Goal: Task Accomplishment & Management: Use online tool/utility

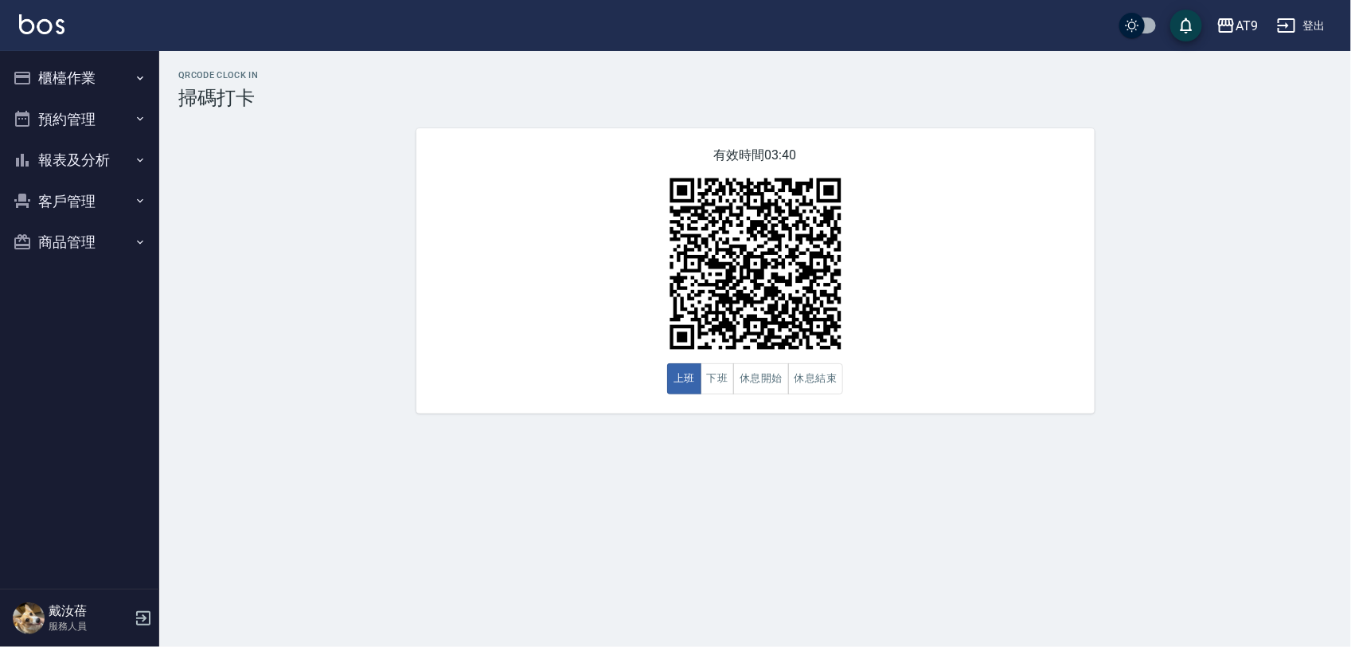
click at [1293, 22] on icon "button" at bounding box center [1286, 25] width 19 height 19
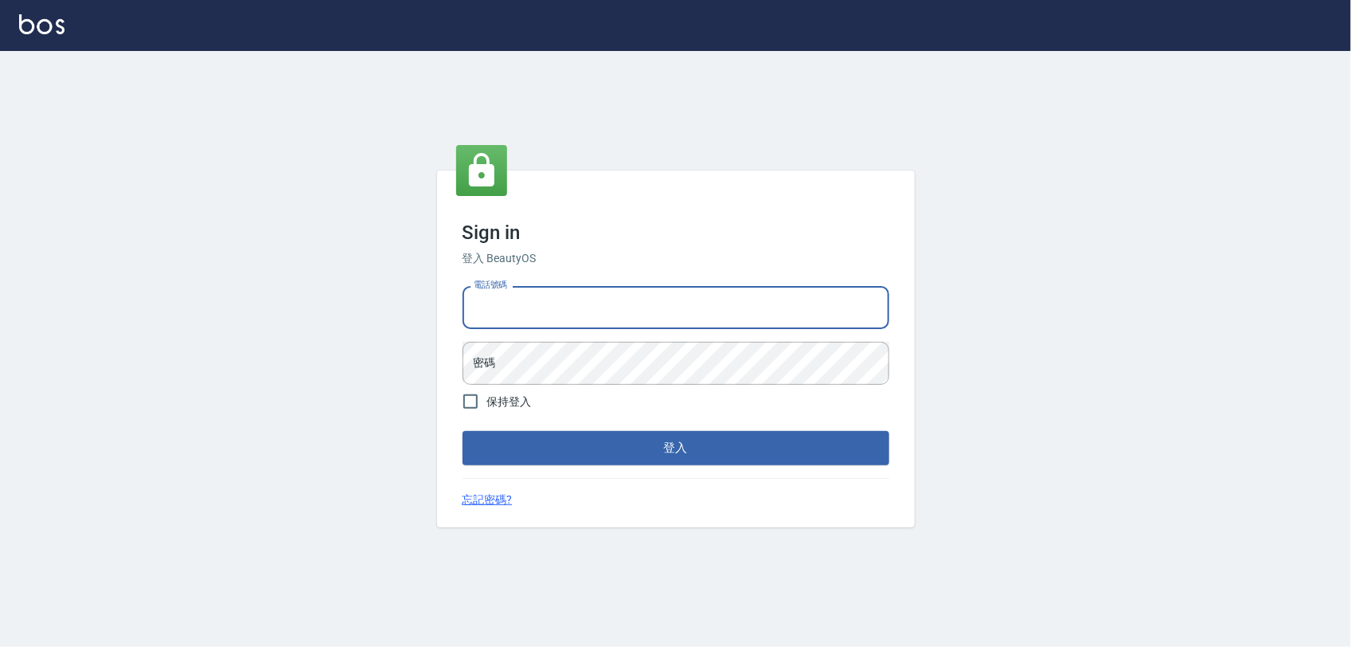
type input "0968065108"
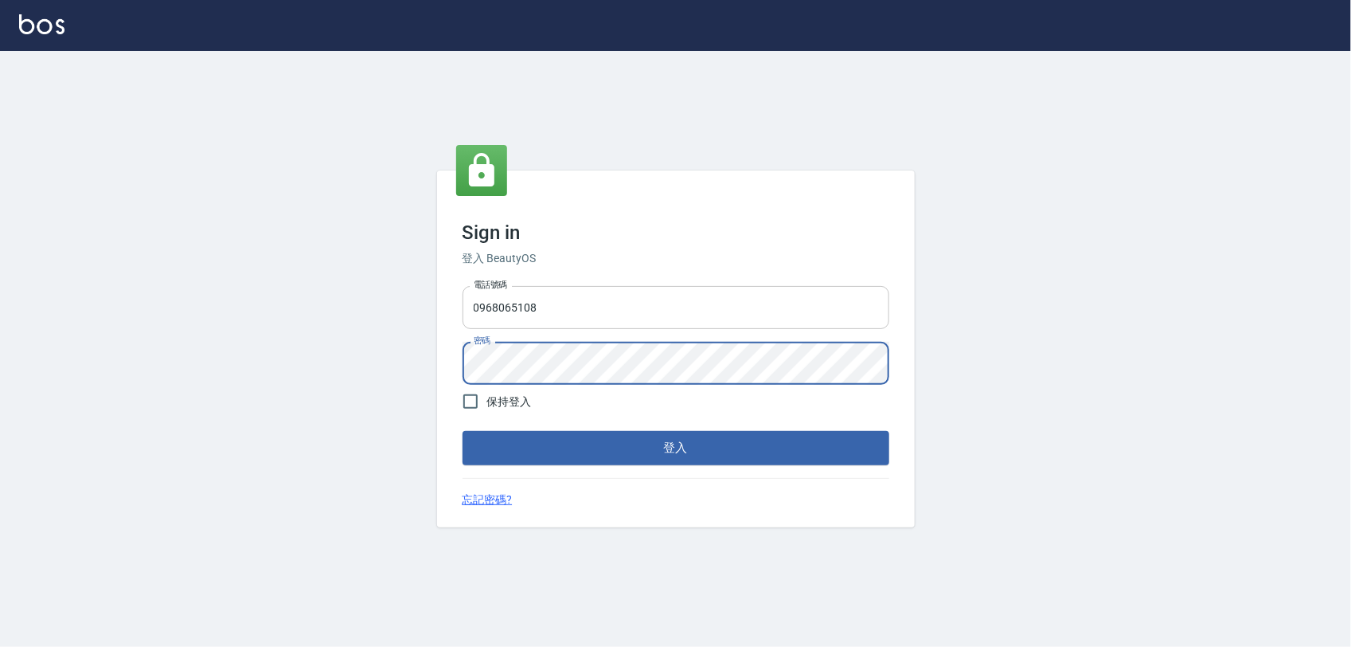
click at [463, 431] on button "登入" at bounding box center [676, 447] width 427 height 33
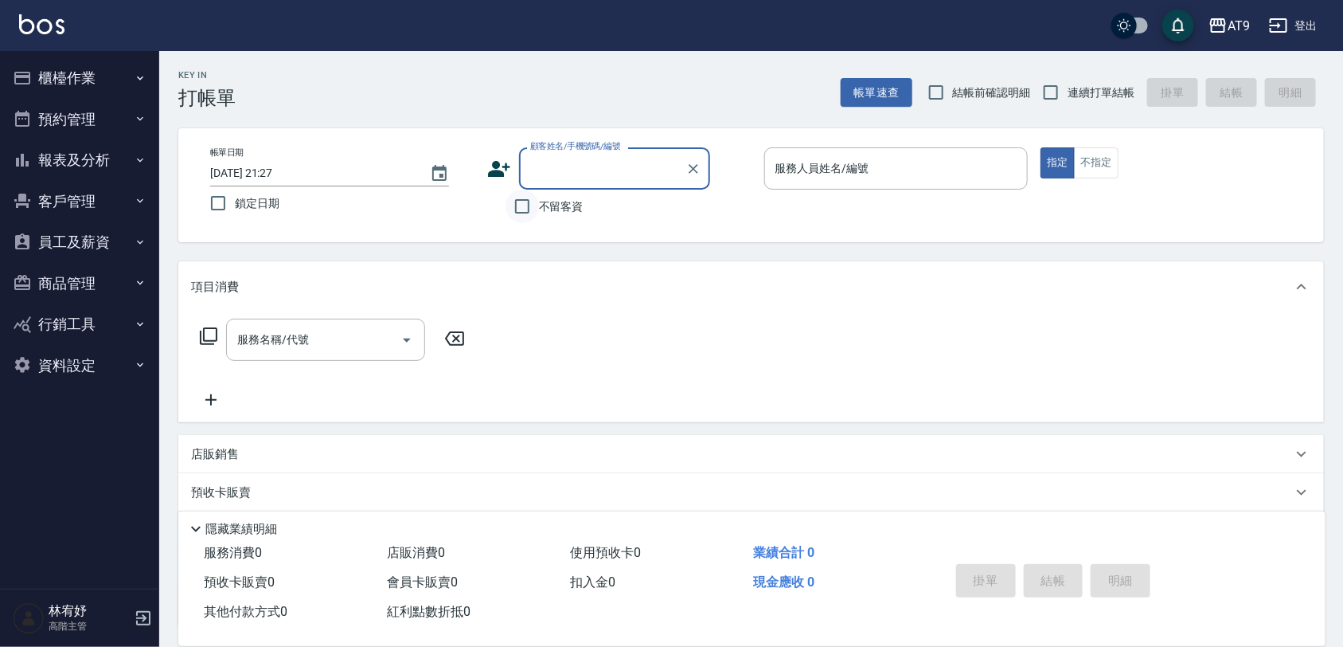
click at [526, 209] on input "不留客資" at bounding box center [522, 206] width 33 height 33
checkbox input "true"
click at [1057, 92] on input "連續打單結帳" at bounding box center [1050, 92] width 33 height 33
checkbox input "true"
click at [905, 163] on input "服務人員姓名/編號" at bounding box center [897, 168] width 250 height 28
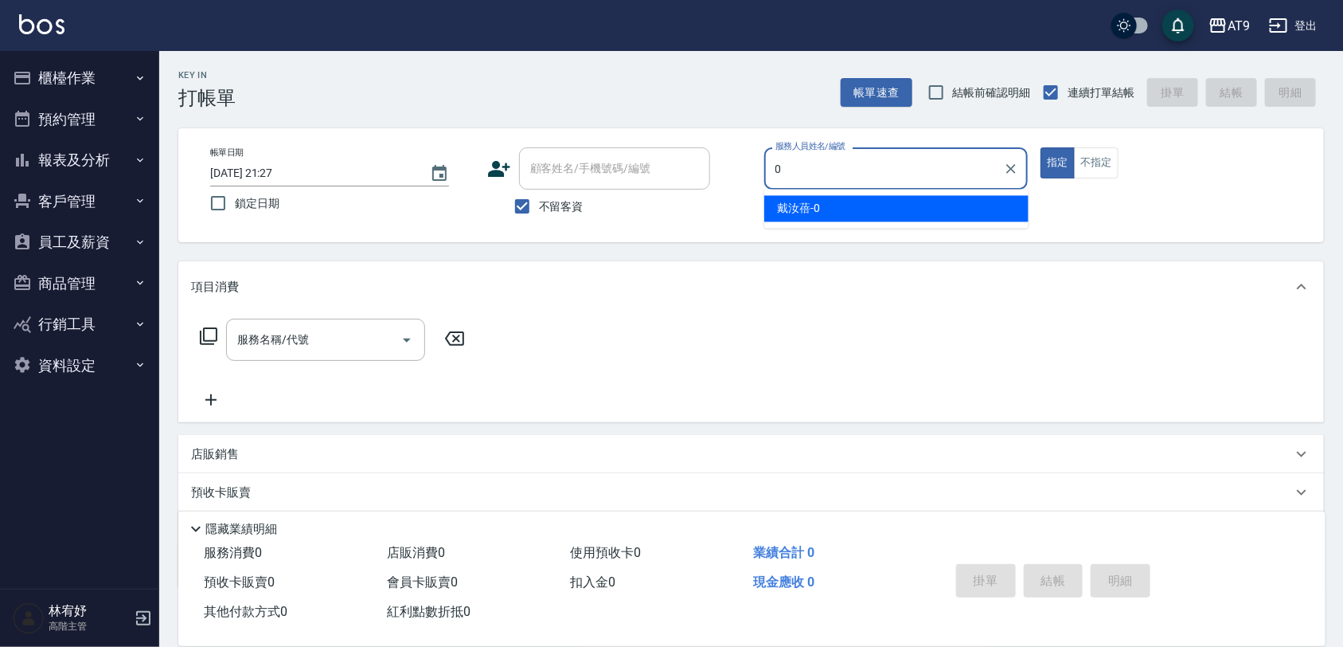
type input "0"
type button "true"
type input "戴汝蓓-0"
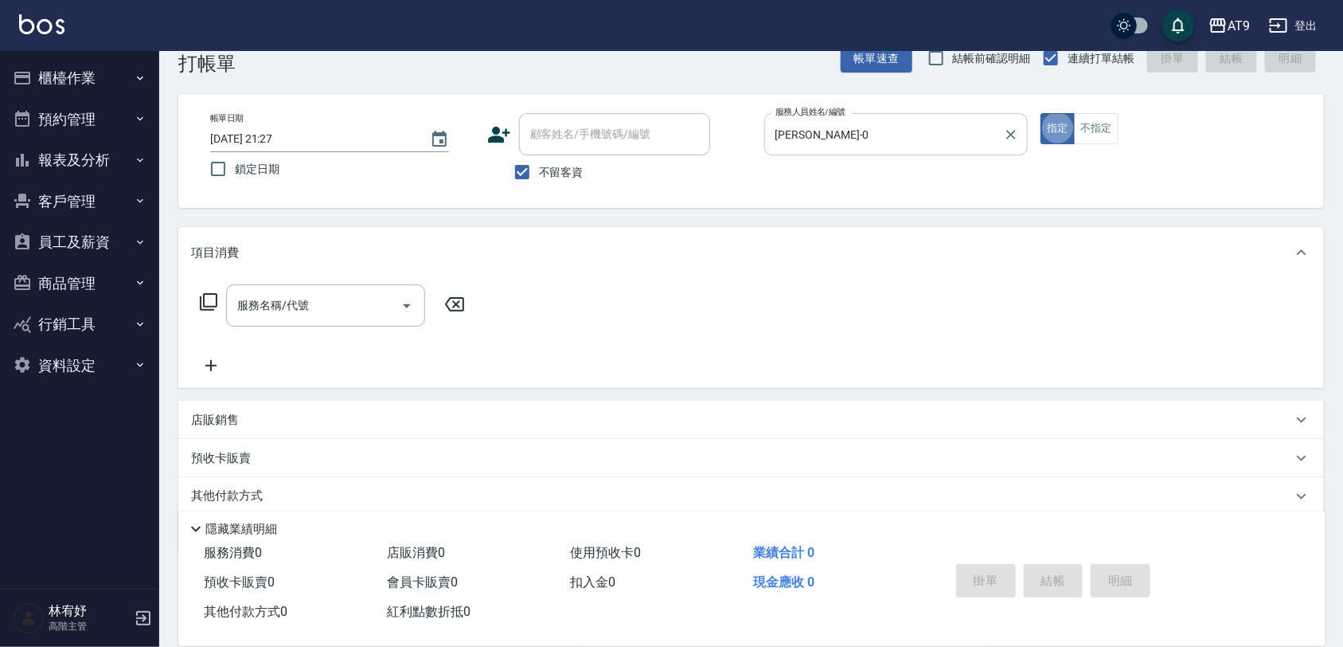
scroll to position [40, 0]
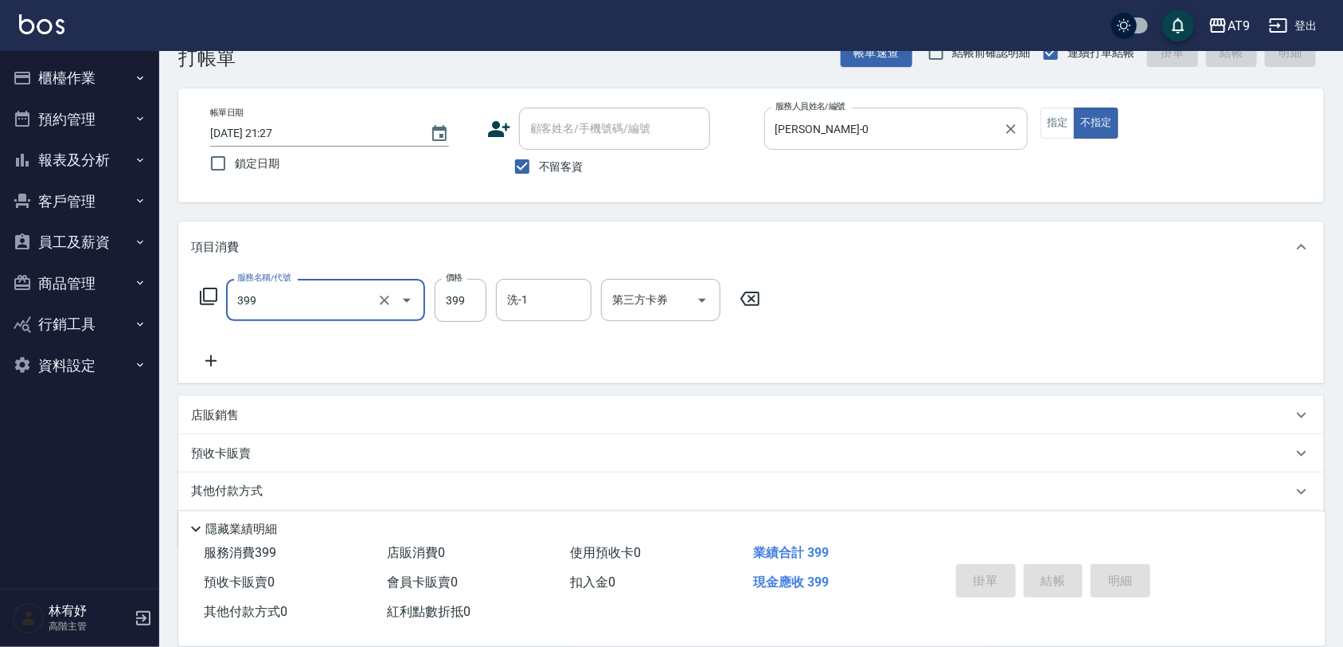
type input "399"
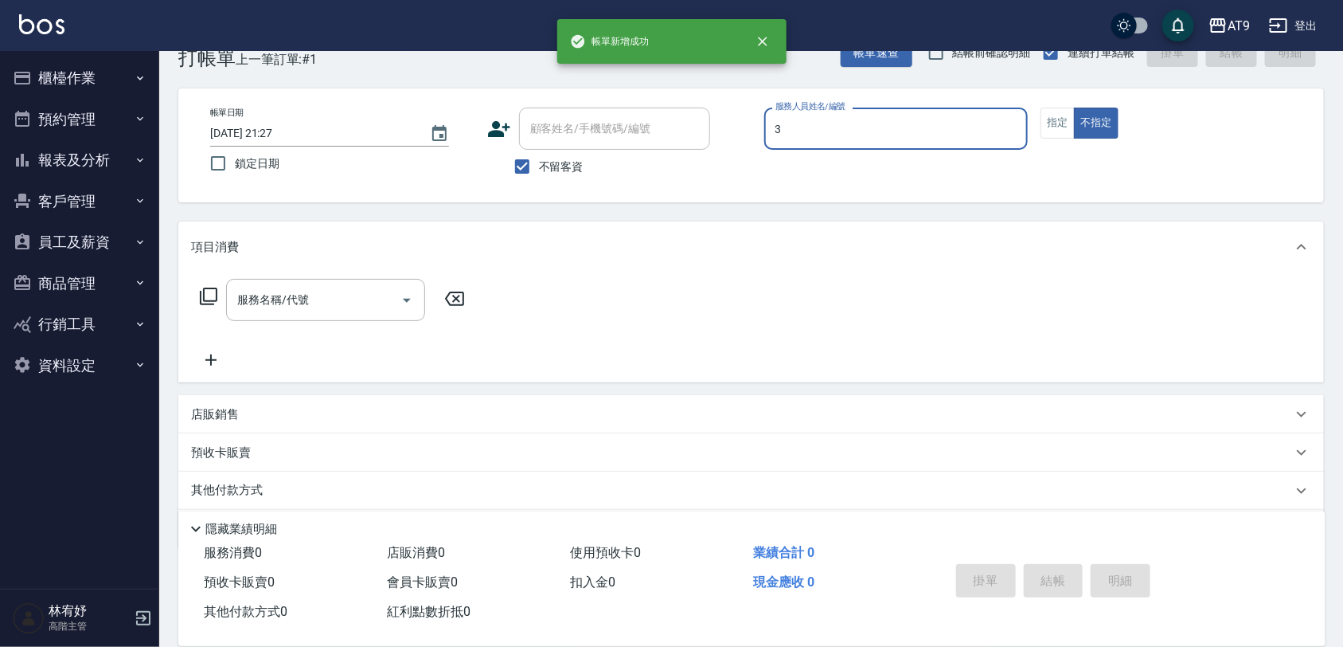
type input "FANNY-3"
type button "false"
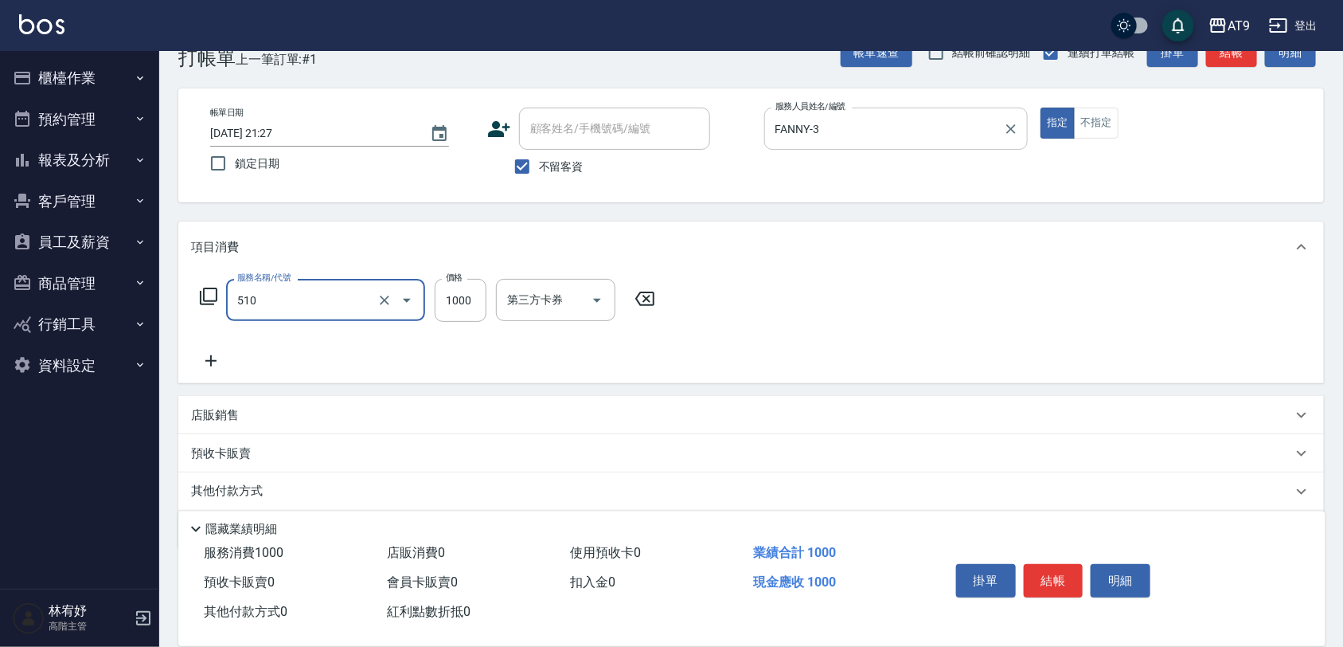
type input "染髮-2(510)"
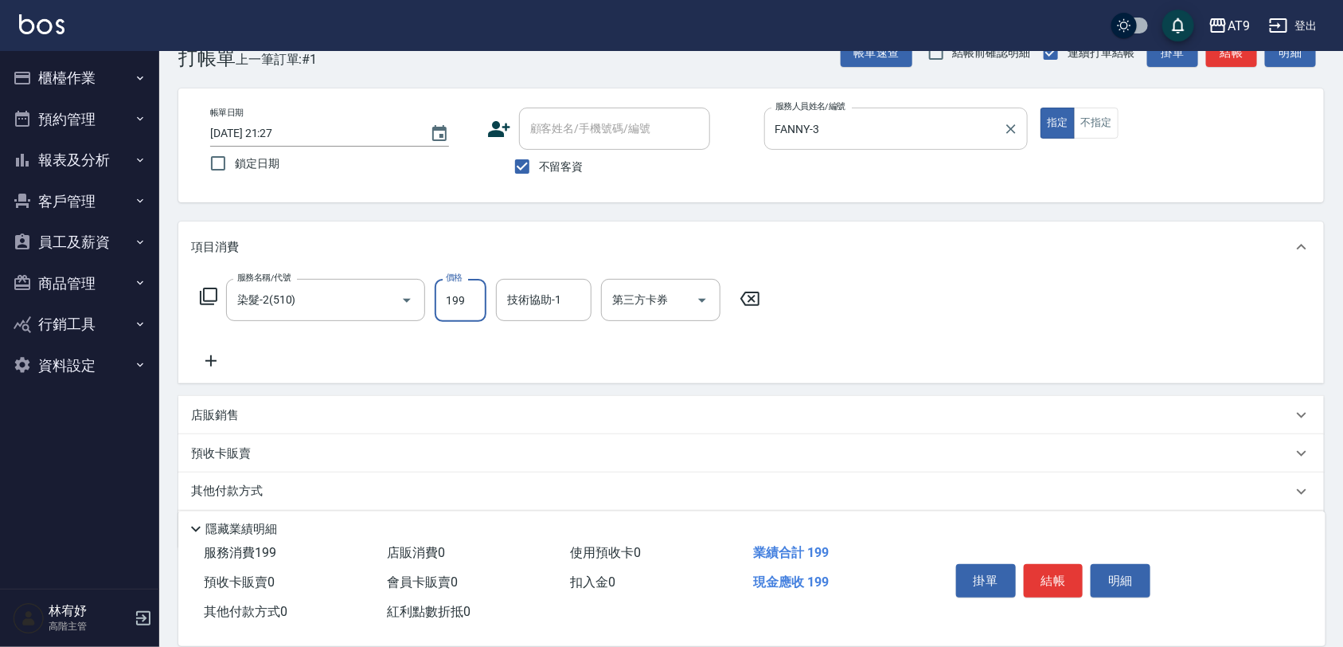
type input "1999"
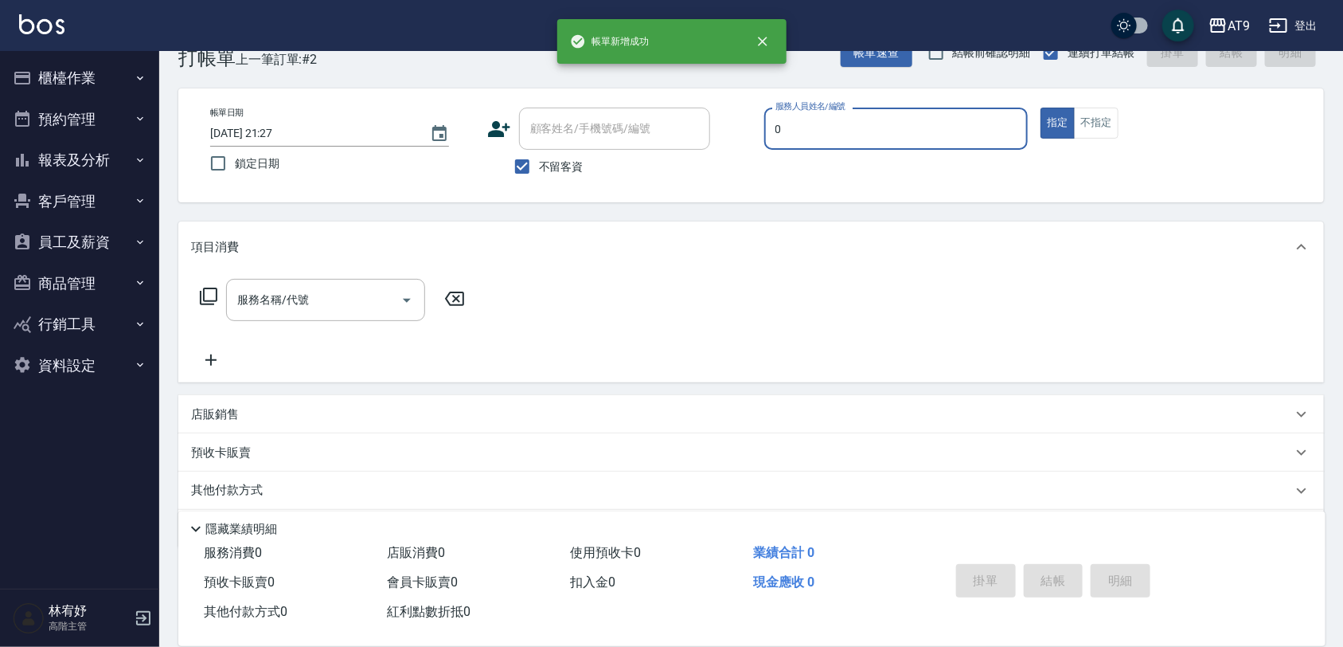
type input "戴汝蓓-0"
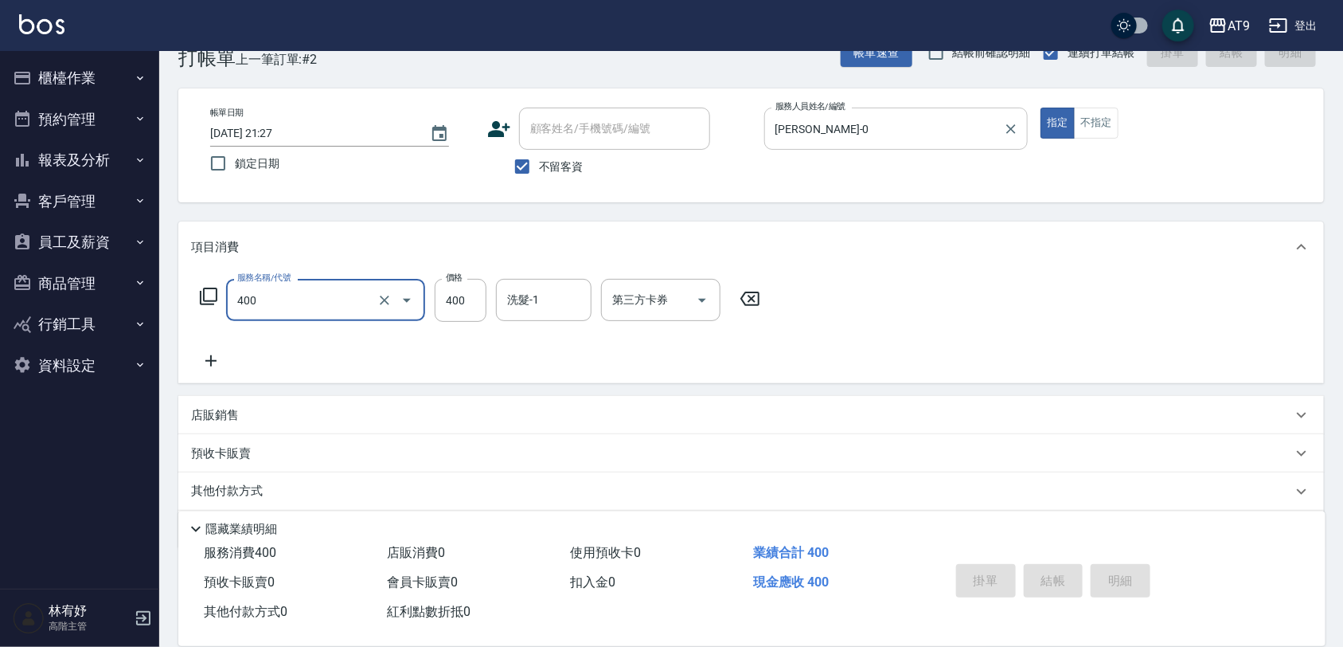
type input "400"
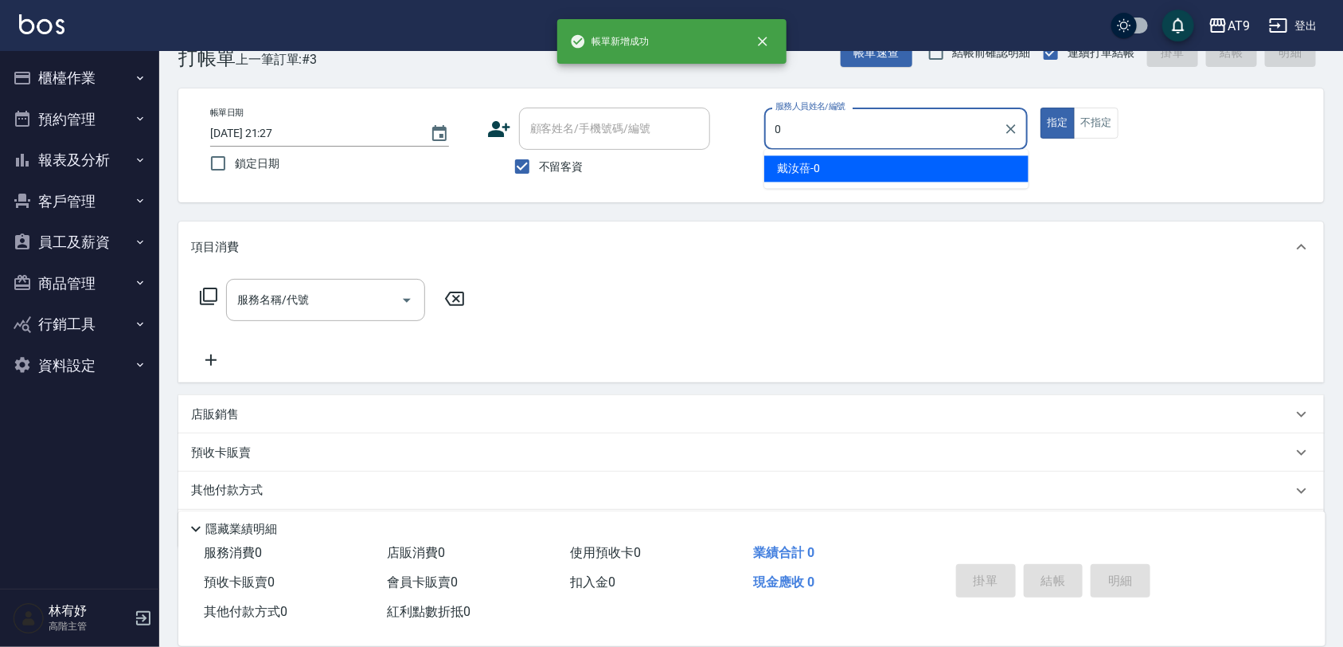
type input "戴汝蓓-0"
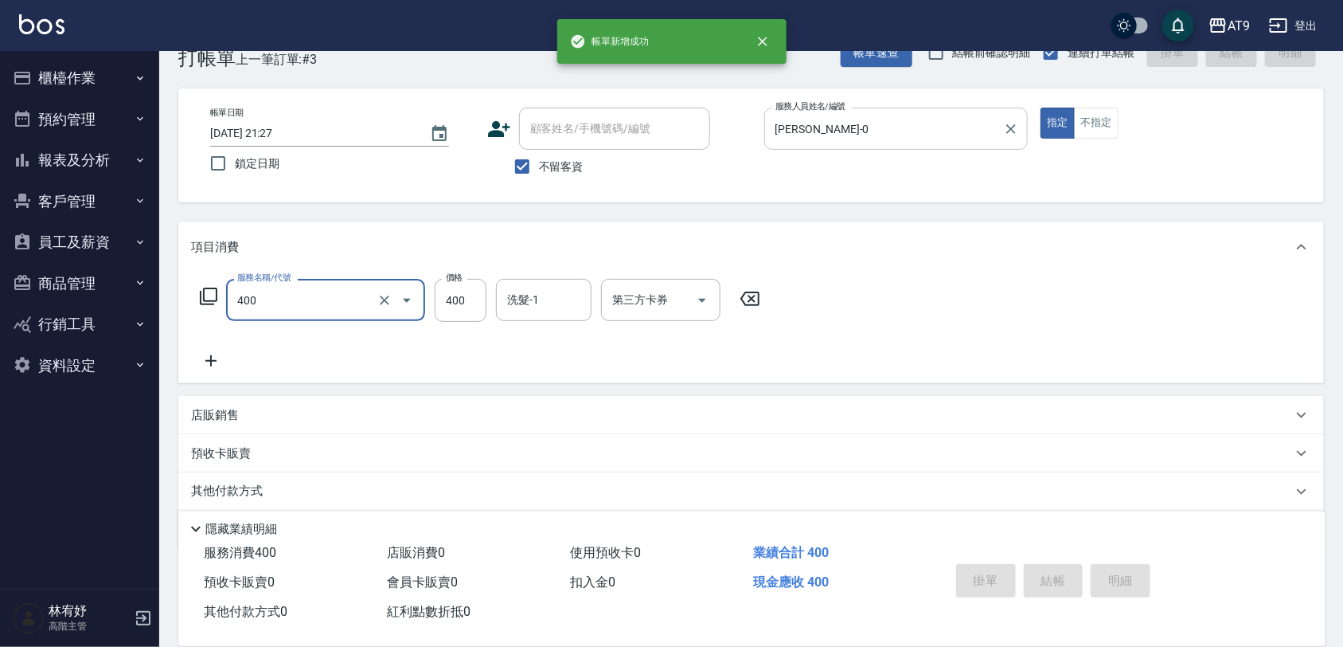
type input "400"
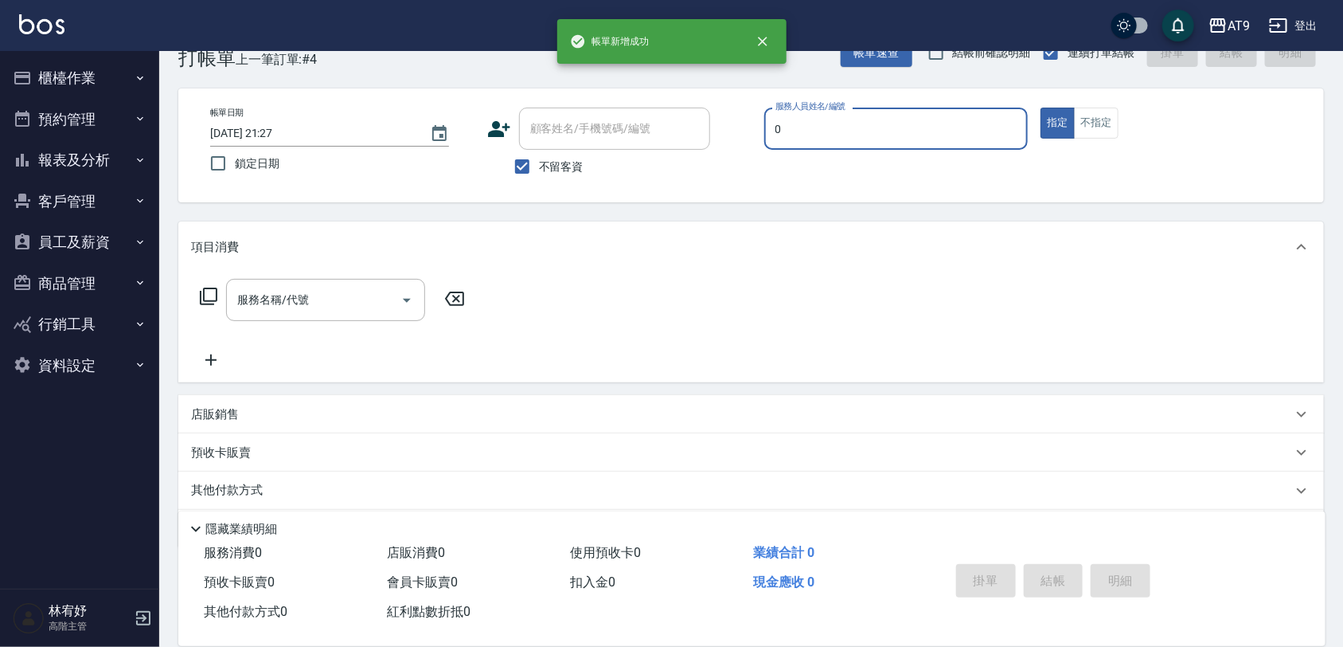
type input "戴汝蓓-0"
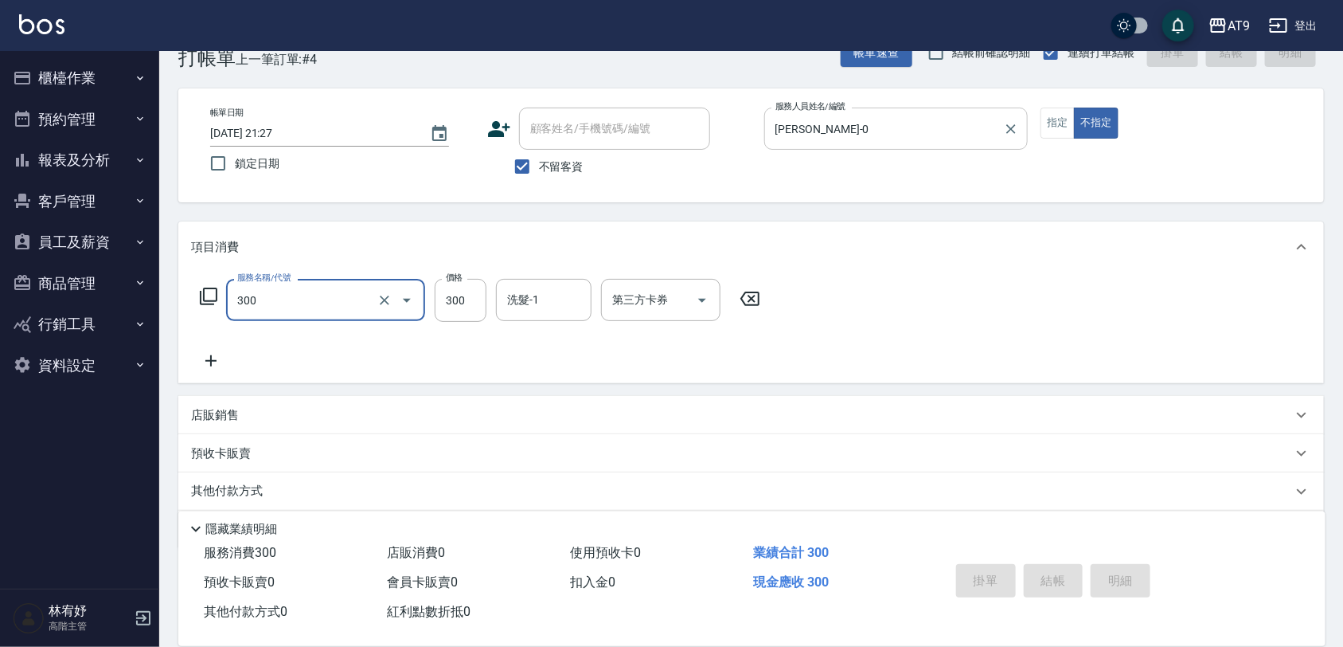
type input "300"
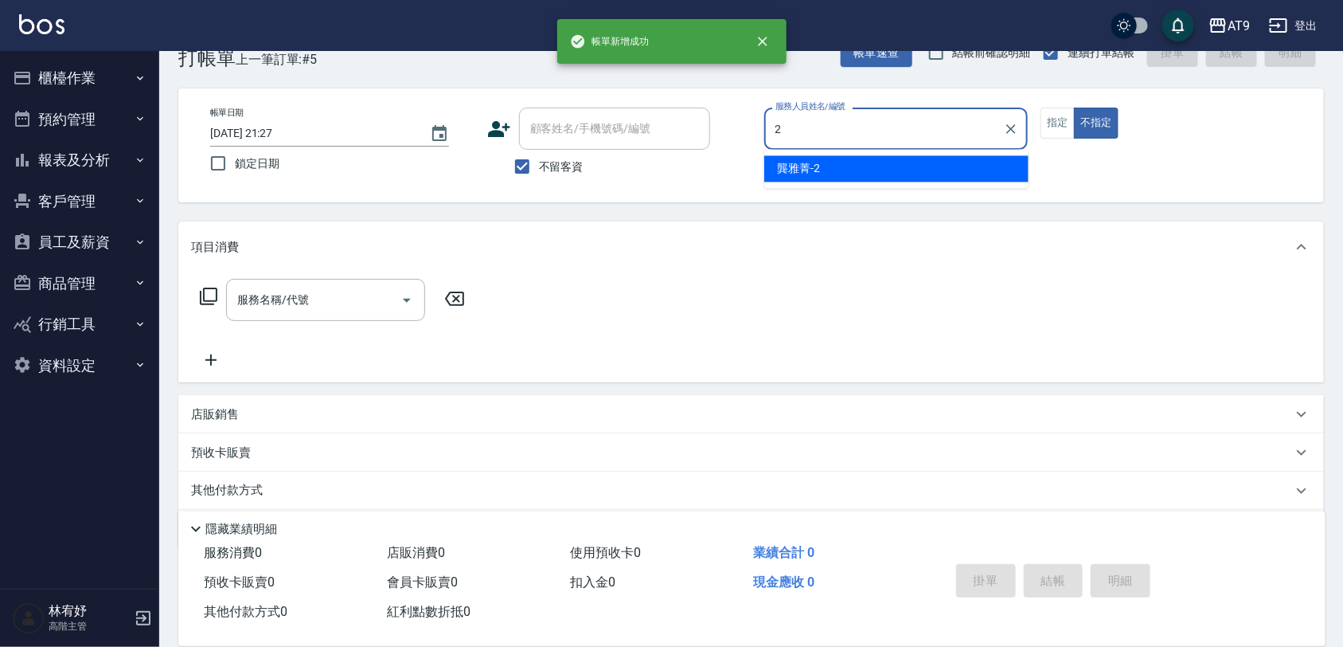
type input "龔雅菁-2"
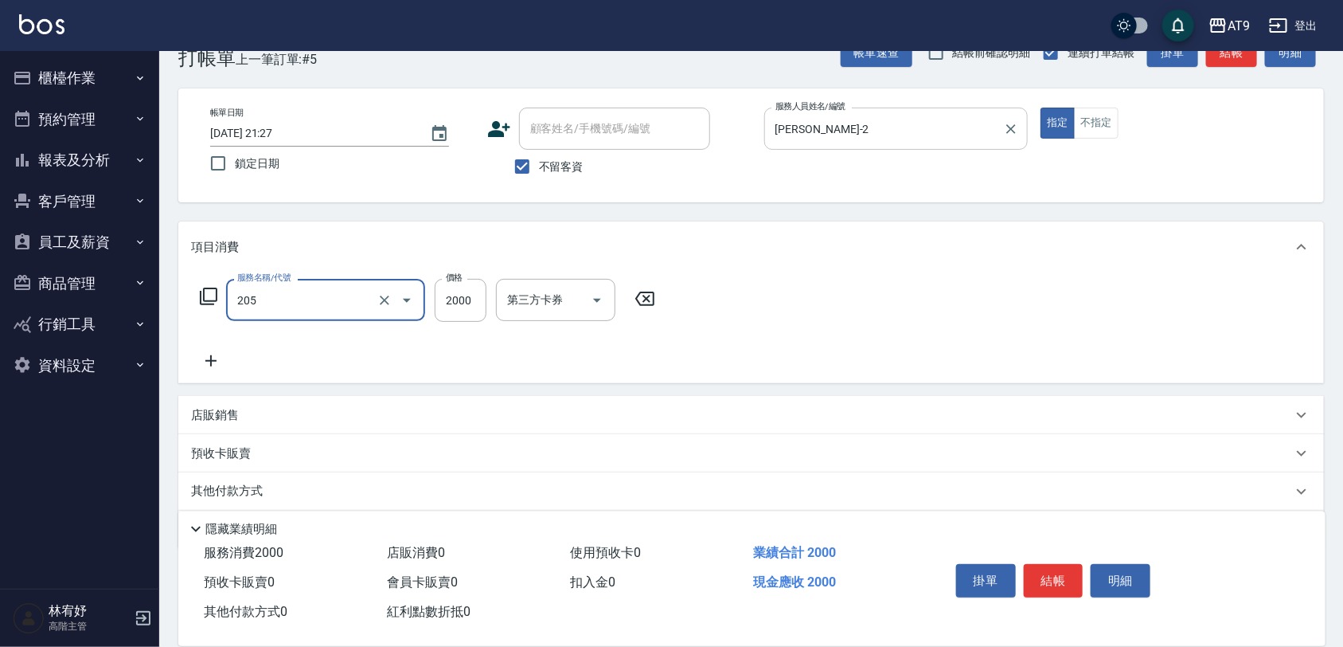
type input "燙髮(205)"
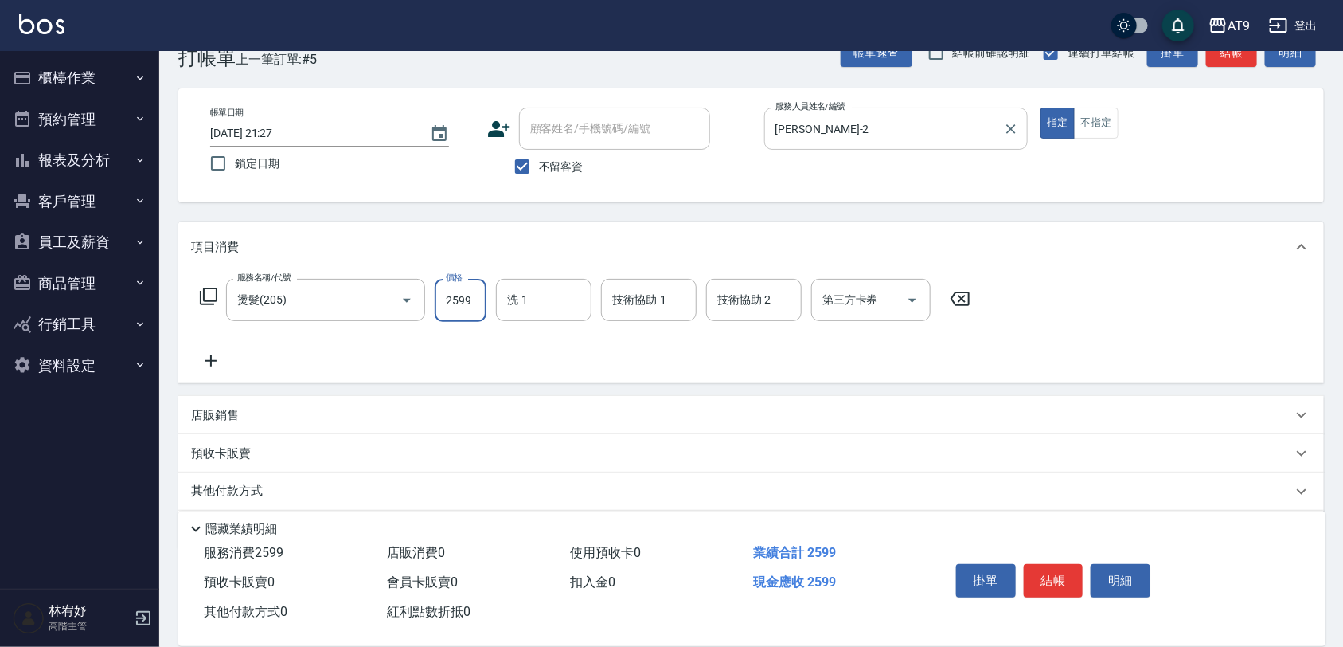
type input "2599"
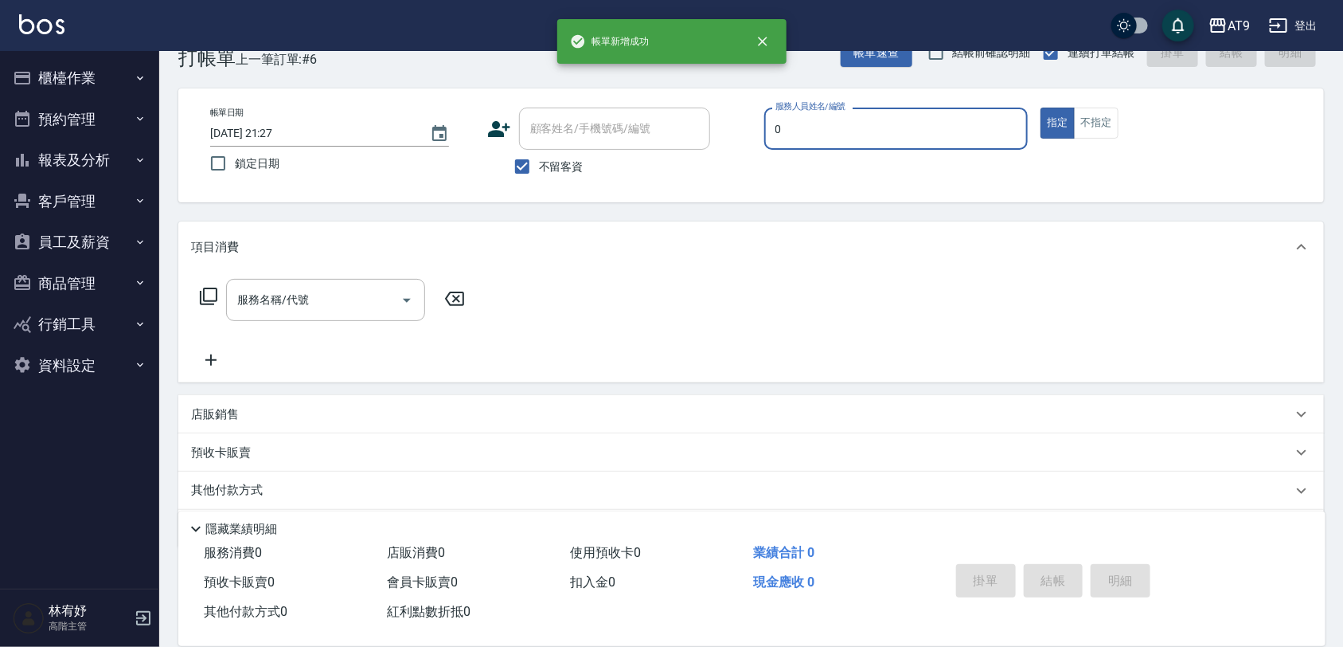
type input "戴汝蓓-0"
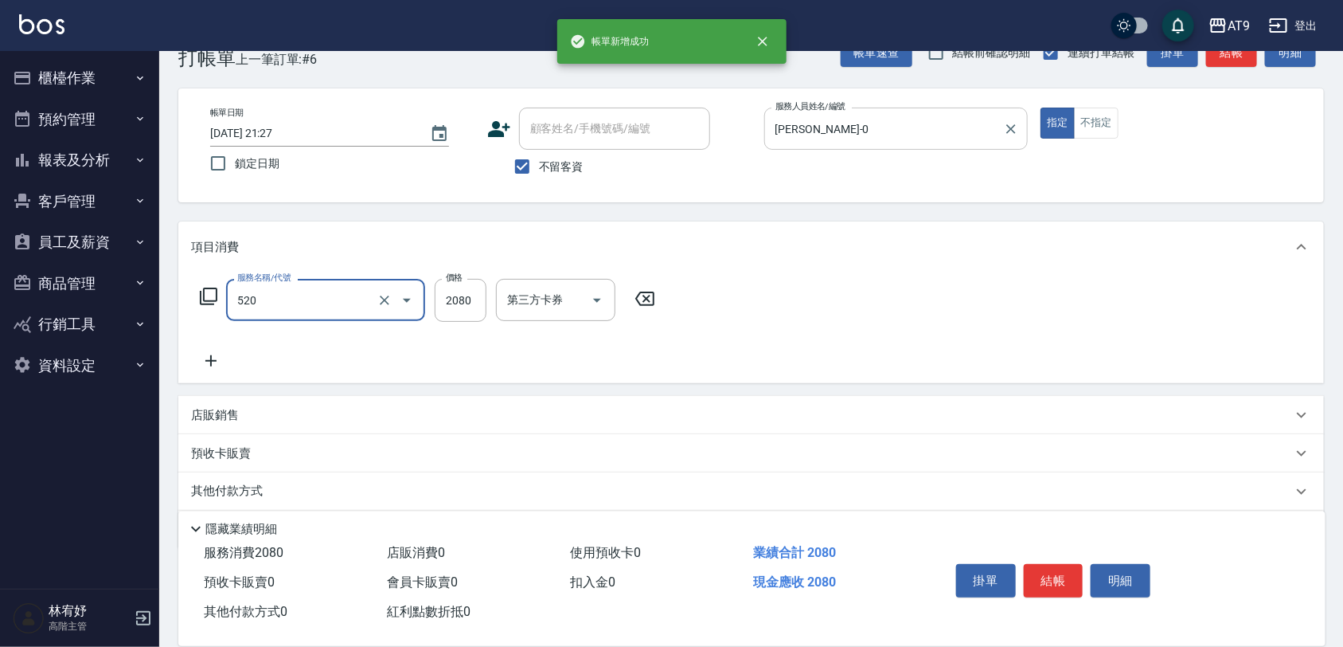
type input "染髮套餐(520)"
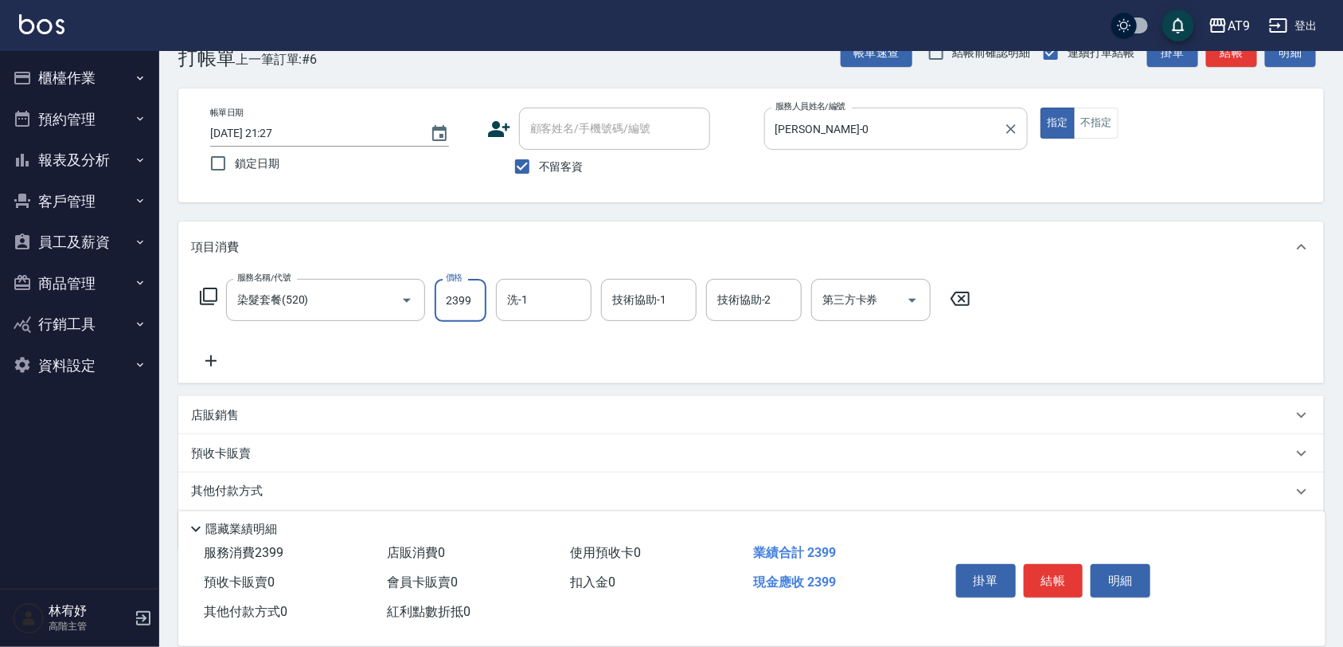
type input "2399"
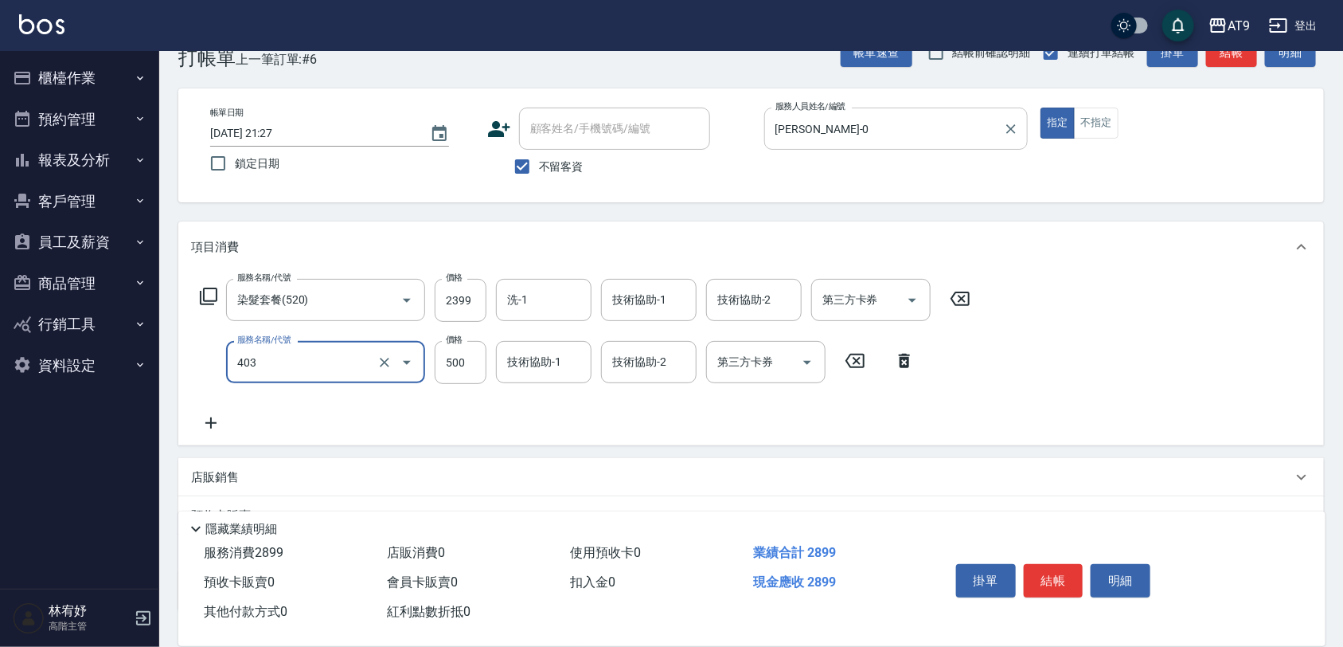
type input "天天護髮(403)"
type input "1500"
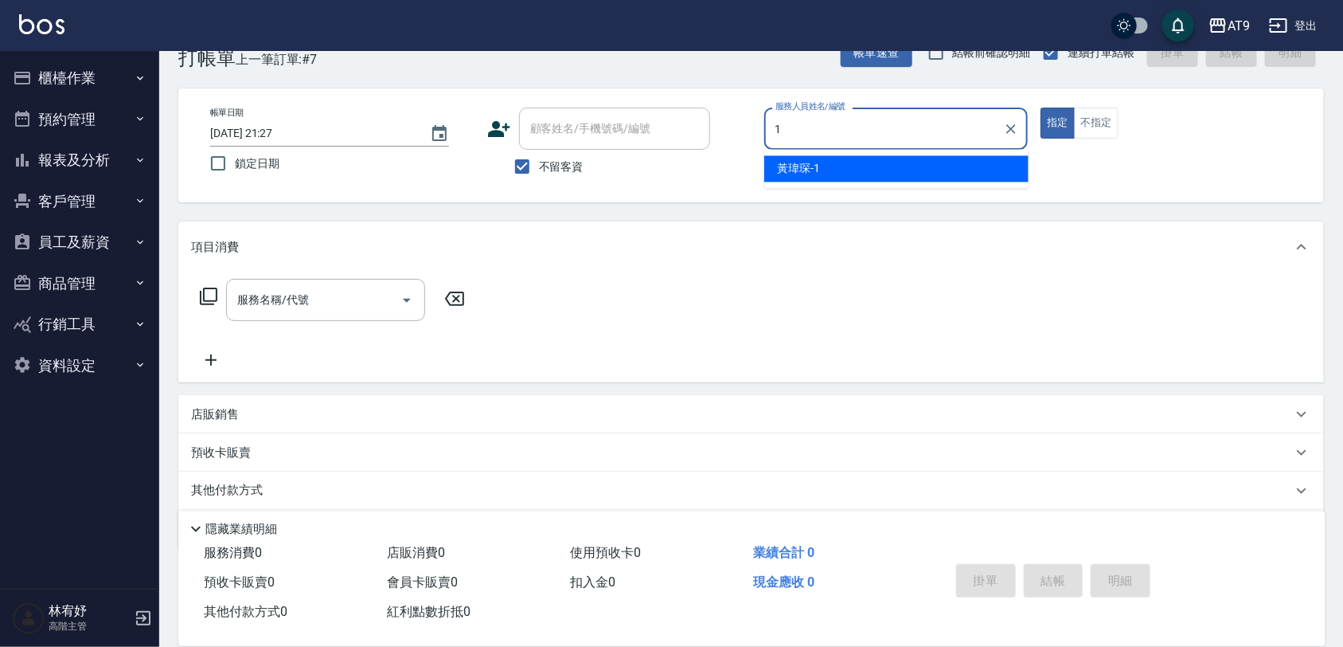
type input "黃瑋琛-1"
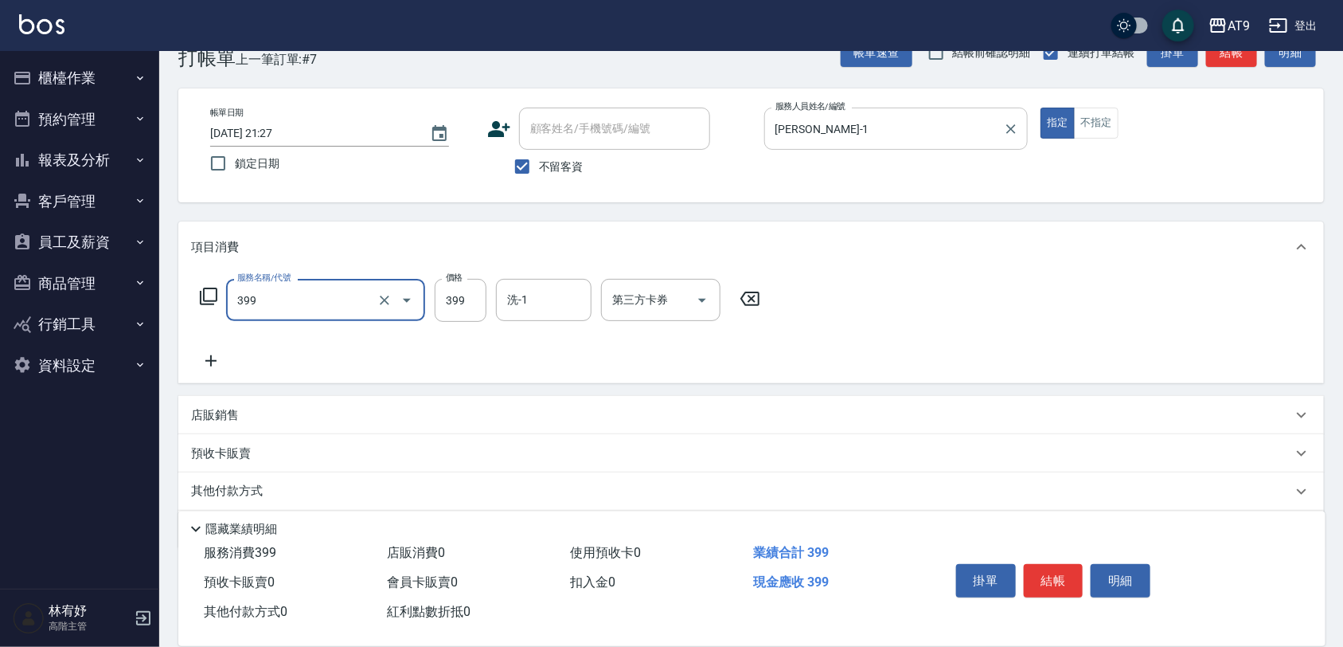
type input "海鹽SPA洗(399)"
click at [384, 303] on icon "Clear" at bounding box center [385, 300] width 16 height 16
type input "洗髮(101)"
type input "399"
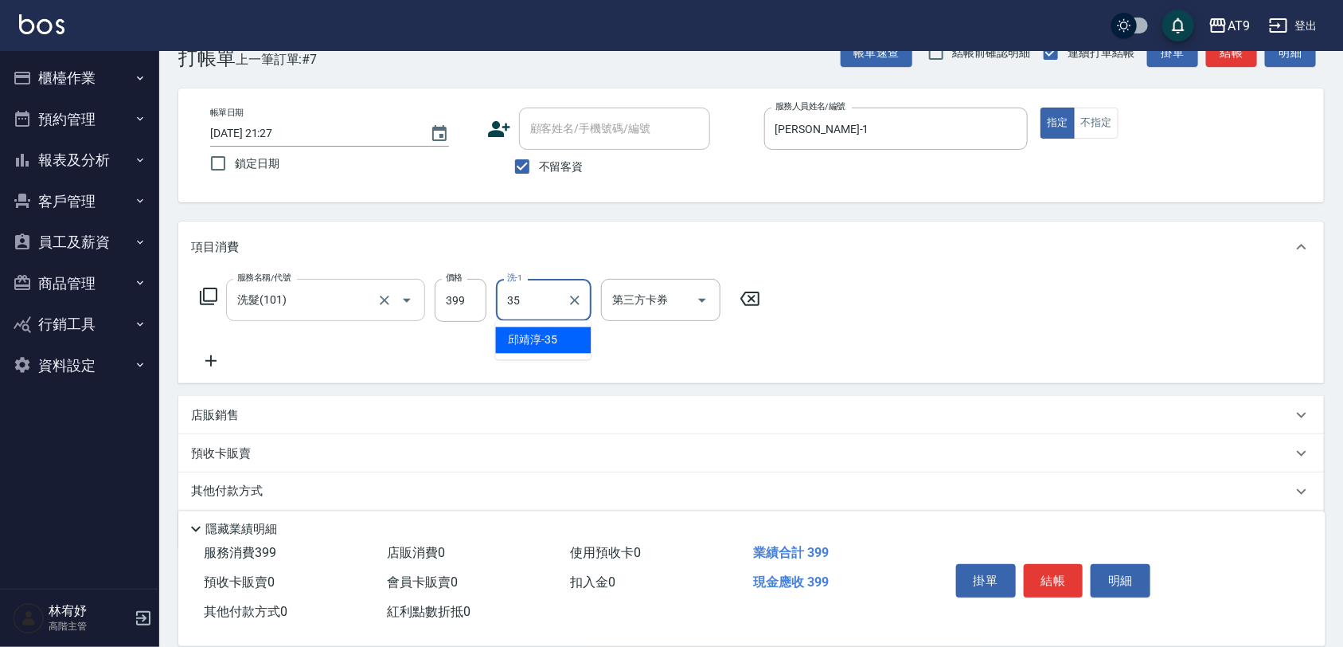
type input "邱靖淳-35"
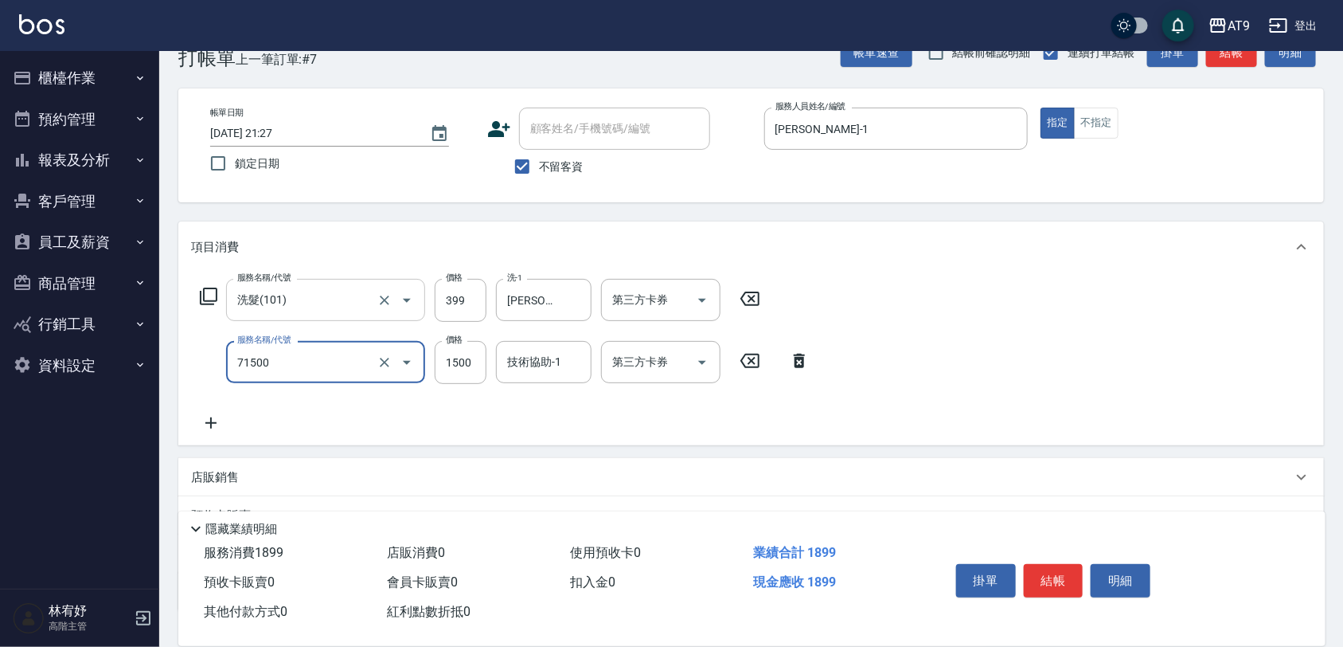
type input "重整(71500)"
type input "3000"
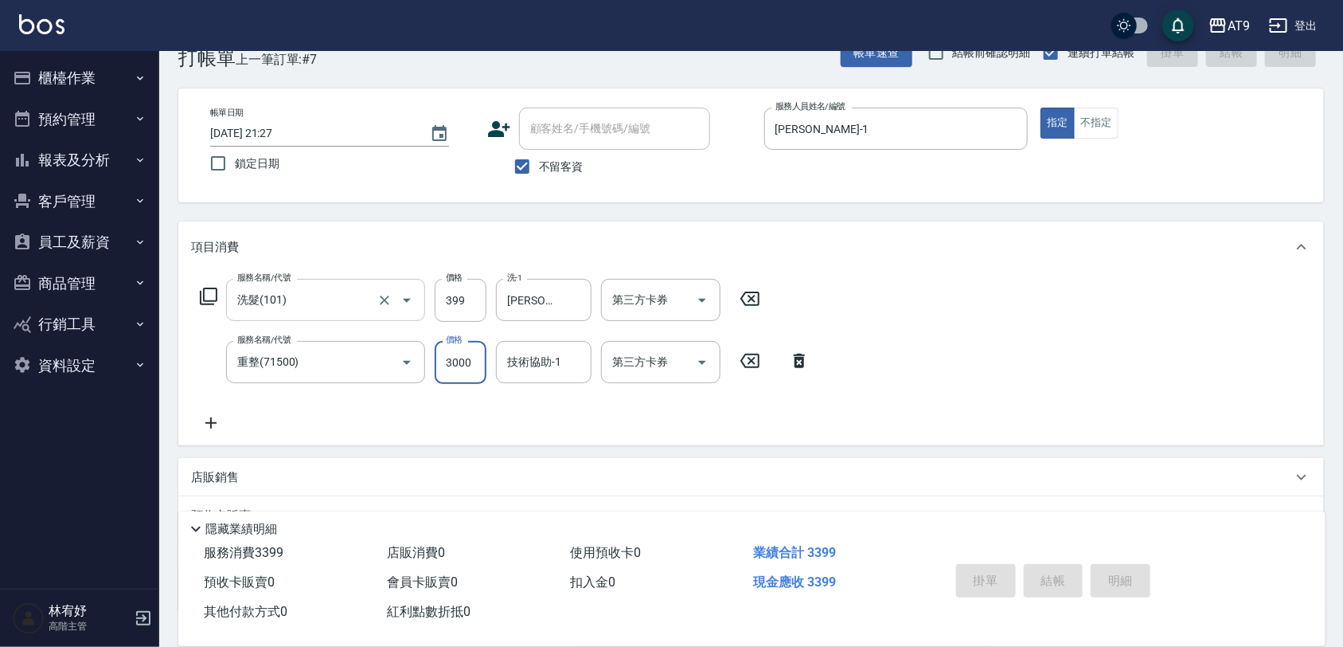
type input "2025/10/08 21:29"
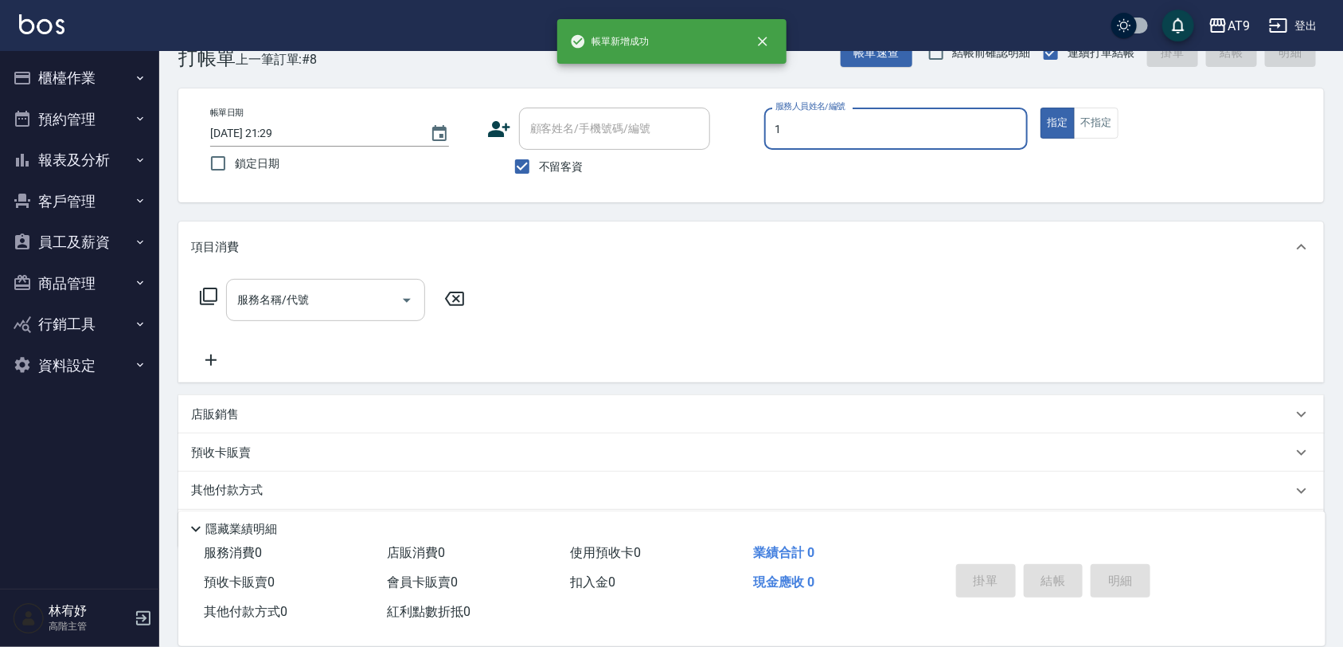
type input "黃瑋琛-1"
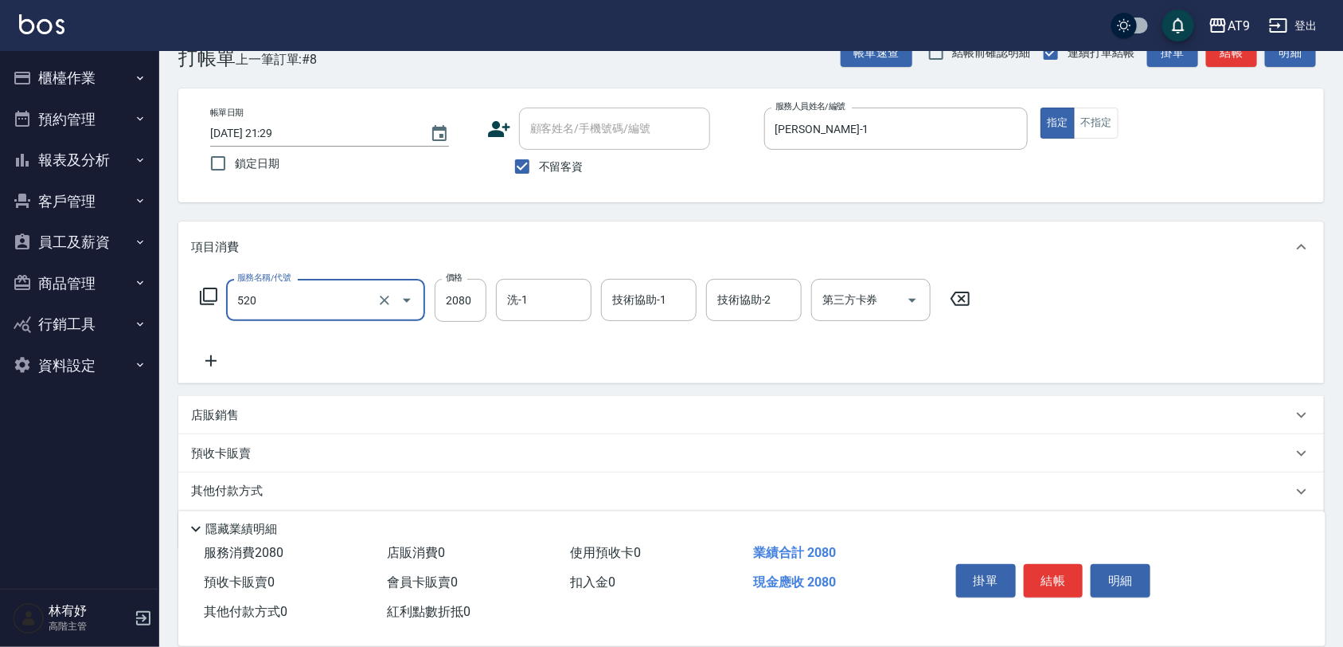
type input "染髮套餐(520)"
type input "2200"
click at [534, 296] on input "洗-1" at bounding box center [543, 300] width 81 height 28
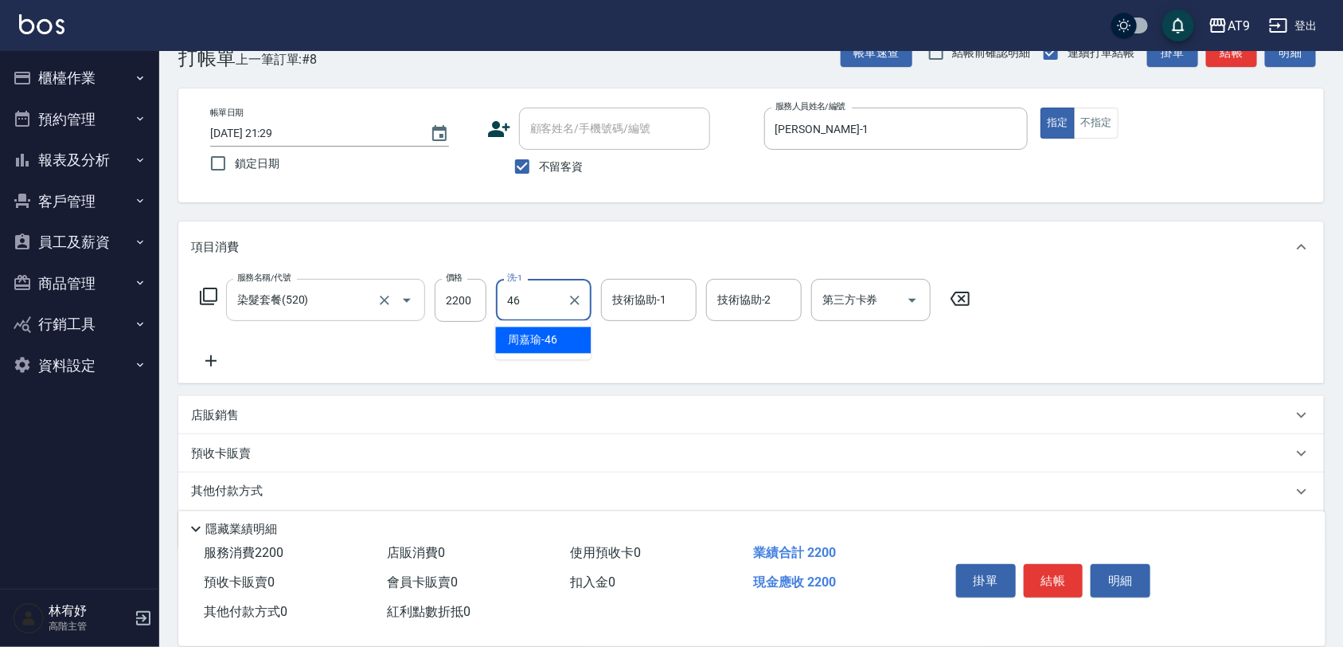
type input "周嘉瑜-46"
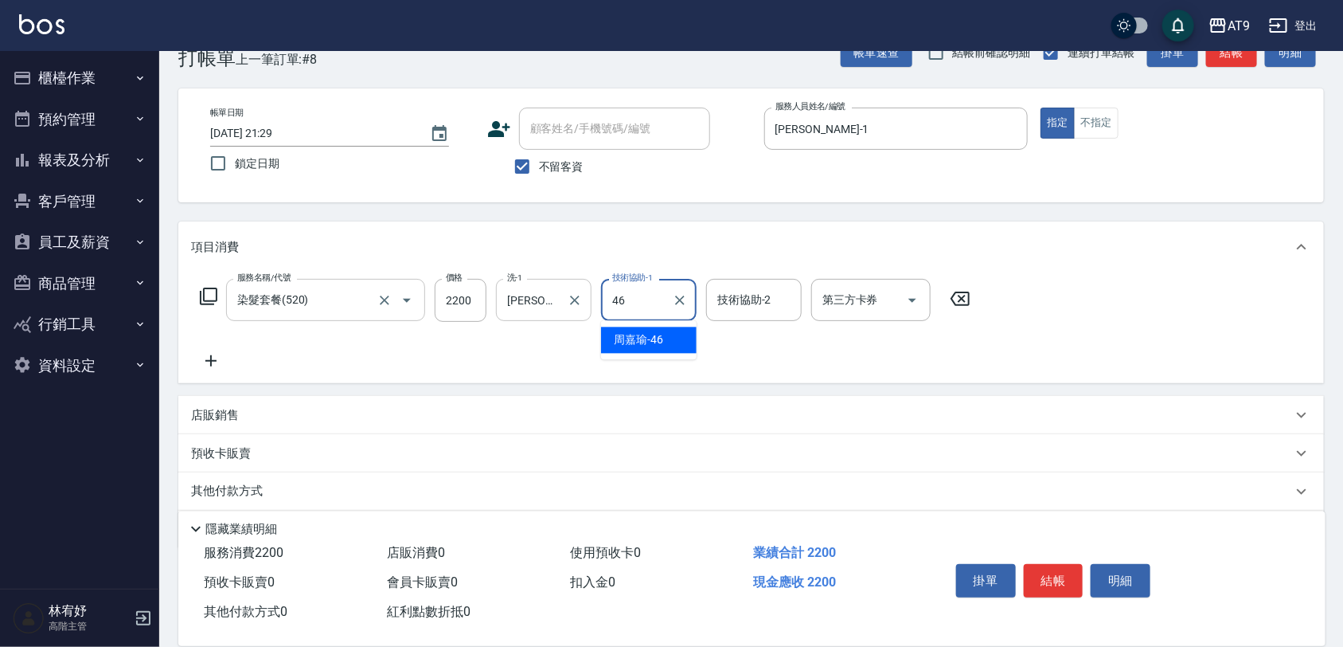
type input "周嘉瑜-46"
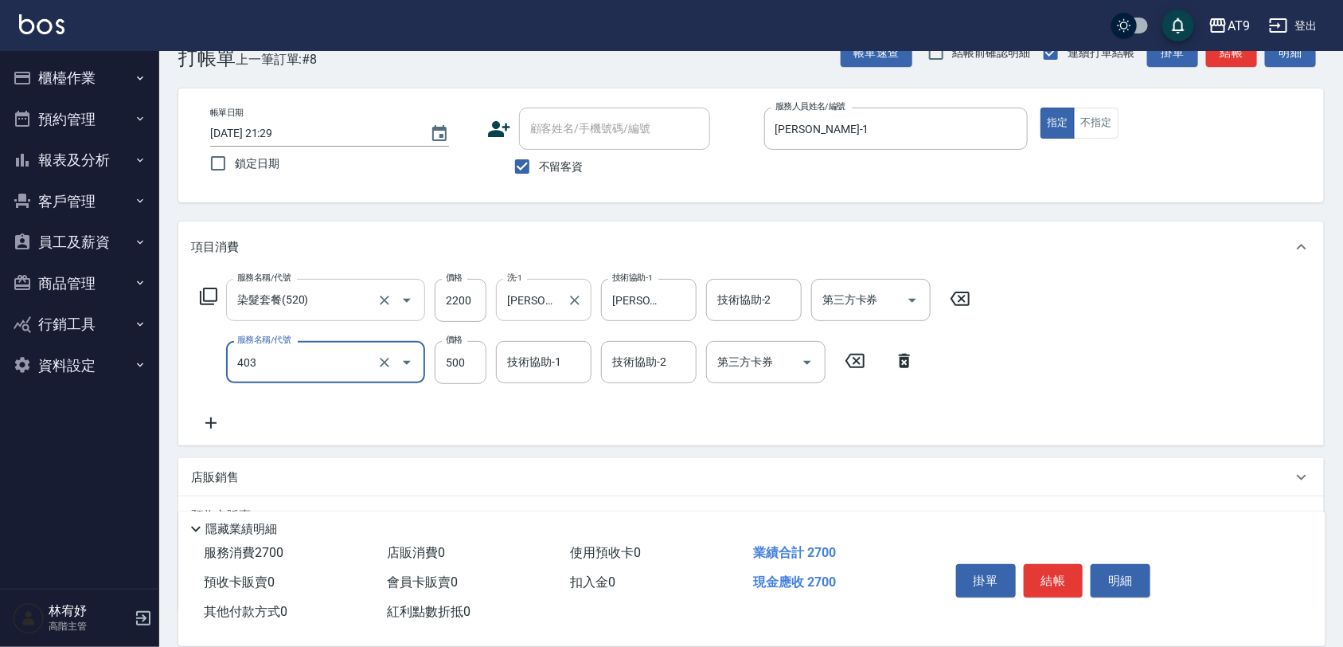
type input "天天護髮(403)"
type input "1200"
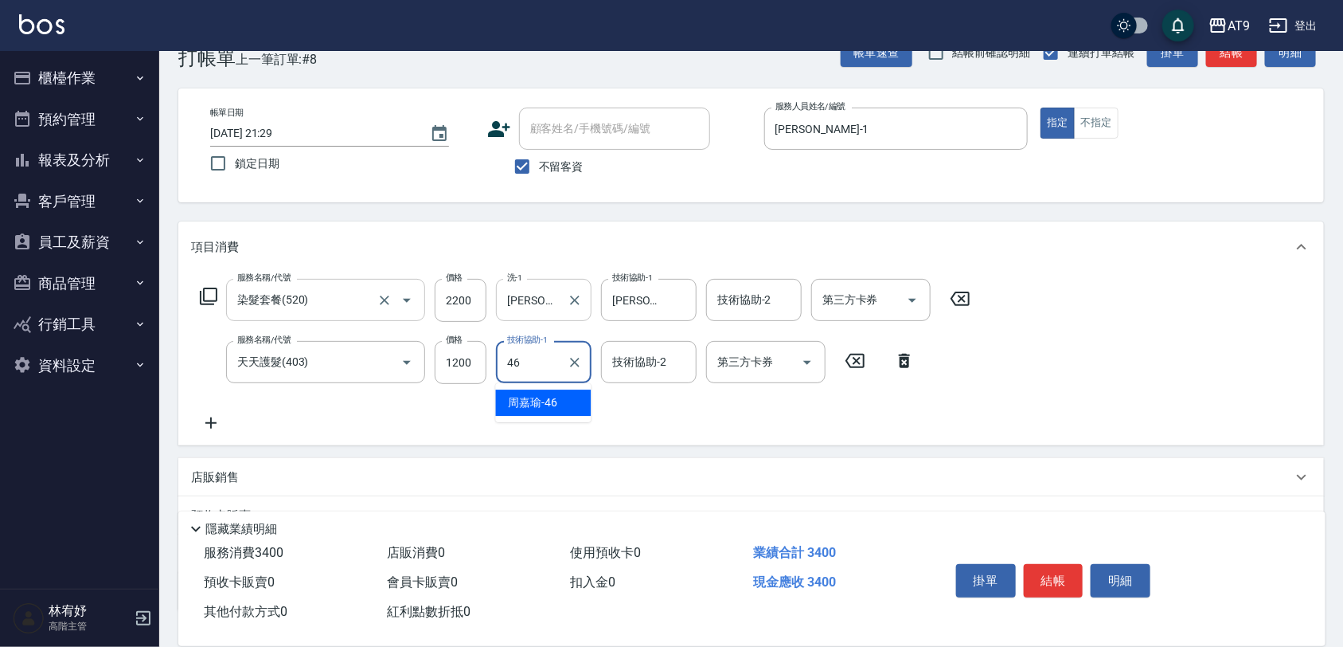
type input "周嘉瑜-46"
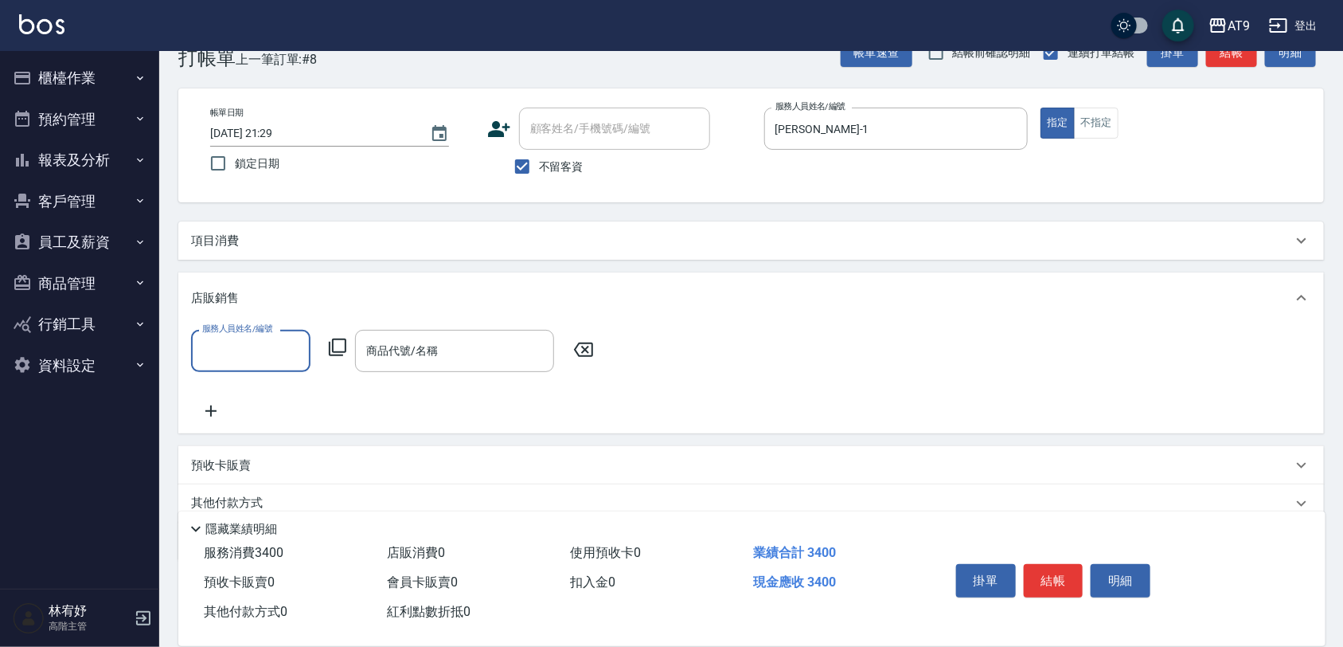
scroll to position [0, 0]
type input "黃瑋琛-1"
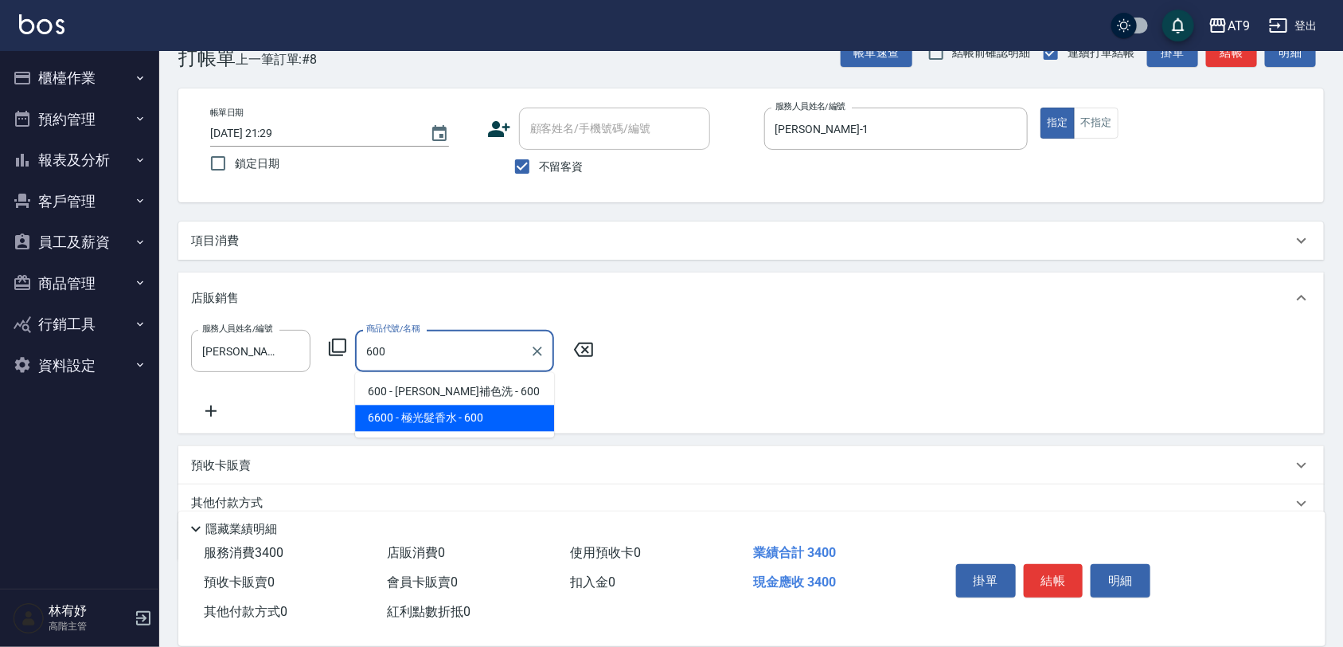
type input "極光髮香水"
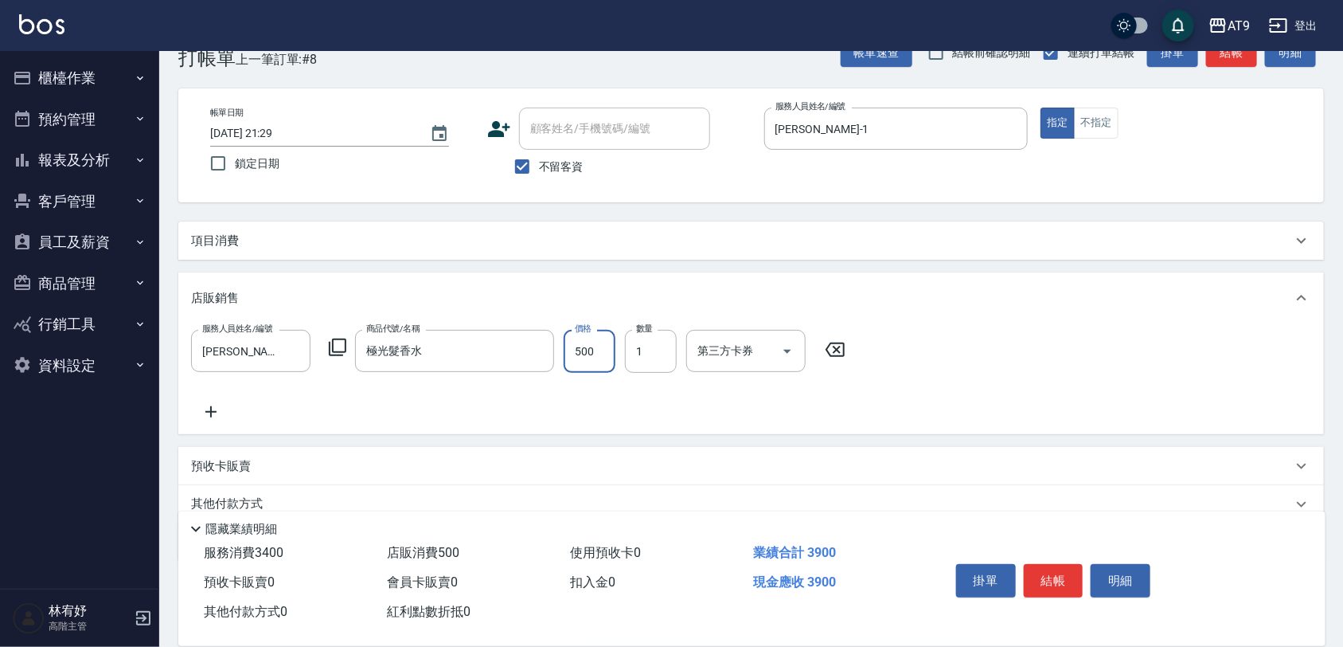
type input "500"
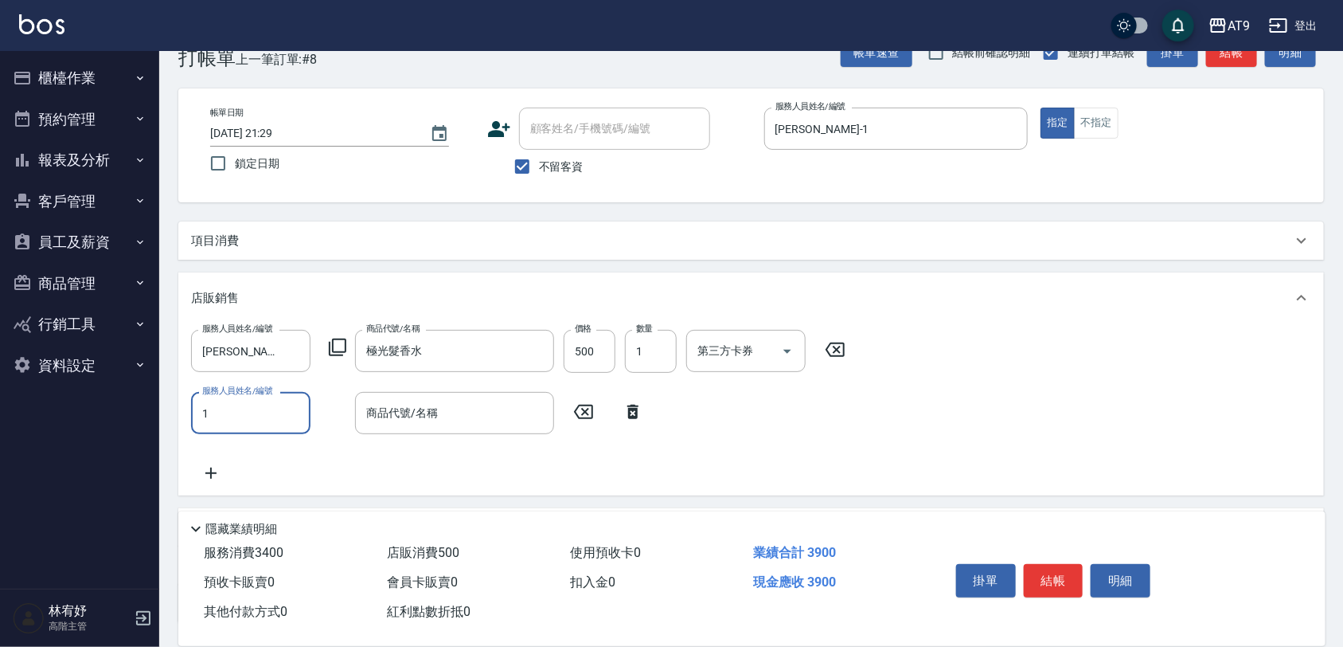
type input "黃瑋琛-1"
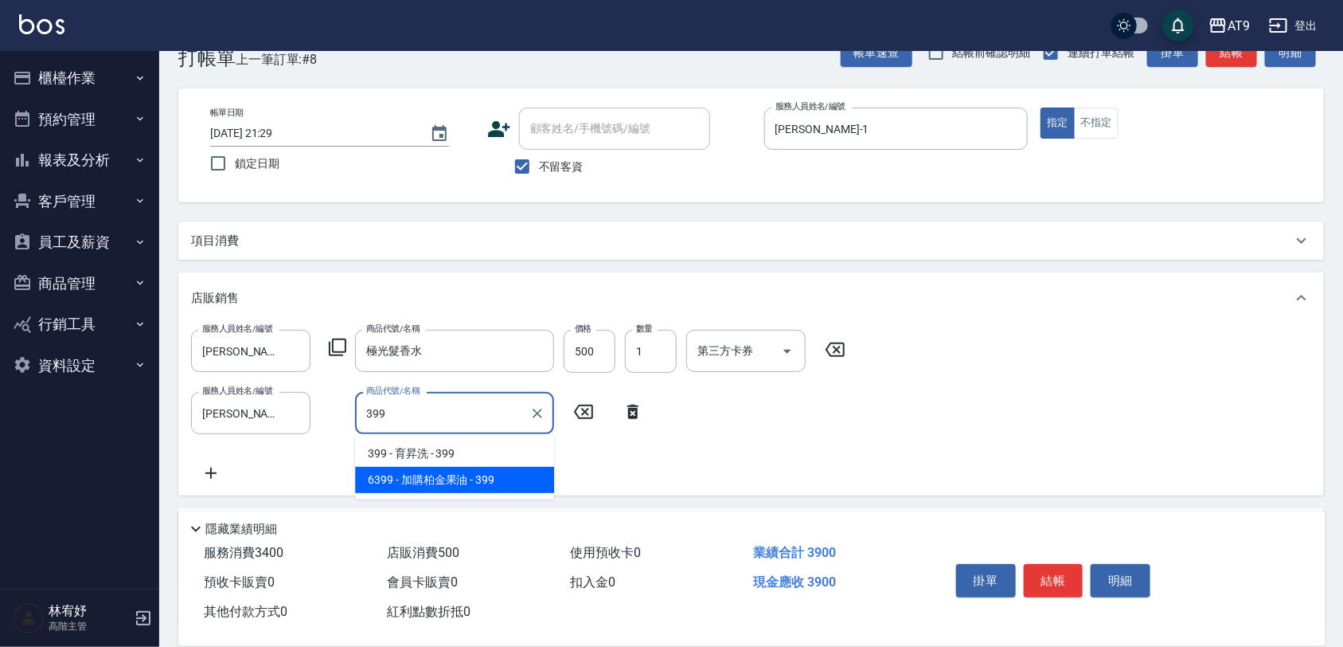
type input "加購柏金果油"
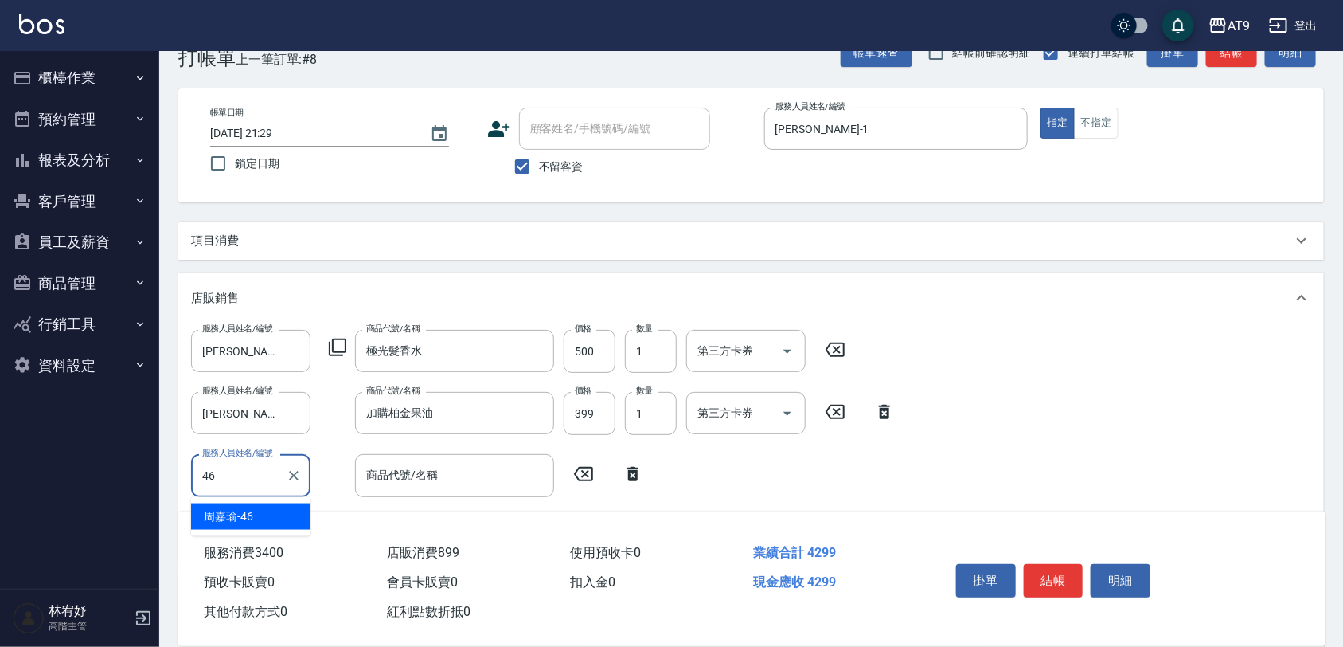
type input "周嘉瑜-46"
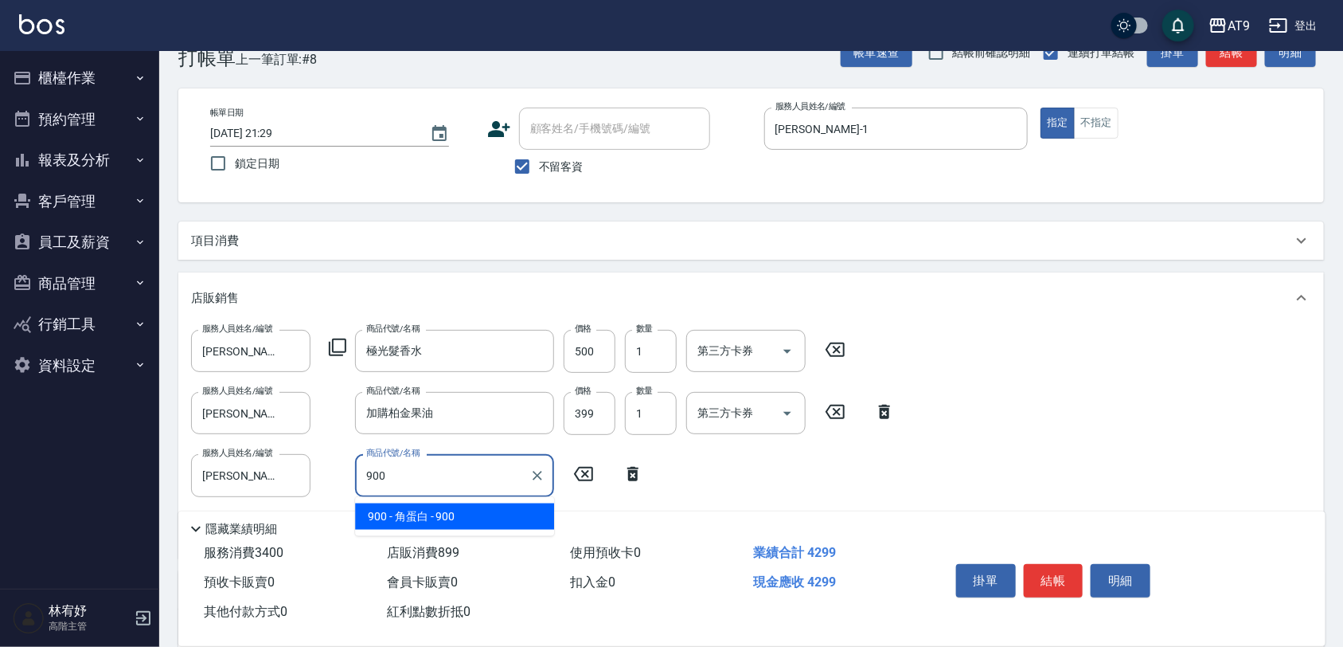
type input "角蛋白"
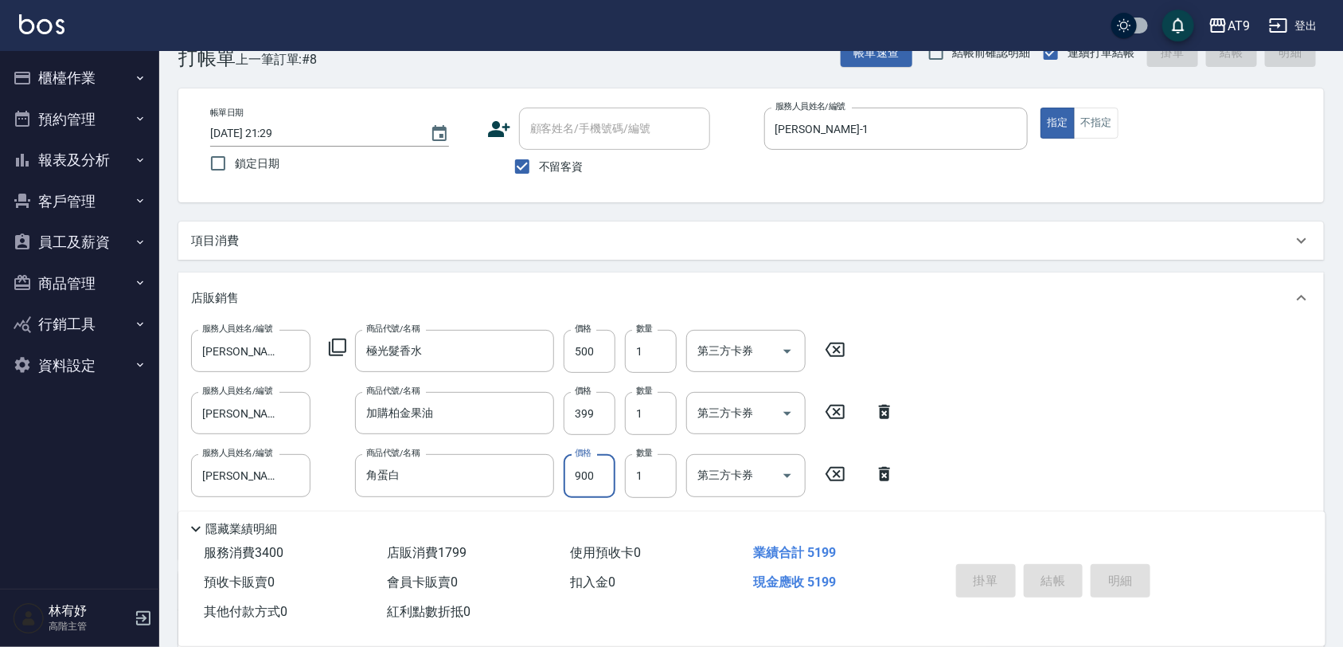
type input "2025/10/08 21:30"
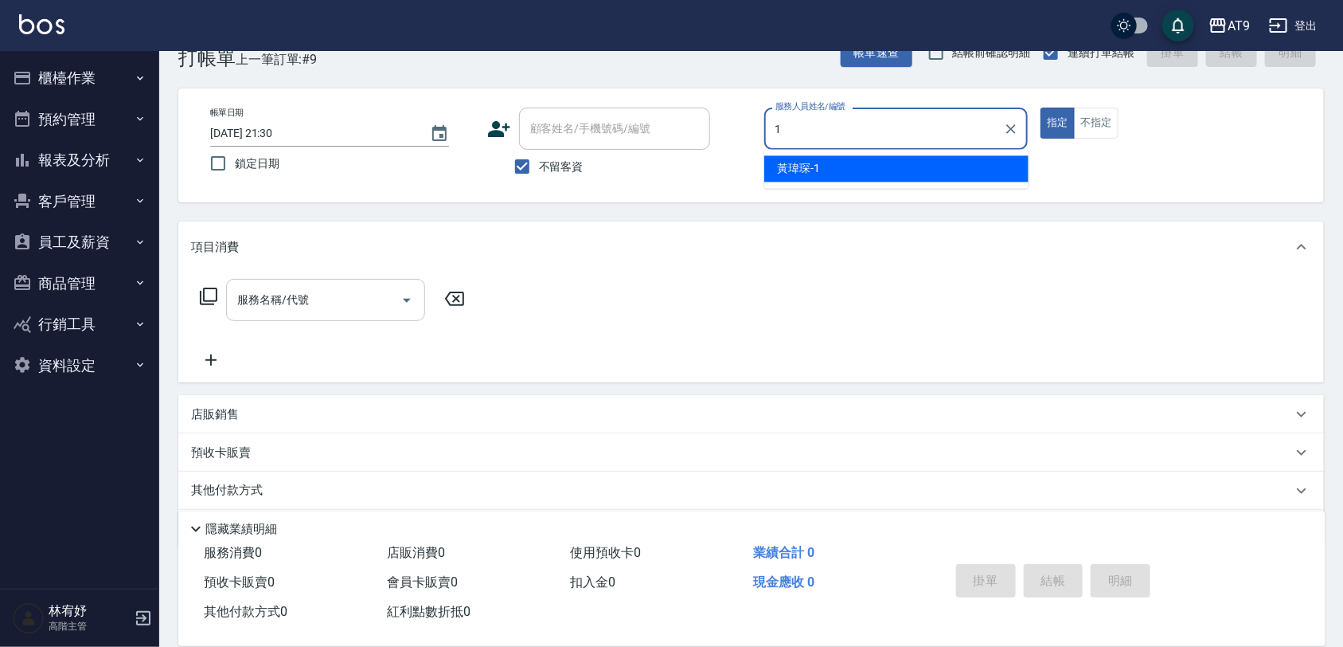
type input "黃瑋琛-1"
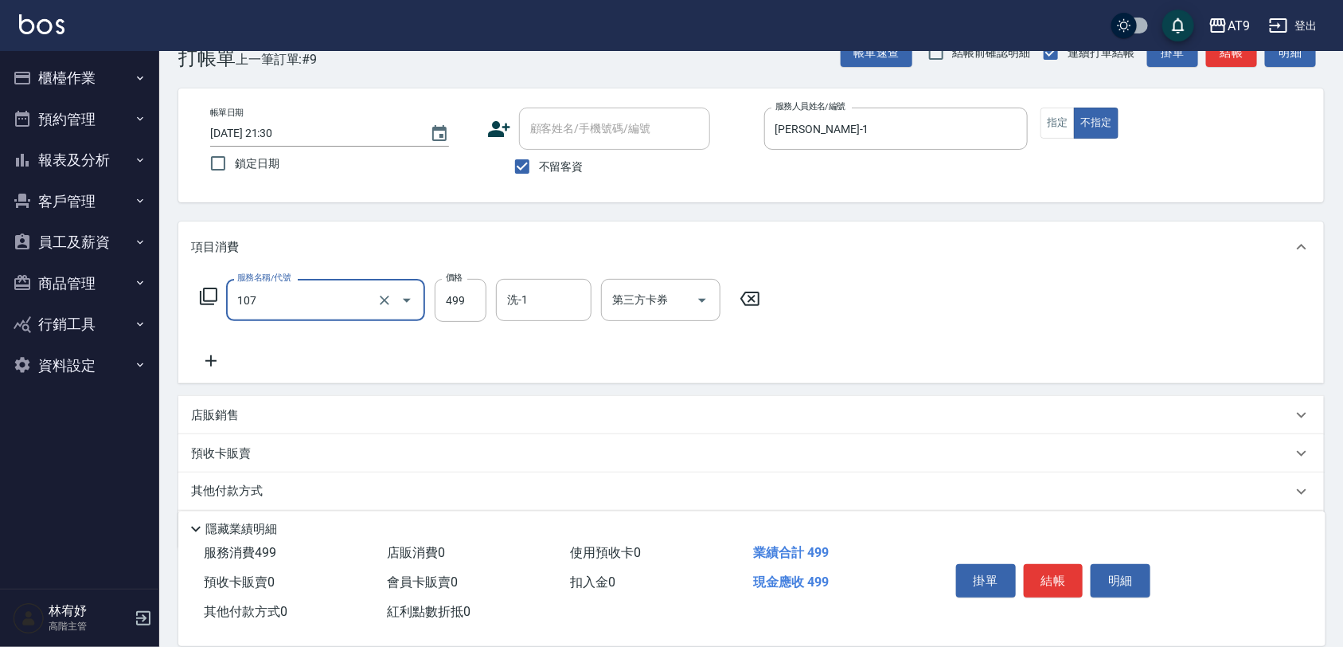
type input "舒活499(107)"
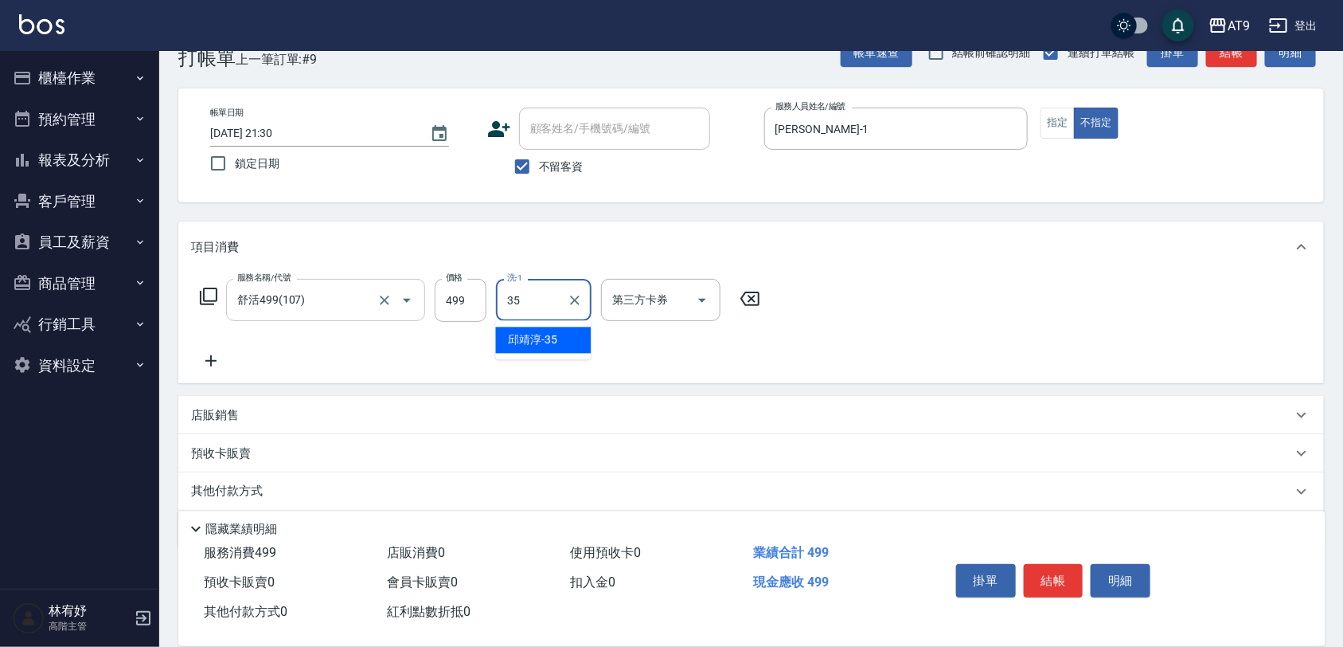
type input "邱靖淳-35"
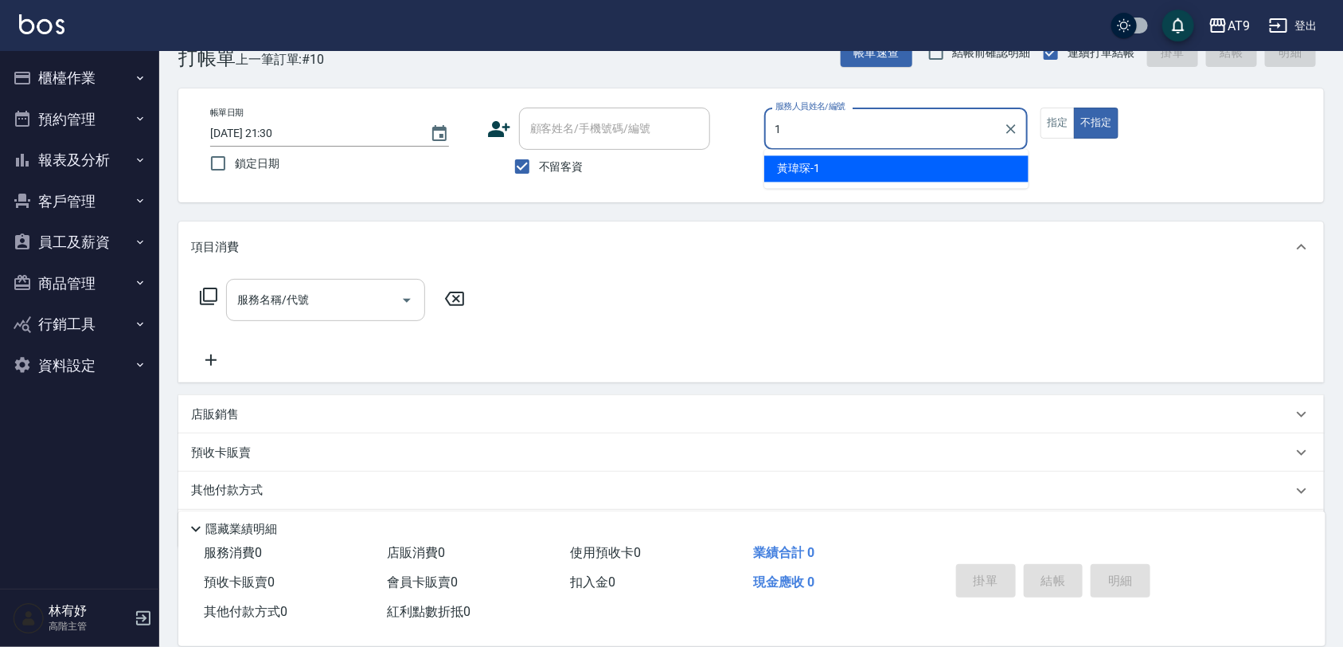
type input "黃瑋琛-1"
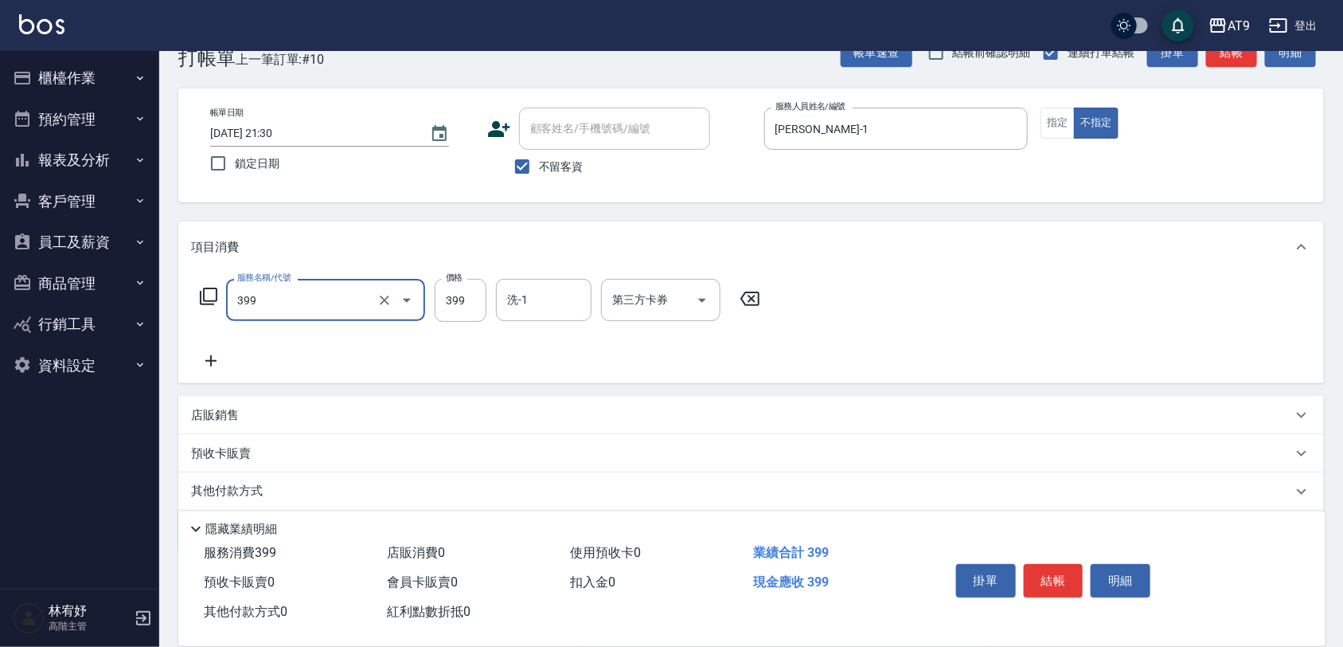
type input "海鹽SPA洗(399)"
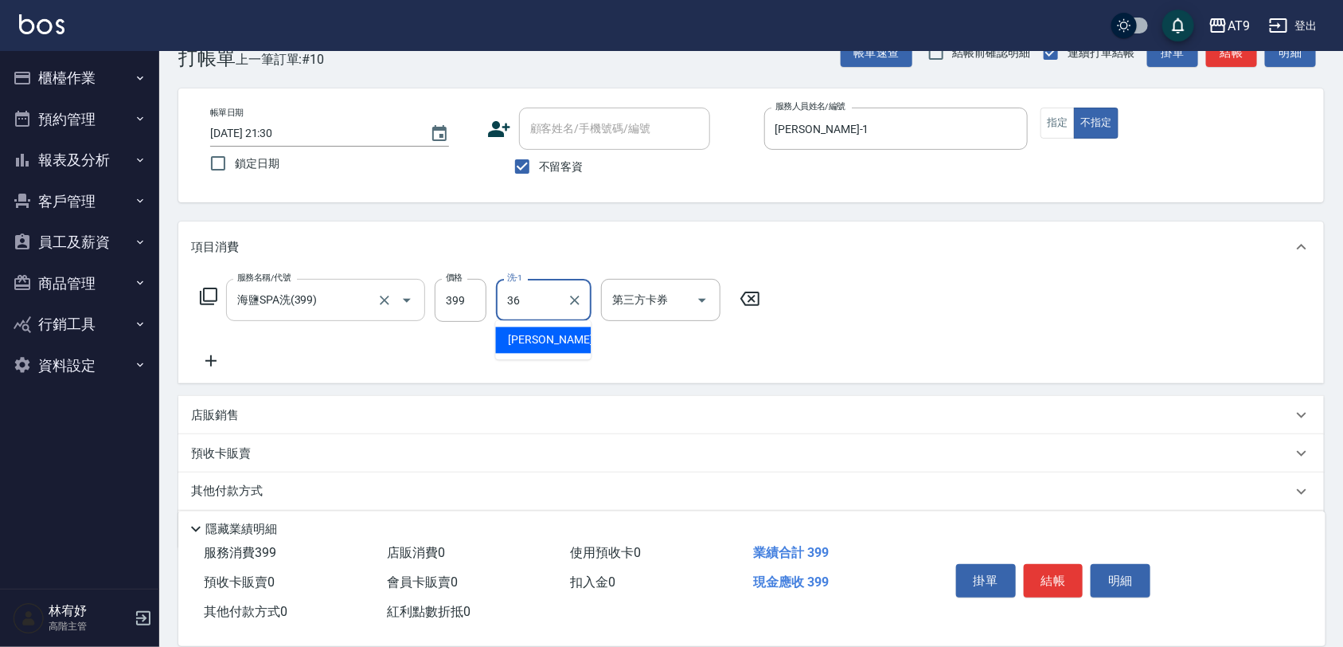
type input "蔡秉諶-36"
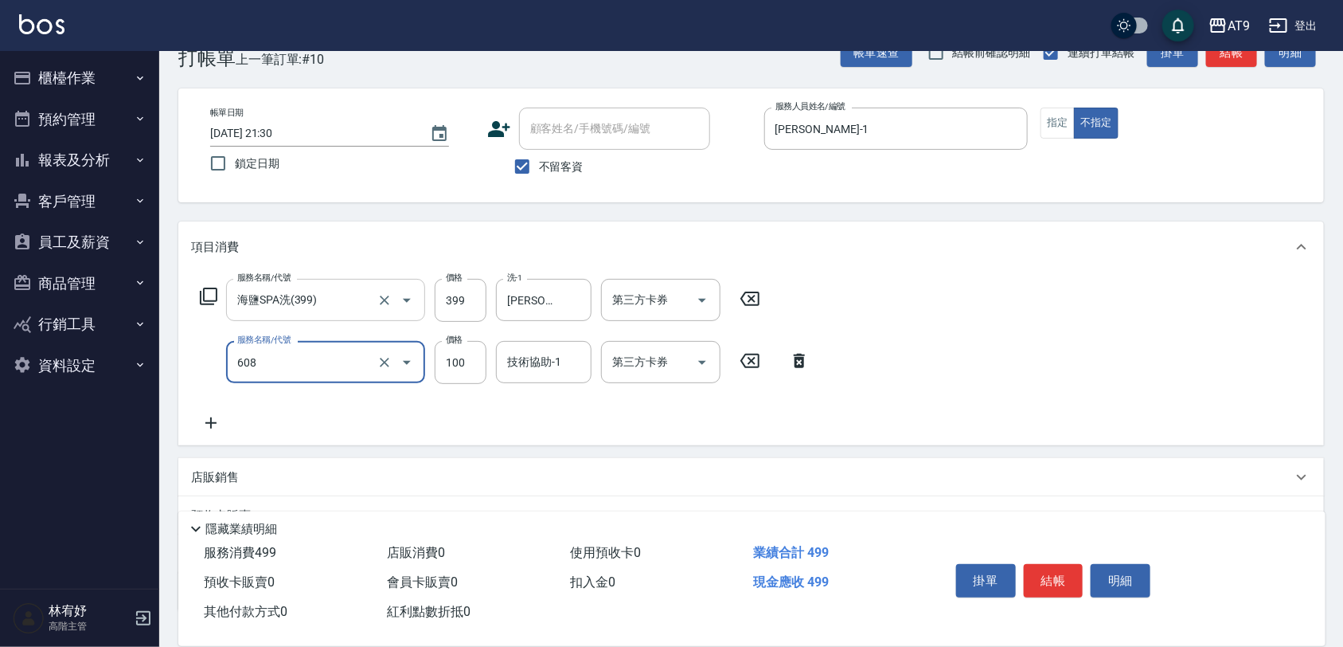
type input "精油長髮(608)"
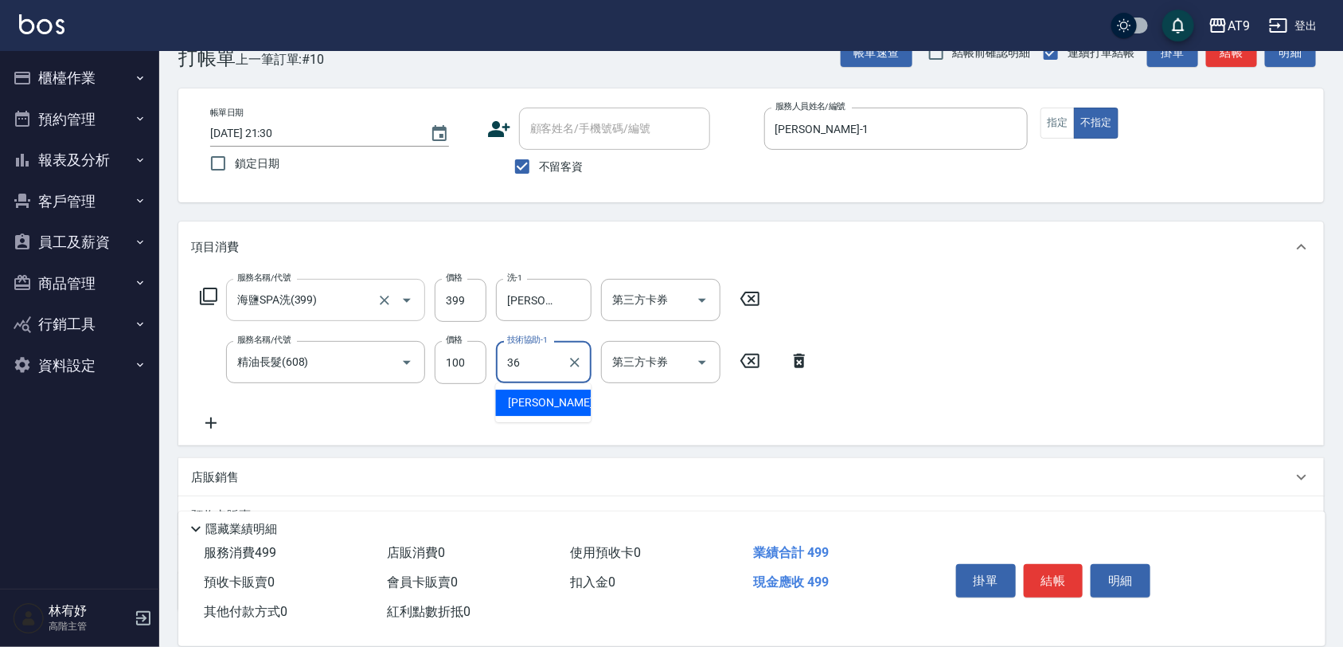
type input "蔡秉諶-36"
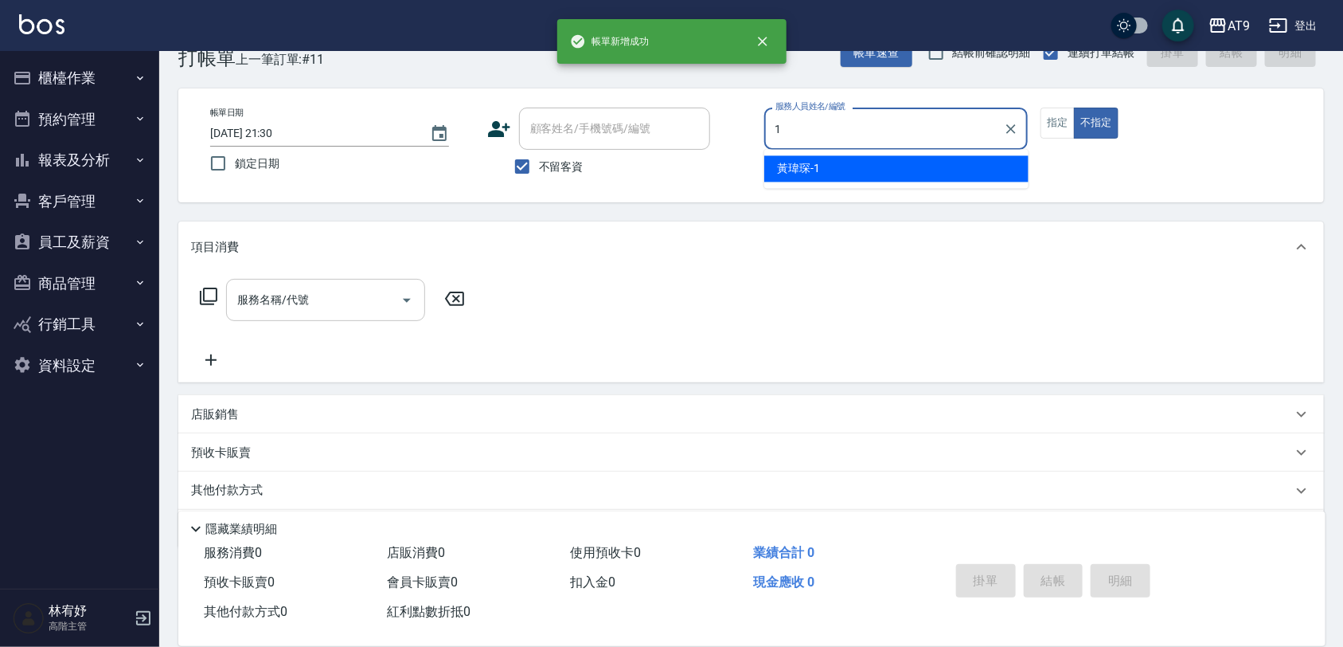
type input "黃瑋琛-1"
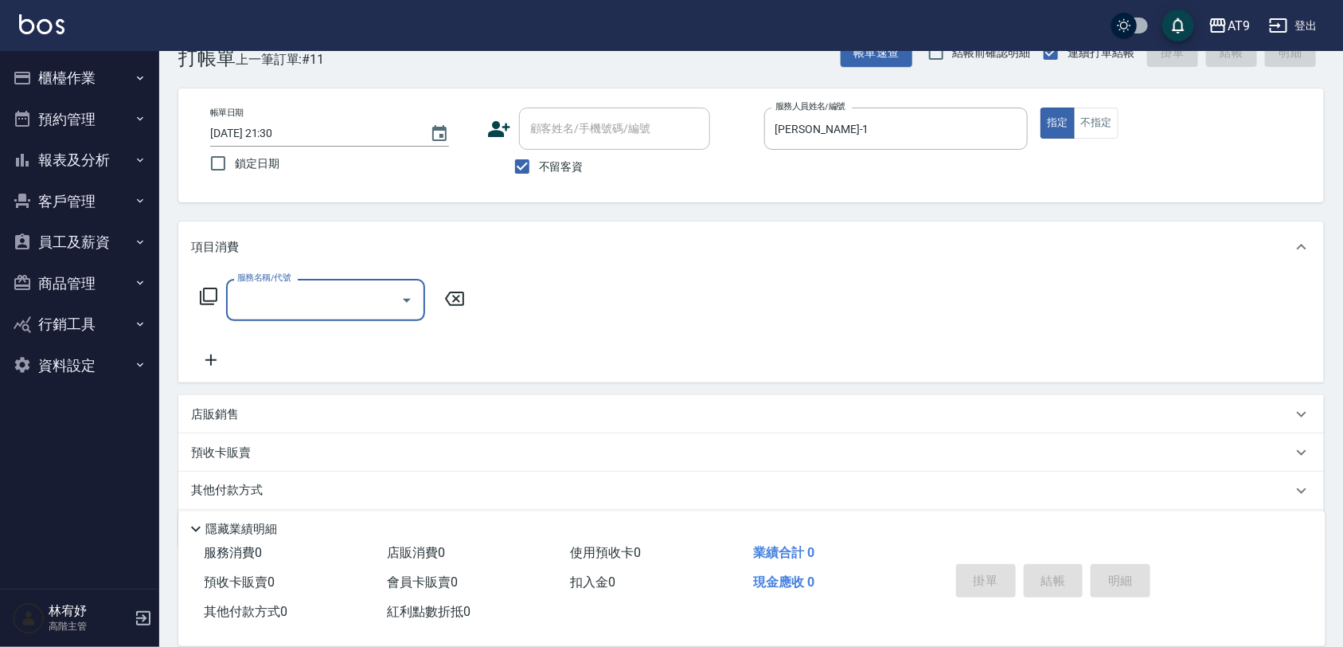
click at [205, 289] on icon at bounding box center [208, 296] width 19 height 19
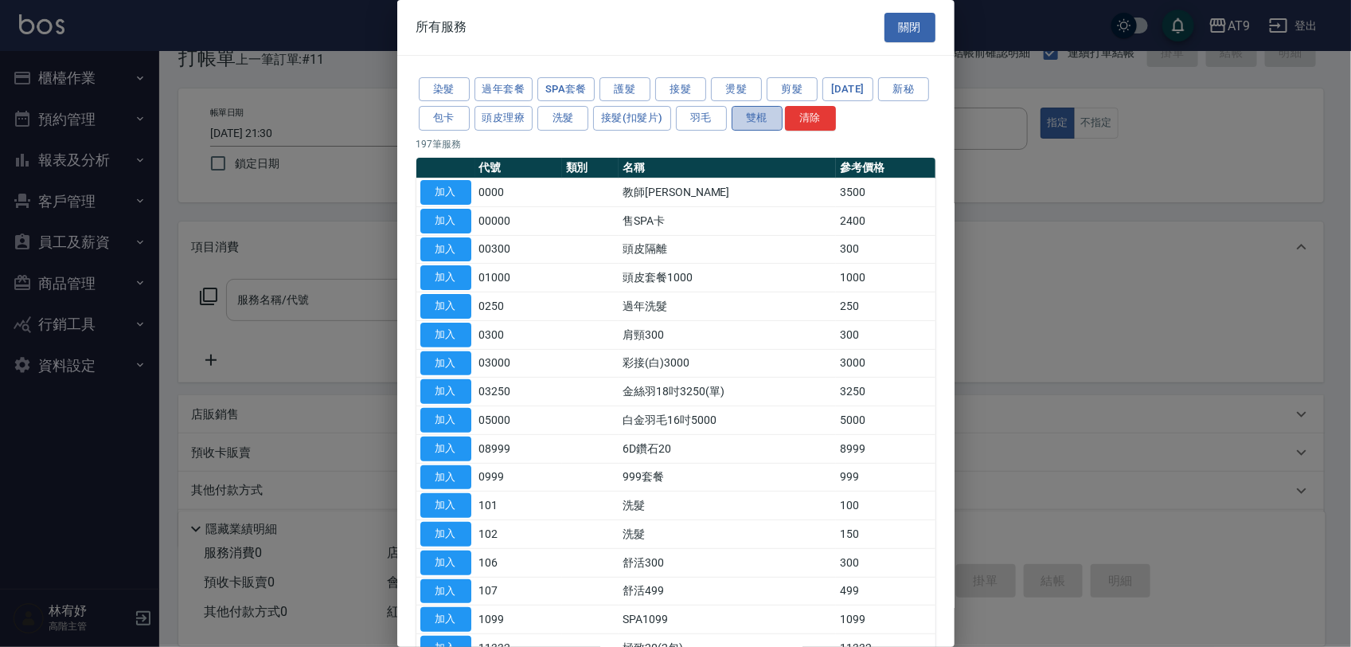
click at [783, 121] on button "雙棍" at bounding box center [757, 118] width 51 height 25
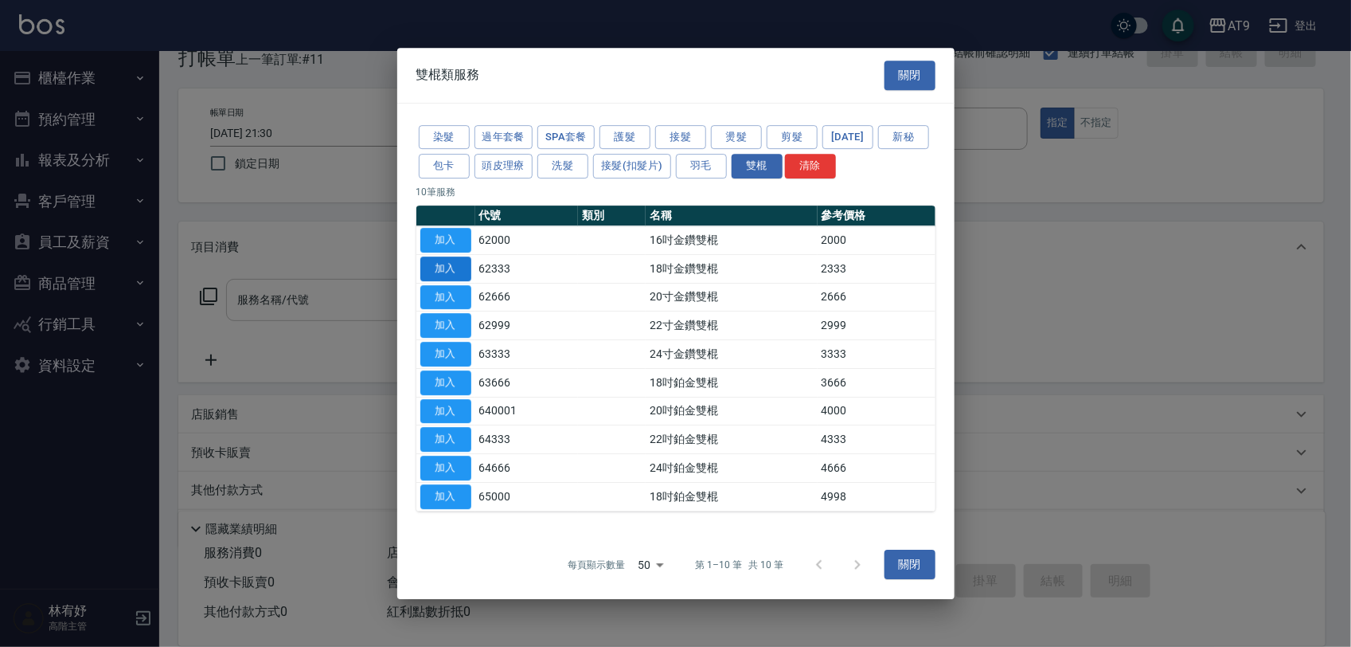
click at [459, 263] on button "加入" at bounding box center [445, 268] width 51 height 25
type input "18吋金鑽雙棍(62333)"
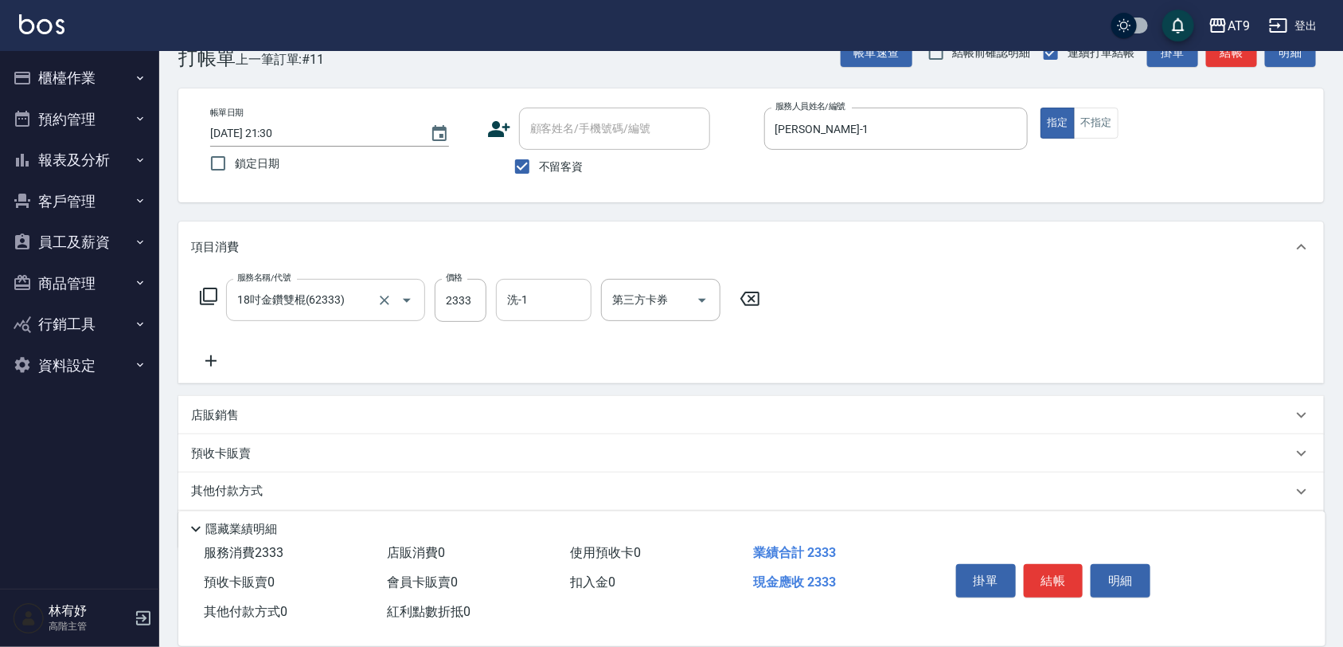
click at [511, 293] on div "洗-1 洗-1" at bounding box center [544, 300] width 96 height 42
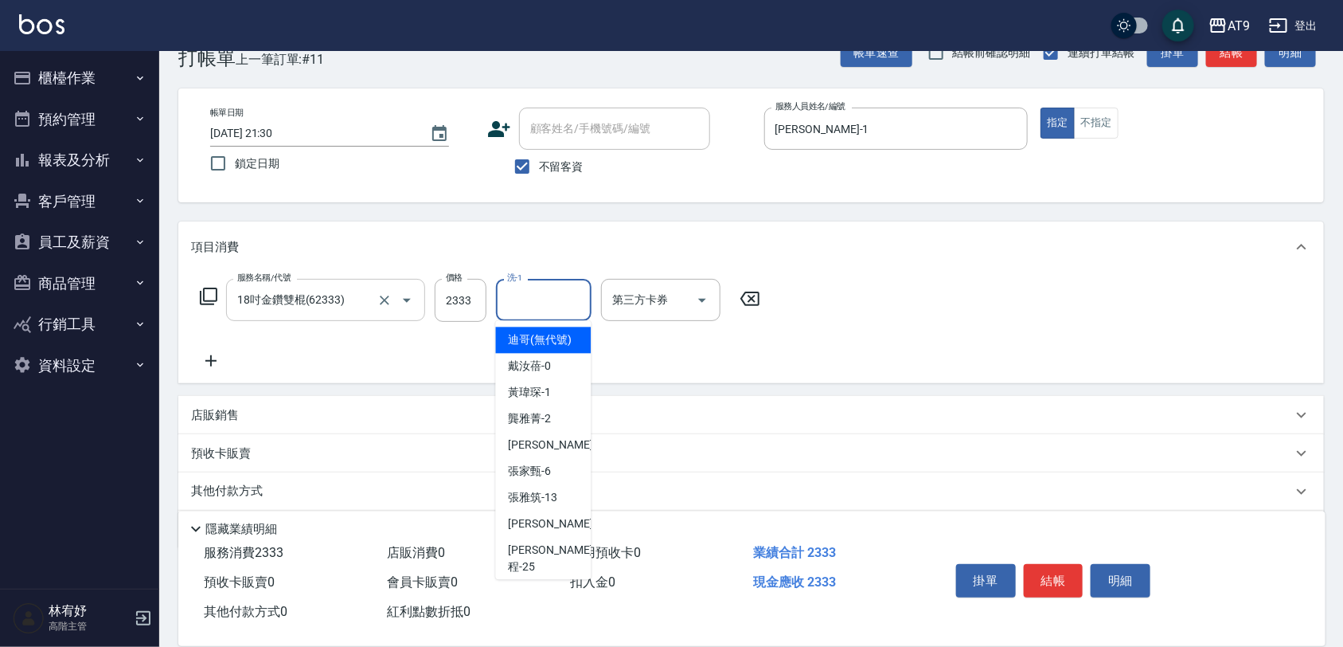
click at [201, 355] on icon at bounding box center [211, 360] width 40 height 19
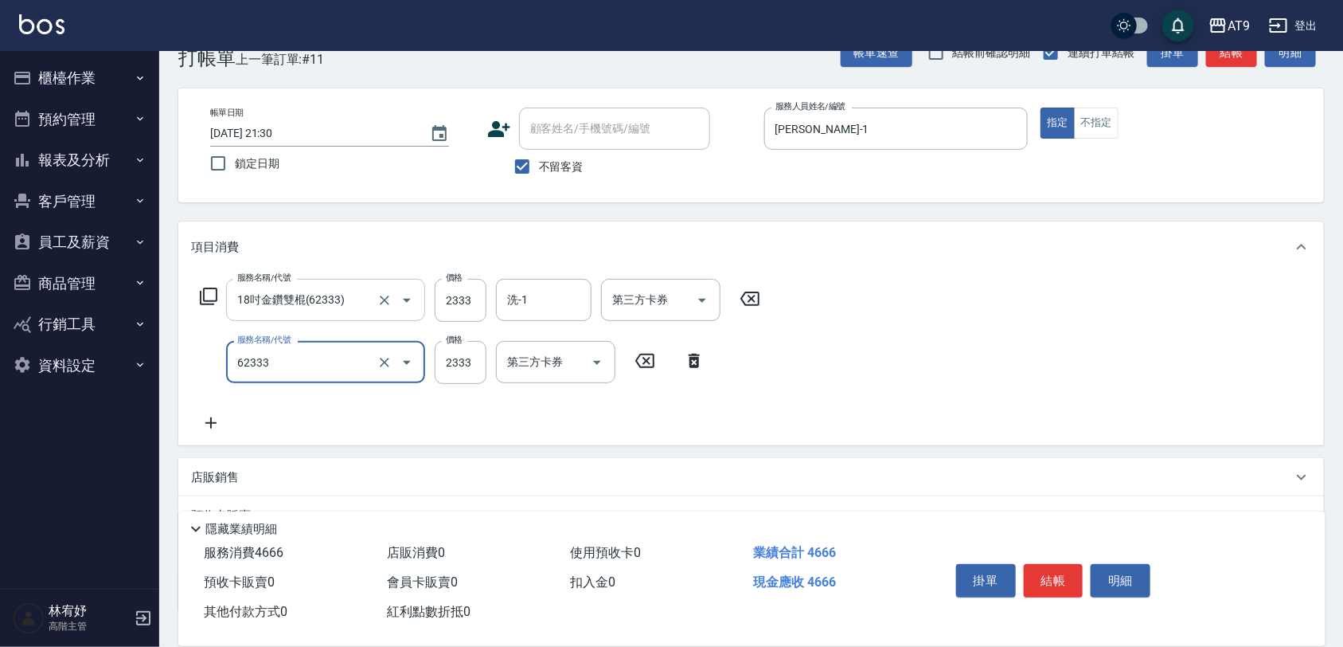
type input "18吋金鑽雙棍(62333)"
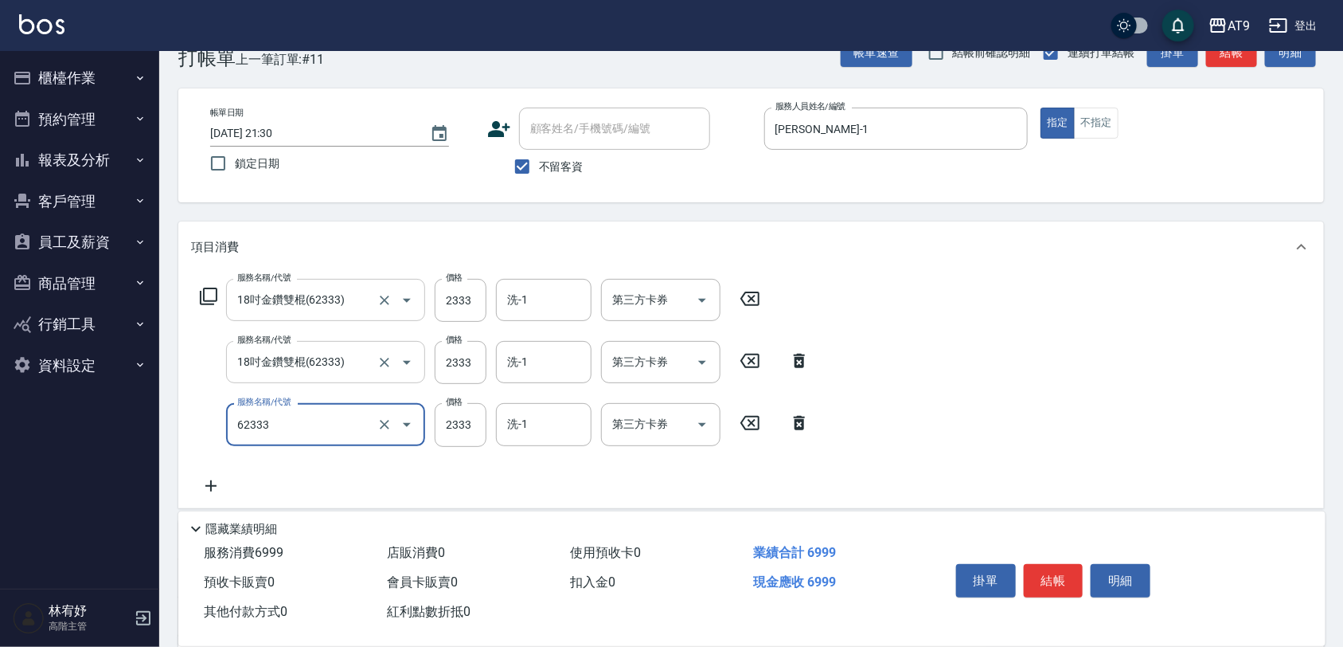
type input "18吋金鑽雙棍(62333)"
type input "3333"
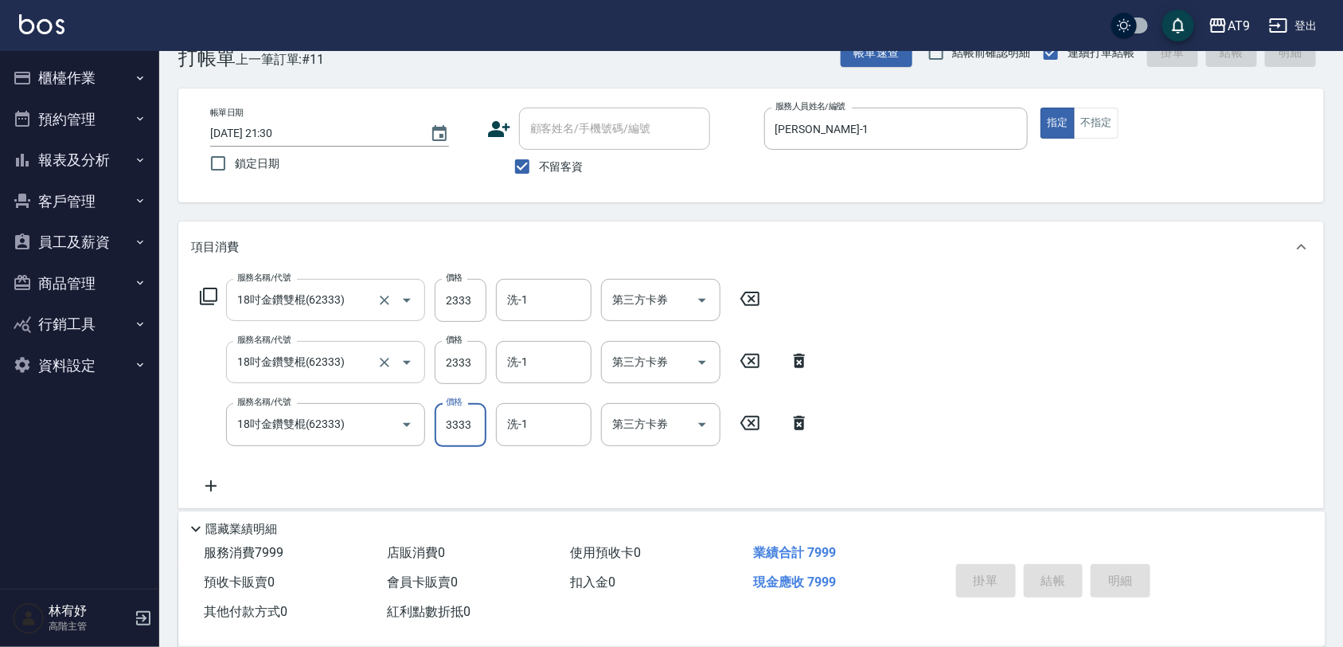
type input "2025/10/08 21:31"
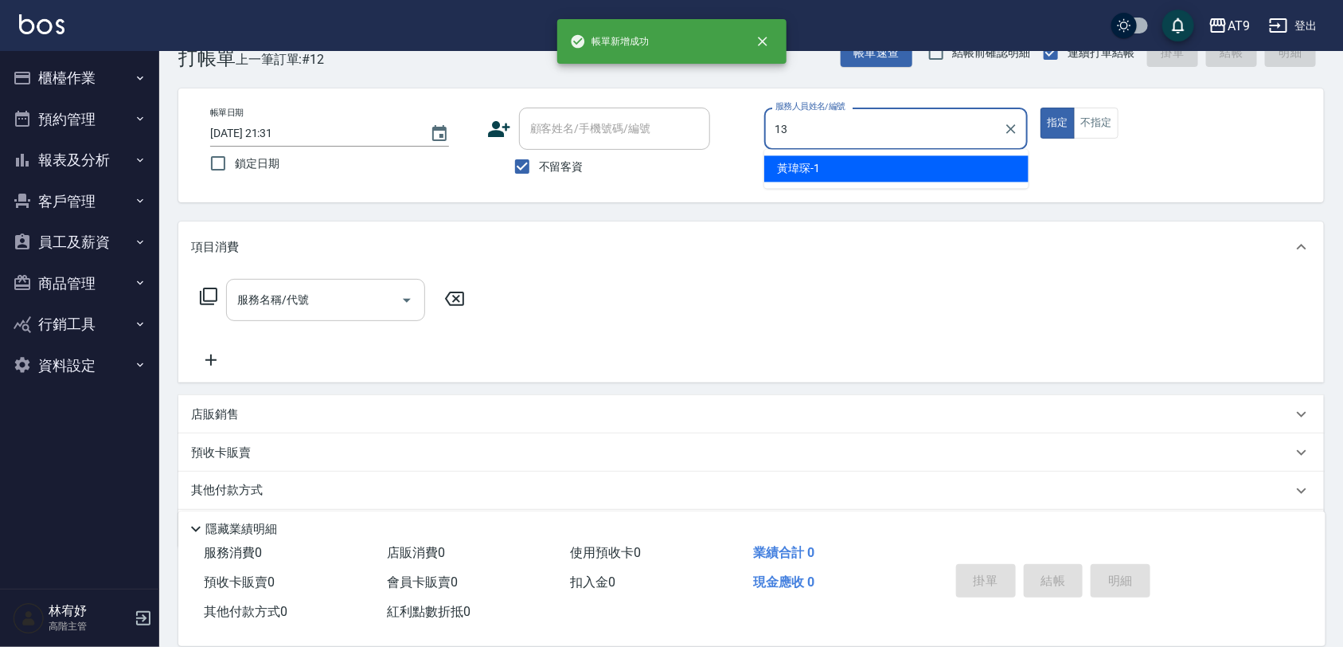
type input "張雅筑-13"
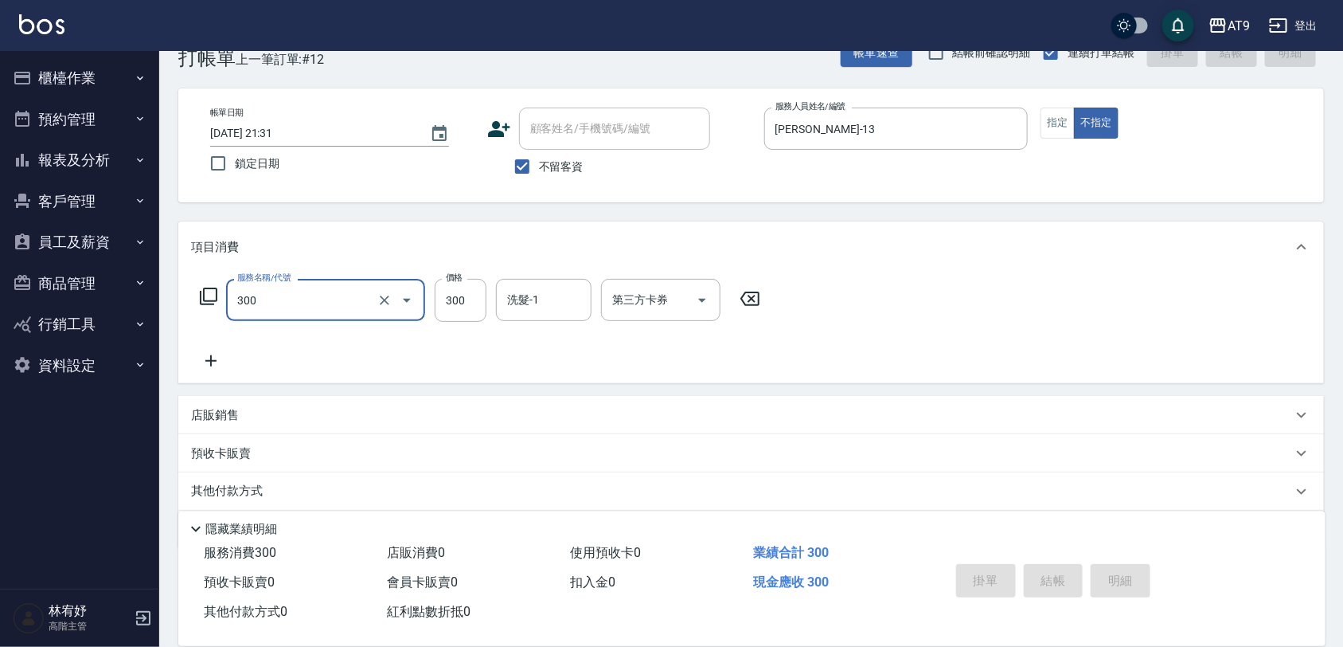
type input "300"
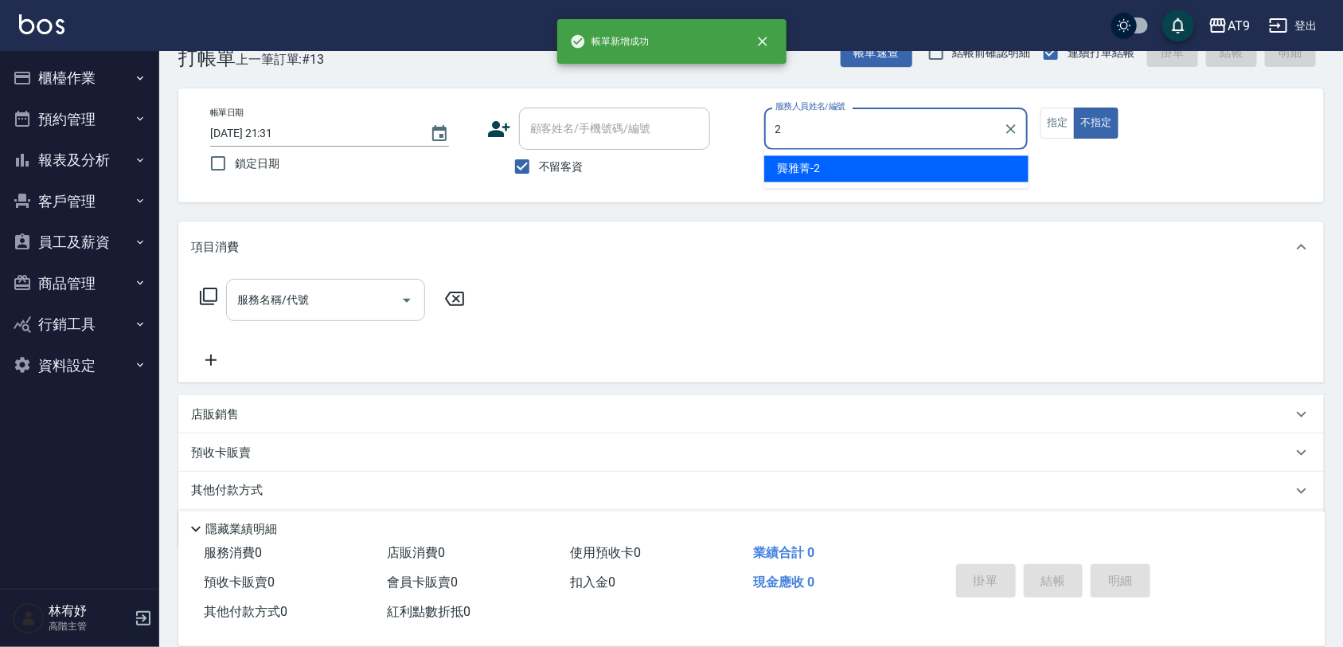
type input "龔雅菁-2"
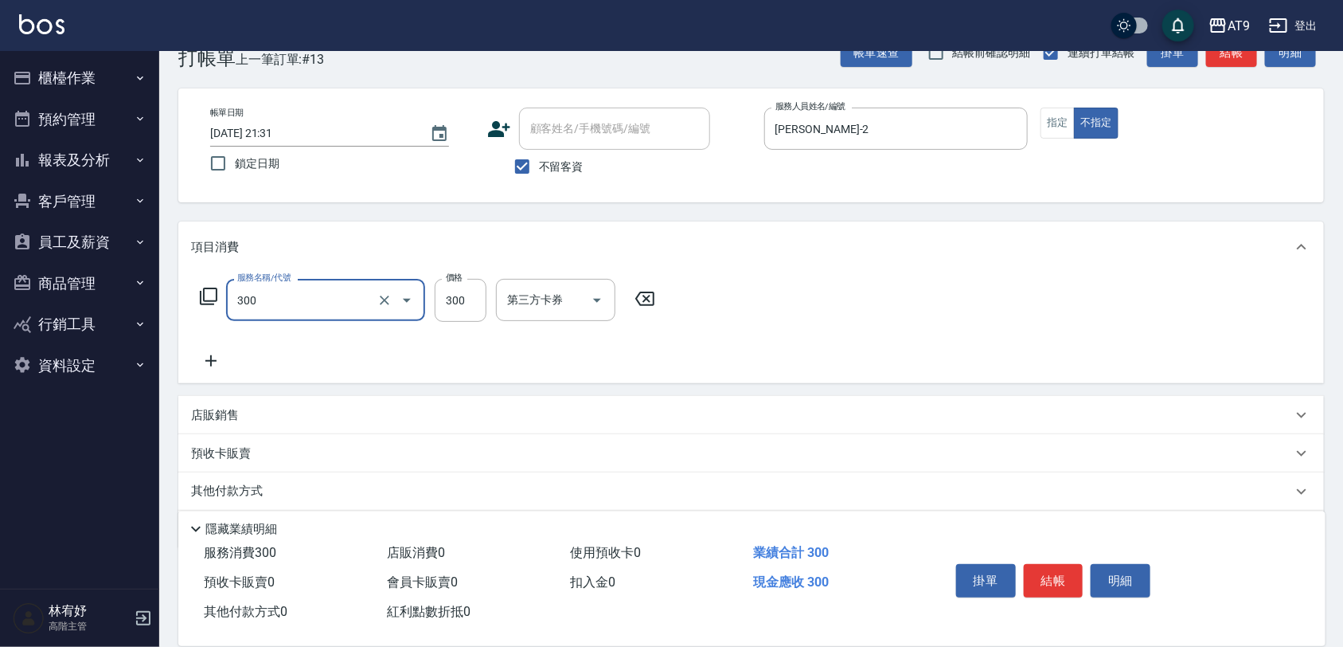
type input "SC300(300)"
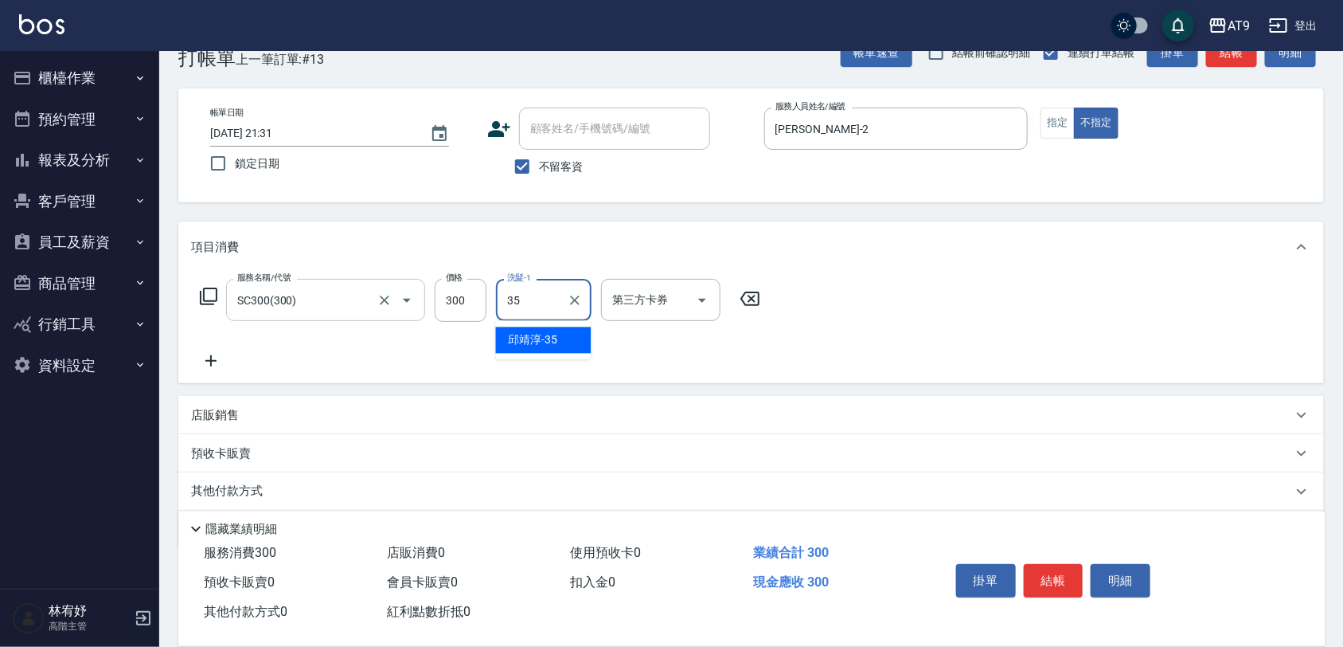
type input "邱靖淳-35"
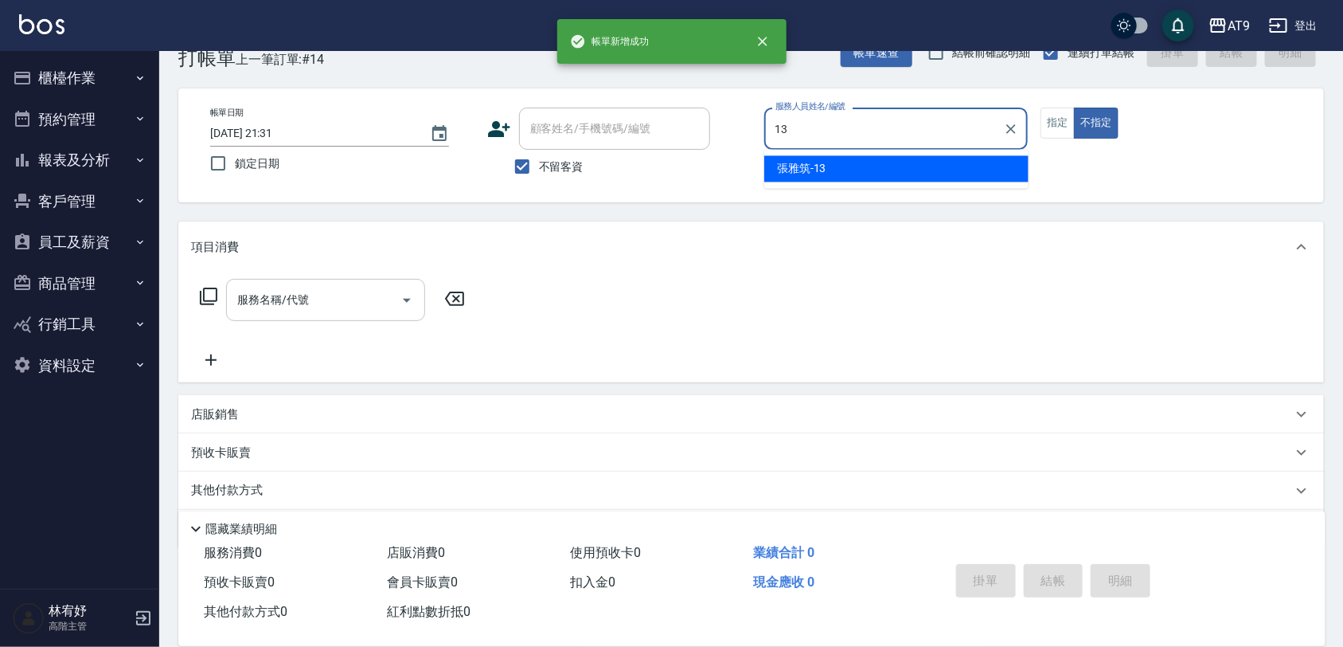
type input "張雅筑-13"
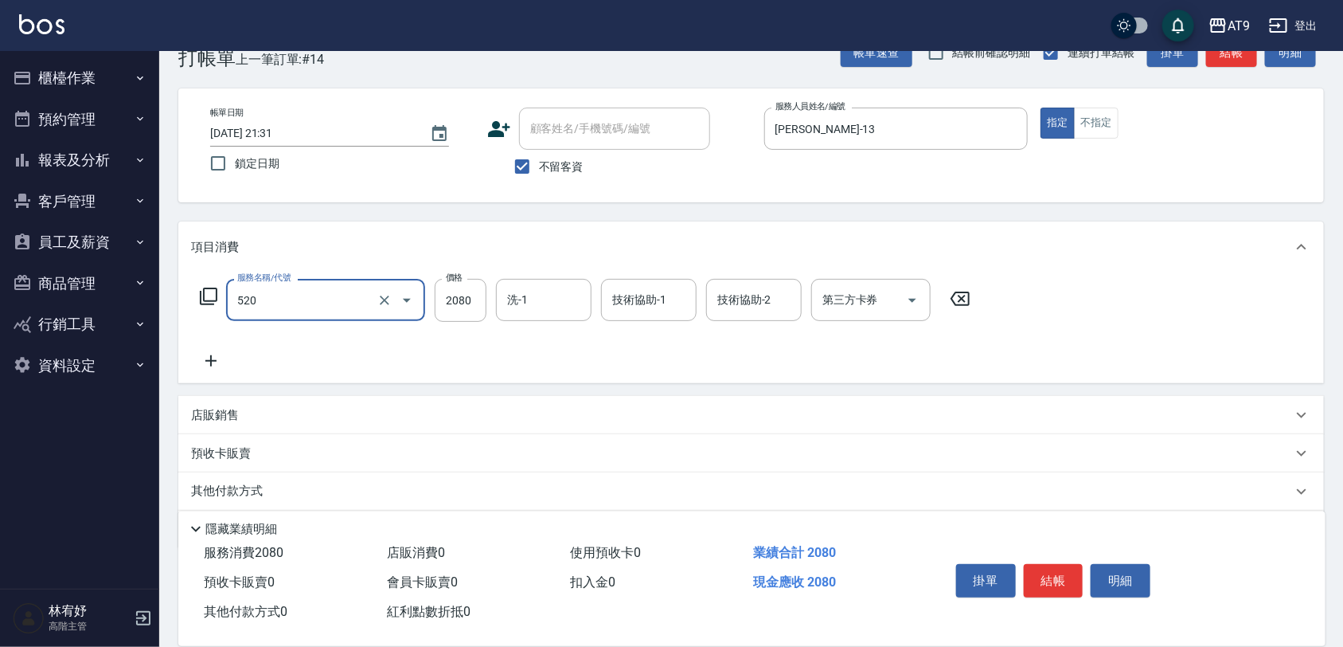
type input "染髮套餐(520)"
type input "2599"
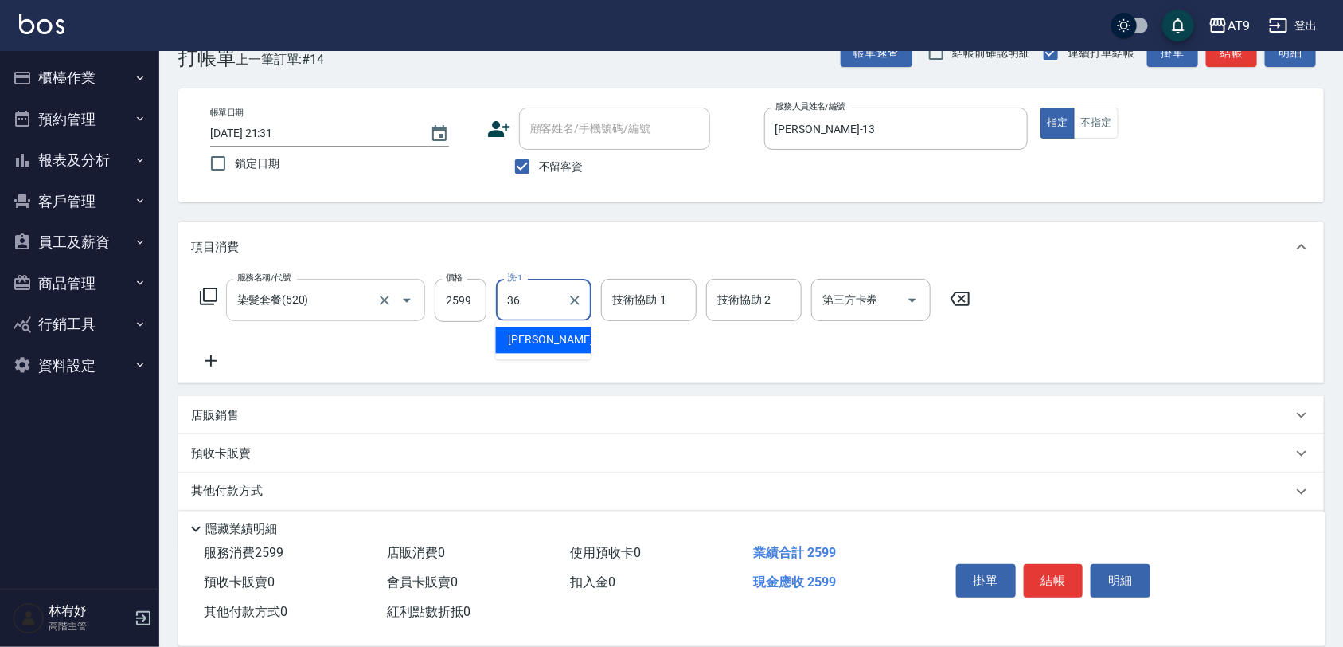
type input "蔡秉諶-36"
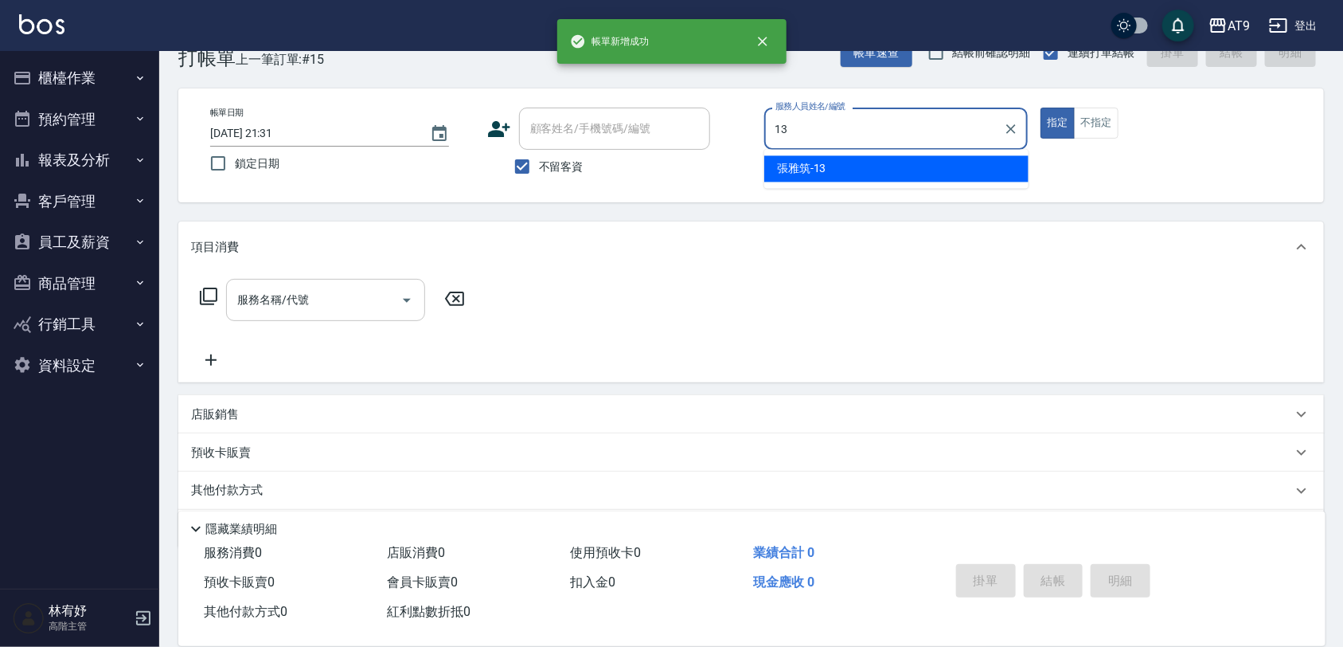
type input "張雅筑-13"
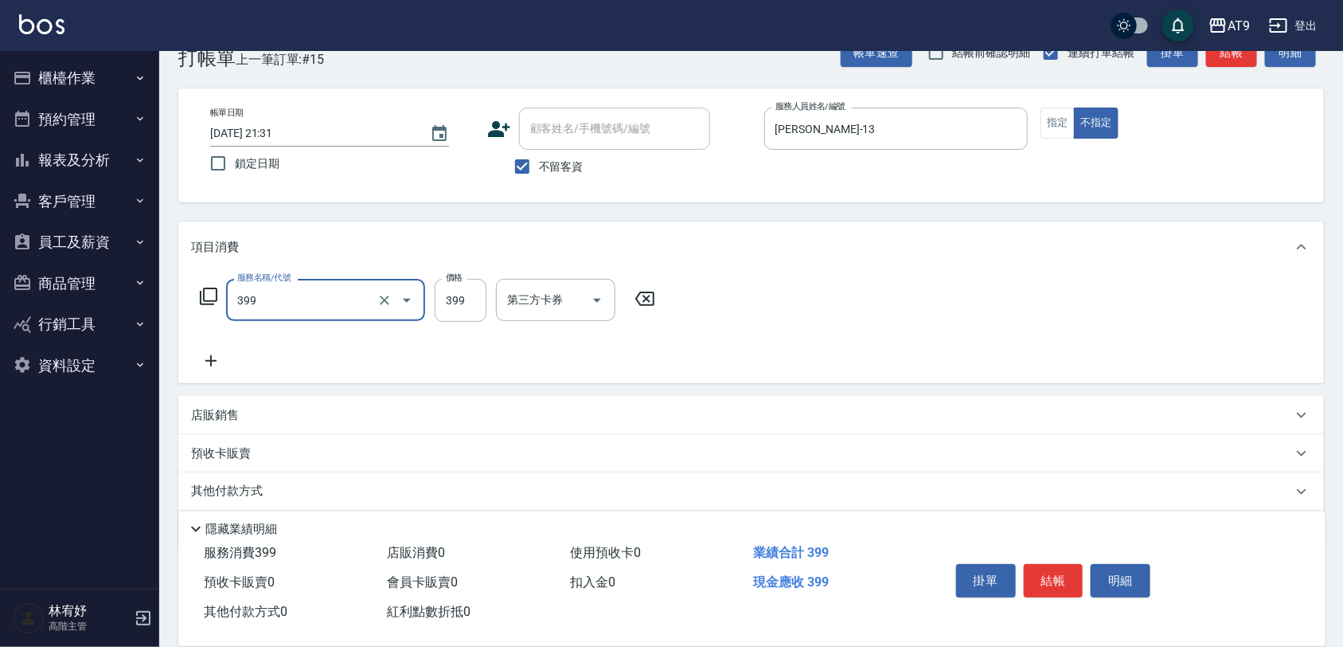
type input "海鹽SPA洗(399)"
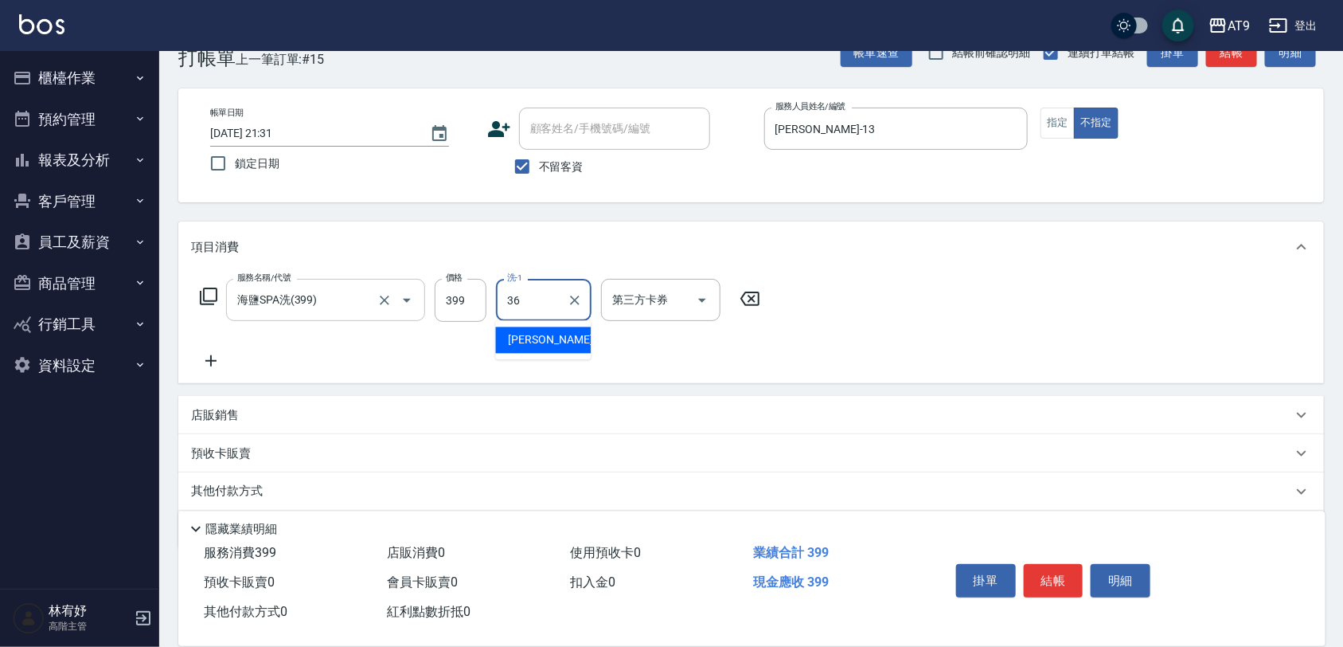
type input "蔡秉諶-36"
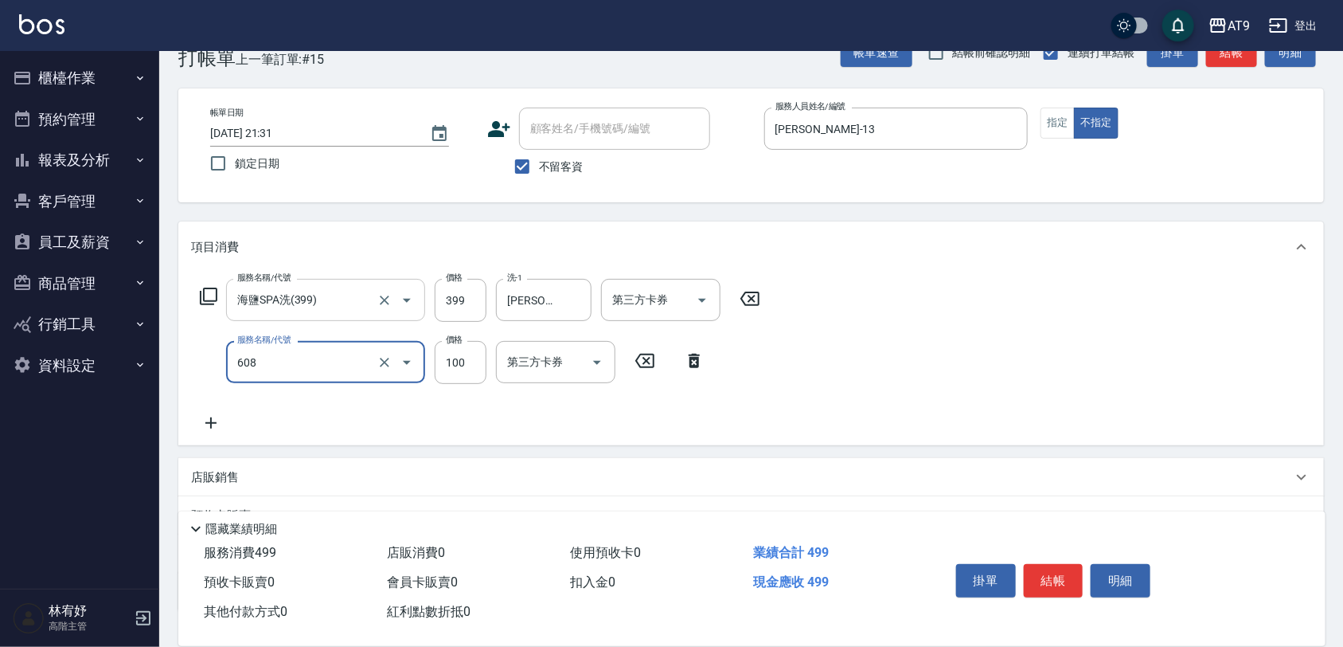
type input "精油長髮(608)"
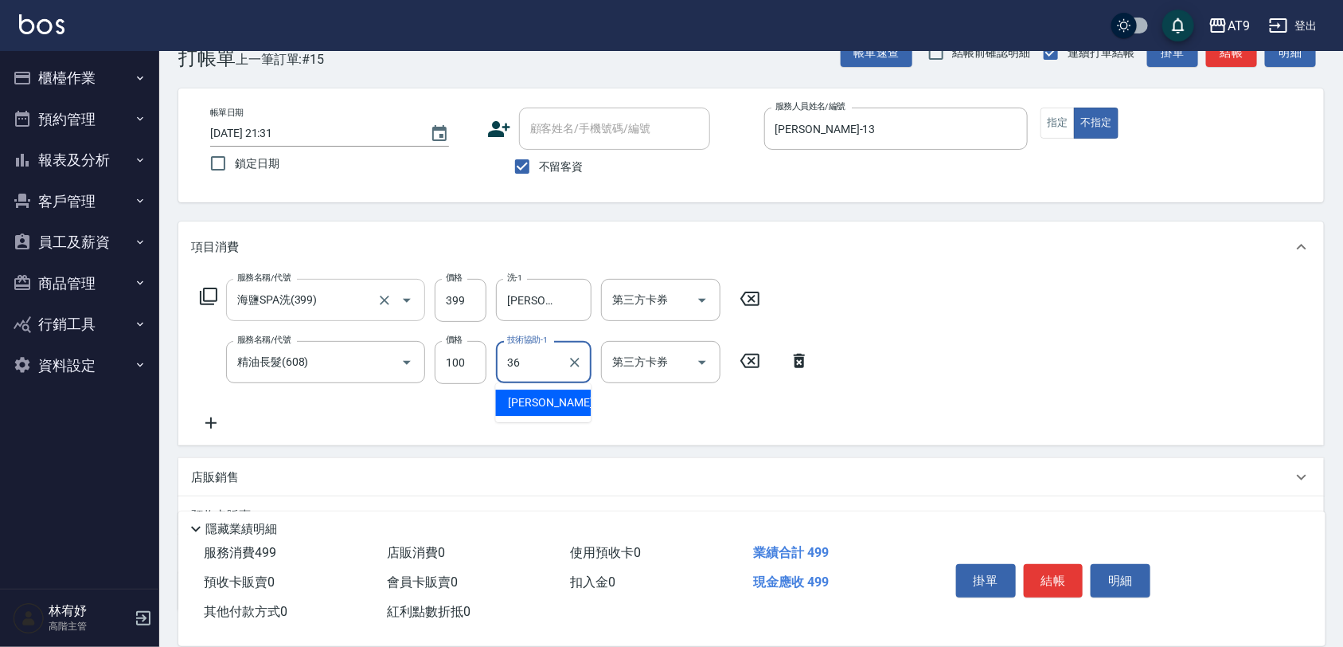
type input "蔡秉諶-36"
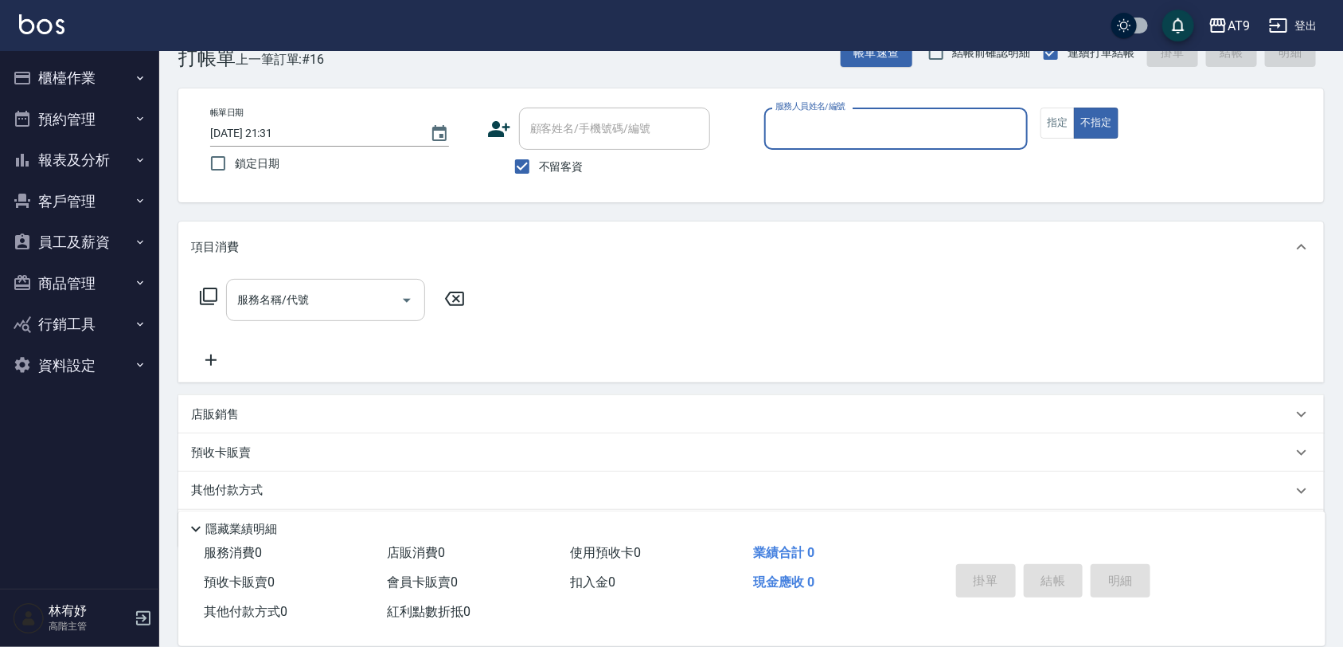
click at [104, 161] on button "報表及分析" at bounding box center [79, 159] width 147 height 41
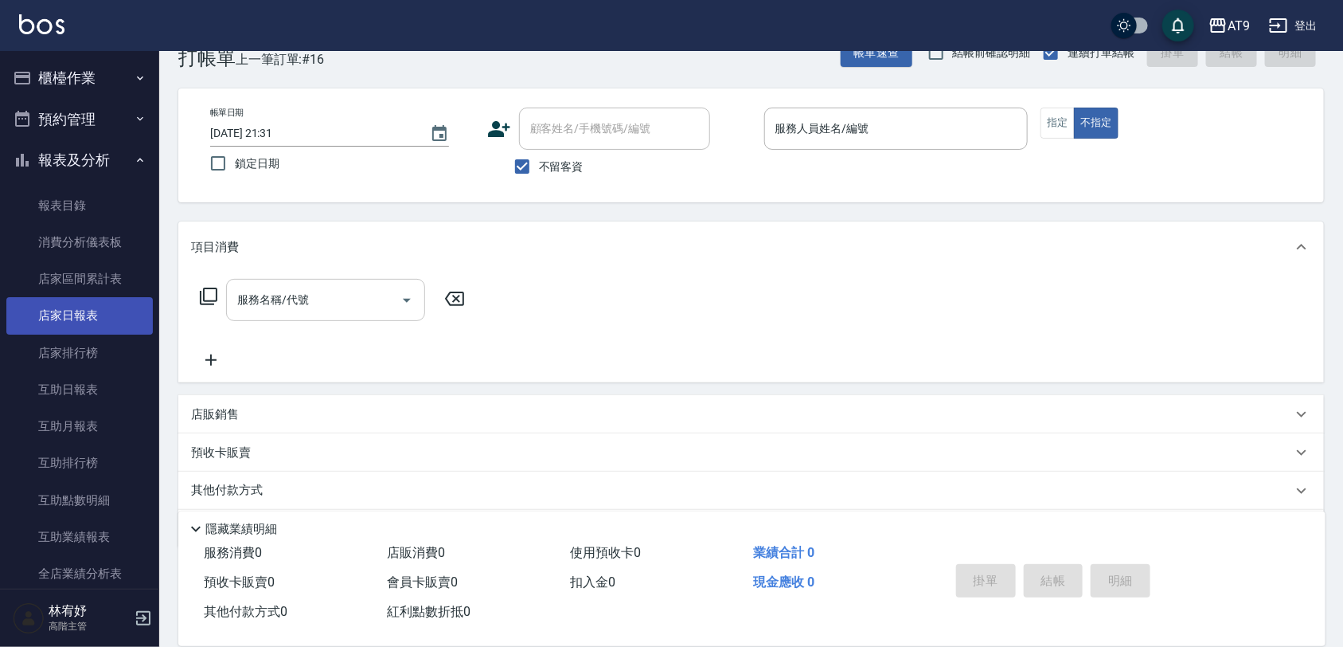
click at [108, 320] on link "店家日報表" at bounding box center [79, 315] width 147 height 37
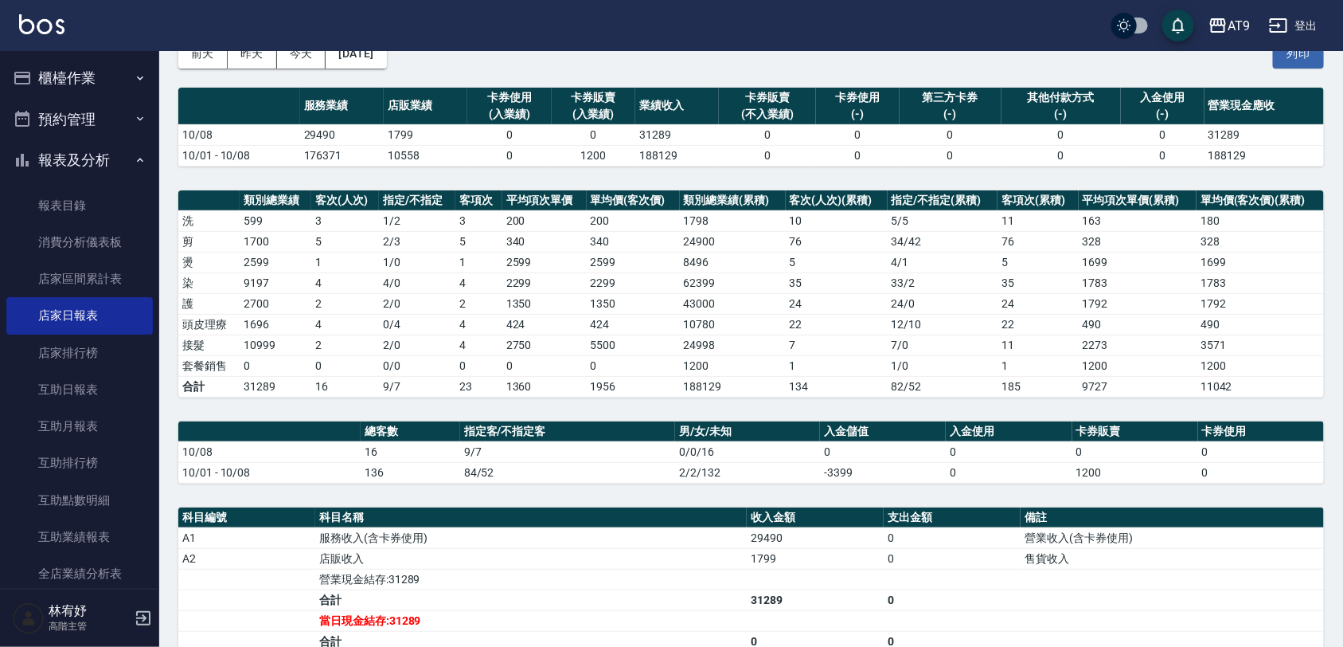
scroll to position [199, 0]
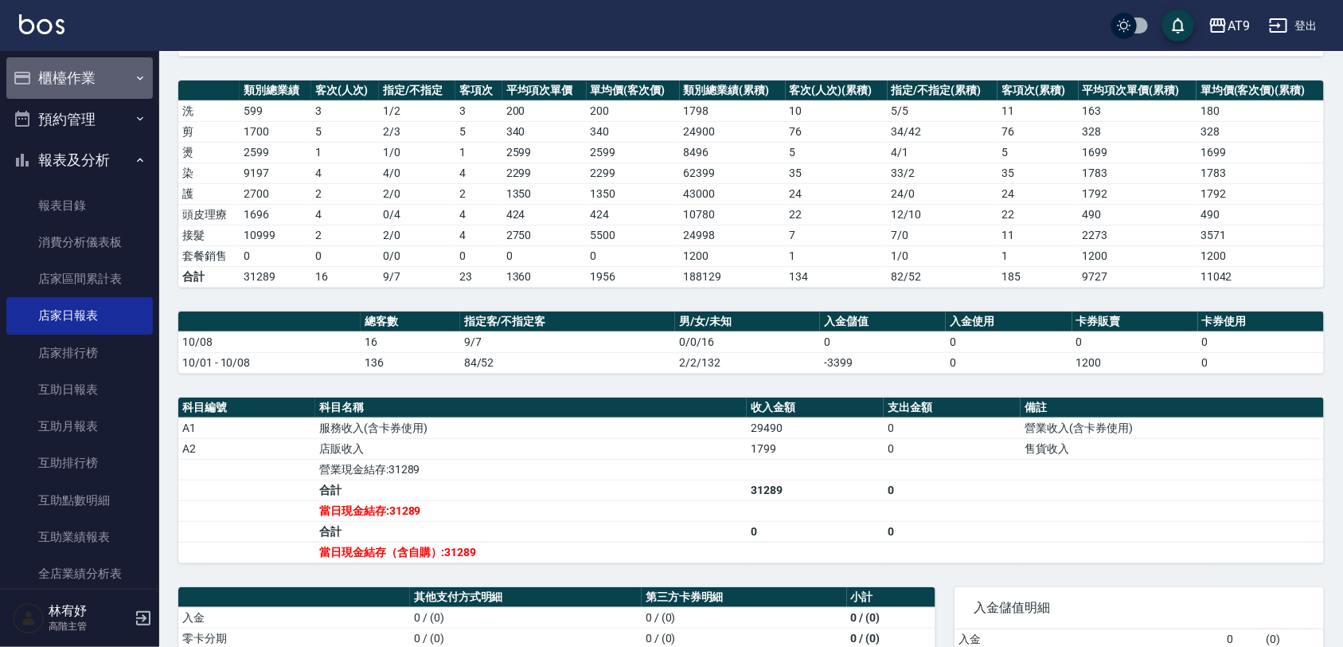
click at [114, 82] on button "櫃檯作業" at bounding box center [79, 77] width 147 height 41
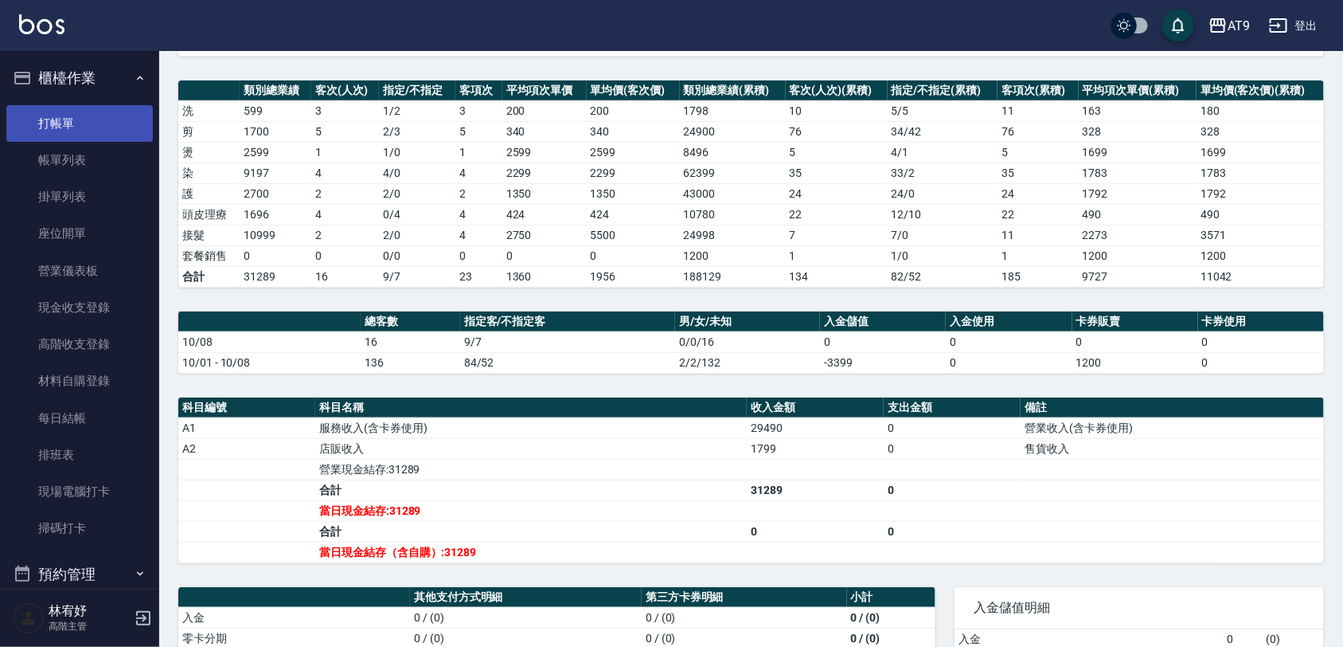
click at [98, 114] on link "打帳單" at bounding box center [79, 123] width 147 height 37
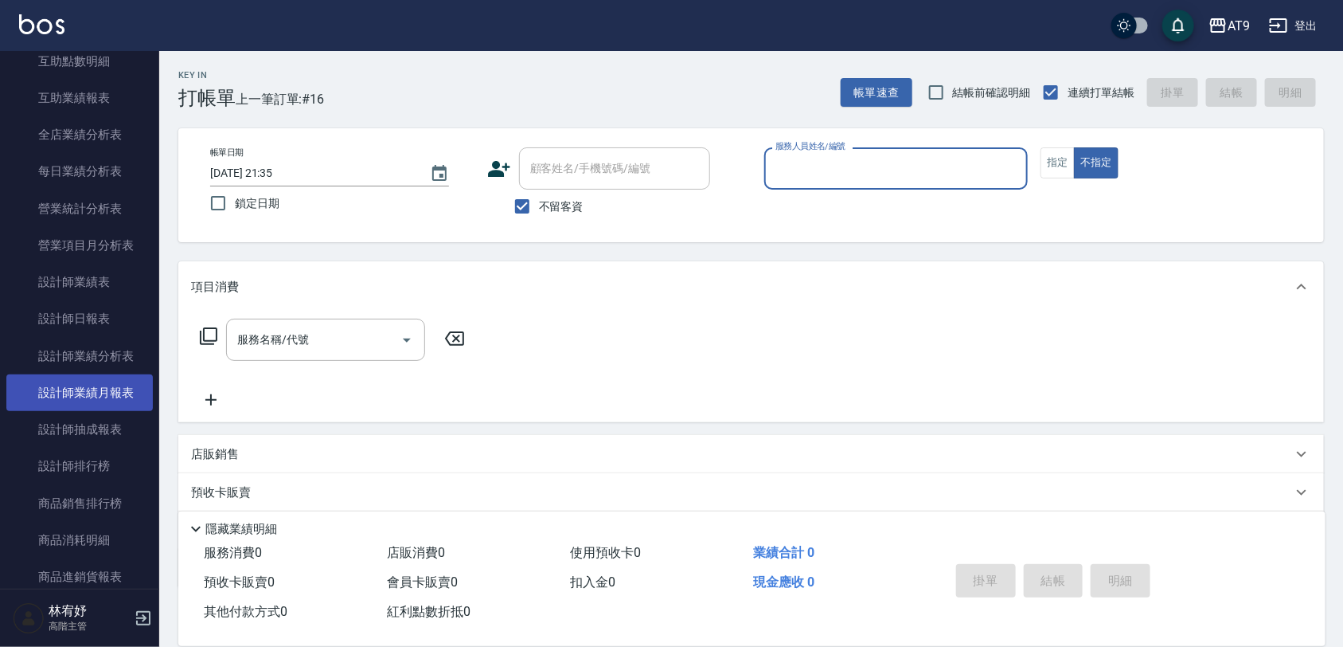
scroll to position [896, 0]
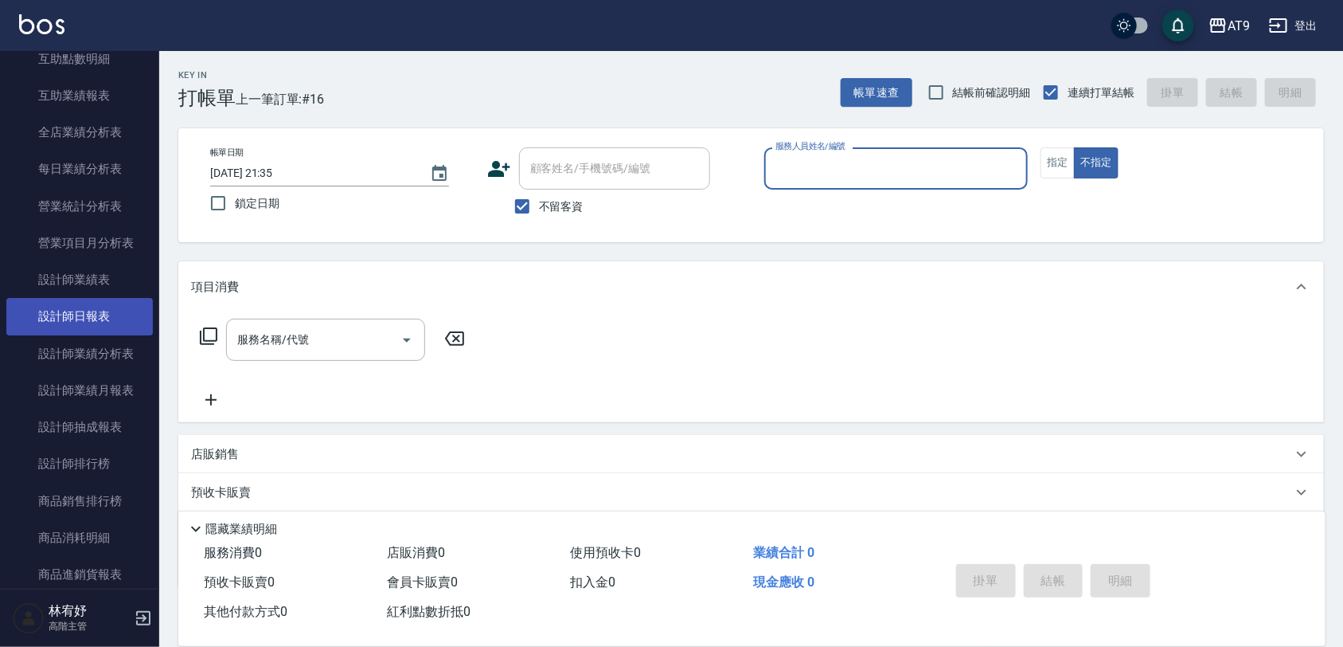
click at [102, 311] on link "設計師日報表" at bounding box center [79, 316] width 147 height 37
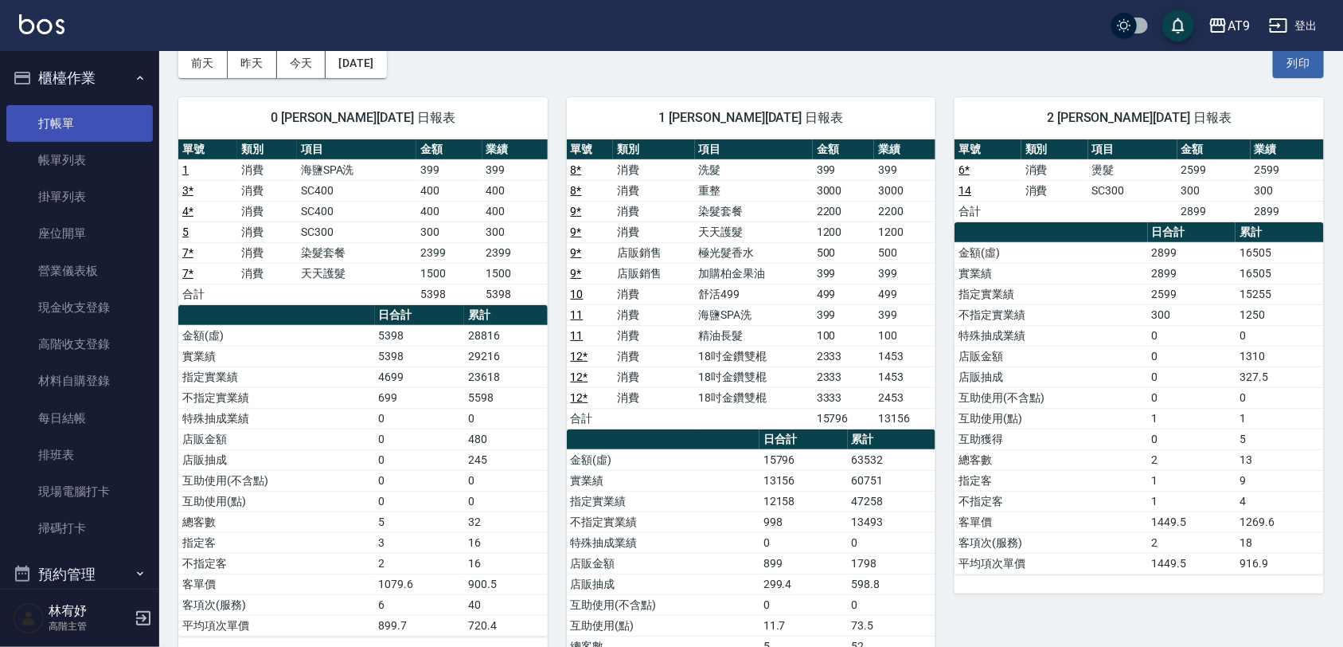
click at [86, 123] on link "打帳單" at bounding box center [79, 123] width 147 height 37
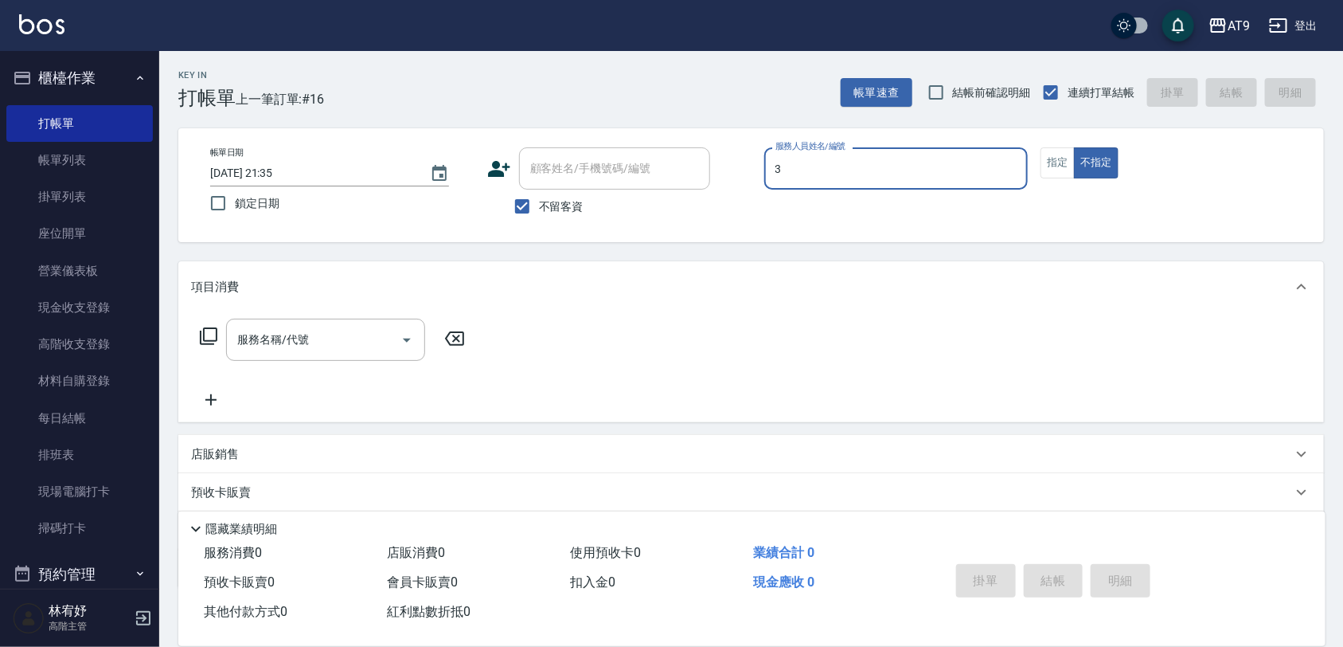
type input "FANNY-3"
type button "false"
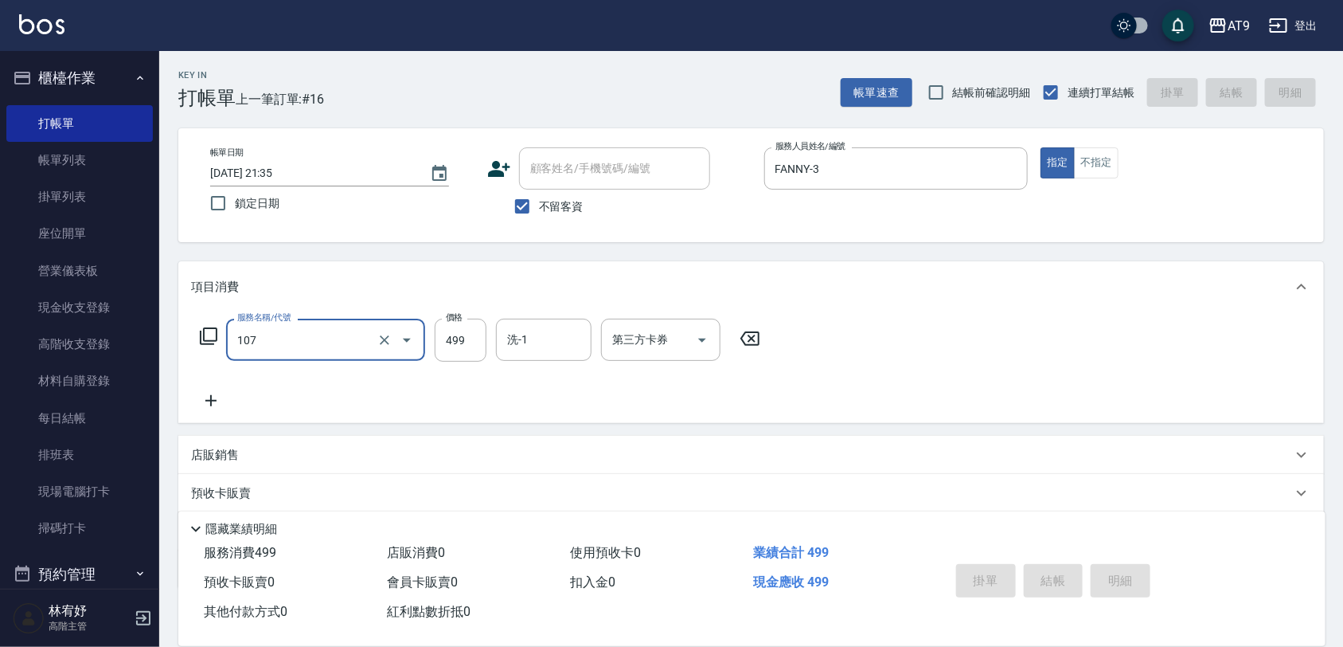
type input "107"
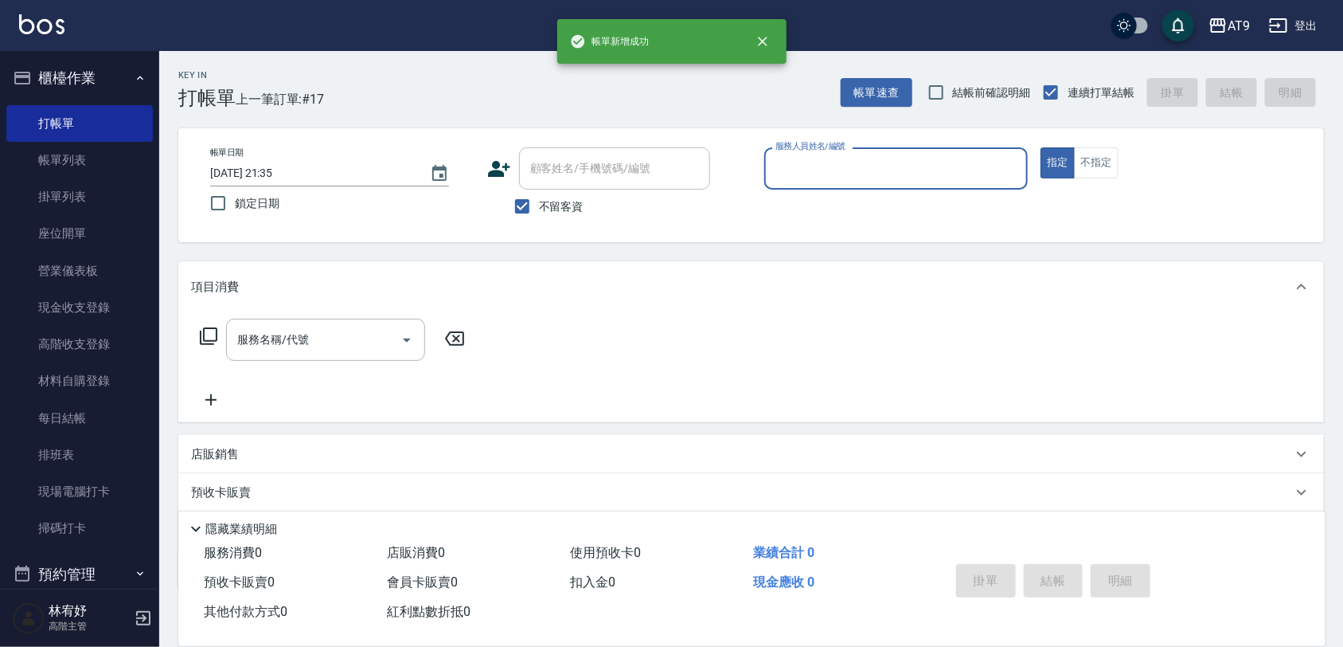
click at [576, 208] on span "不留客資" at bounding box center [561, 206] width 45 height 17
click at [539, 208] on input "不留客資" at bounding box center [522, 206] width 33 height 33
checkbox input "false"
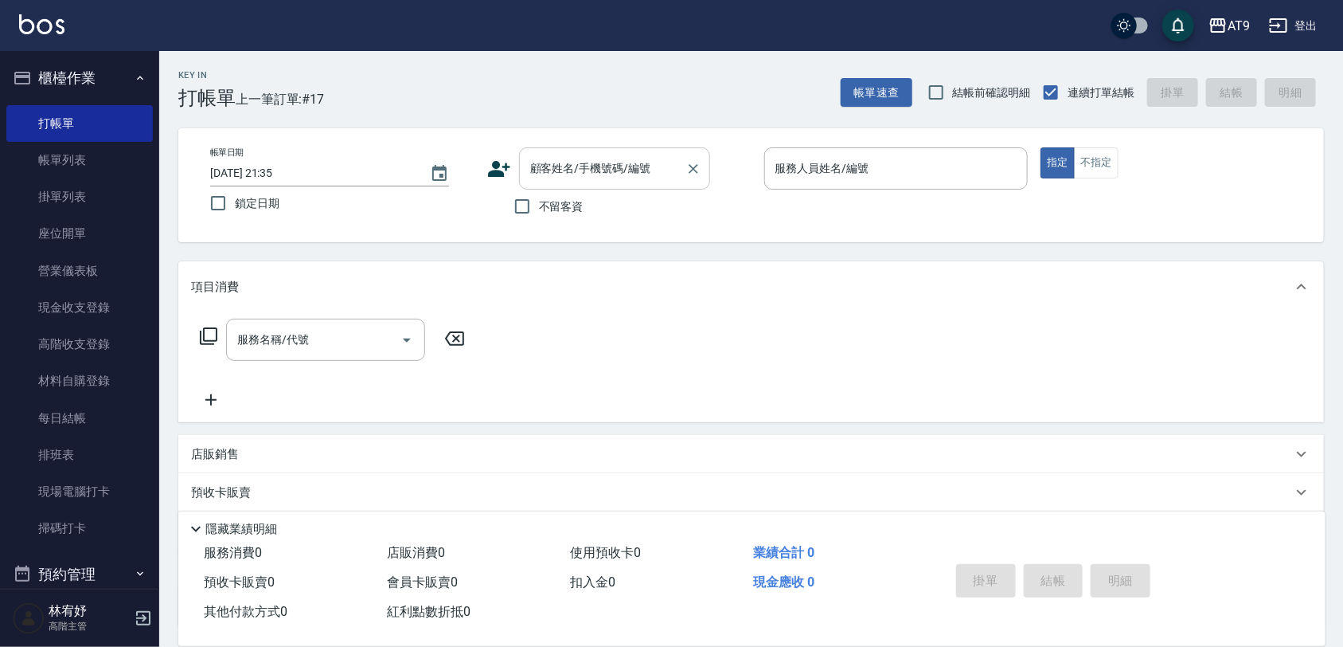
click at [602, 156] on input "顧客姓名/手機號碼/編號" at bounding box center [602, 168] width 153 height 28
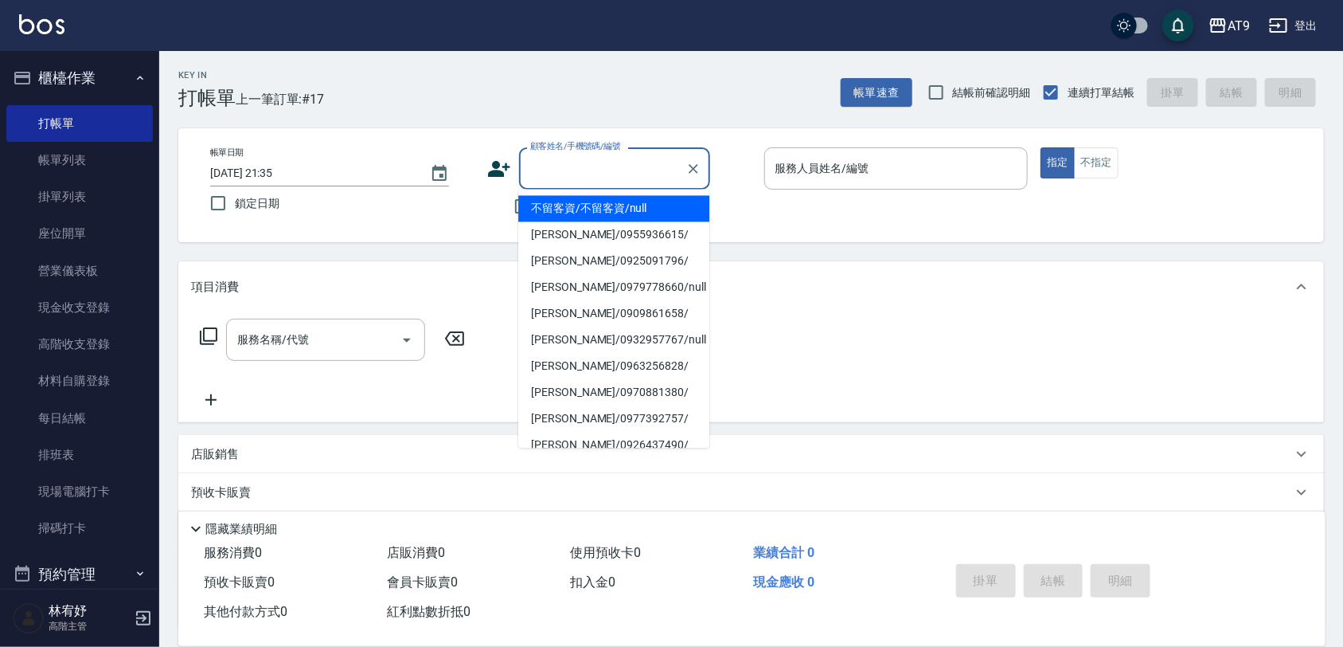
type input "5"
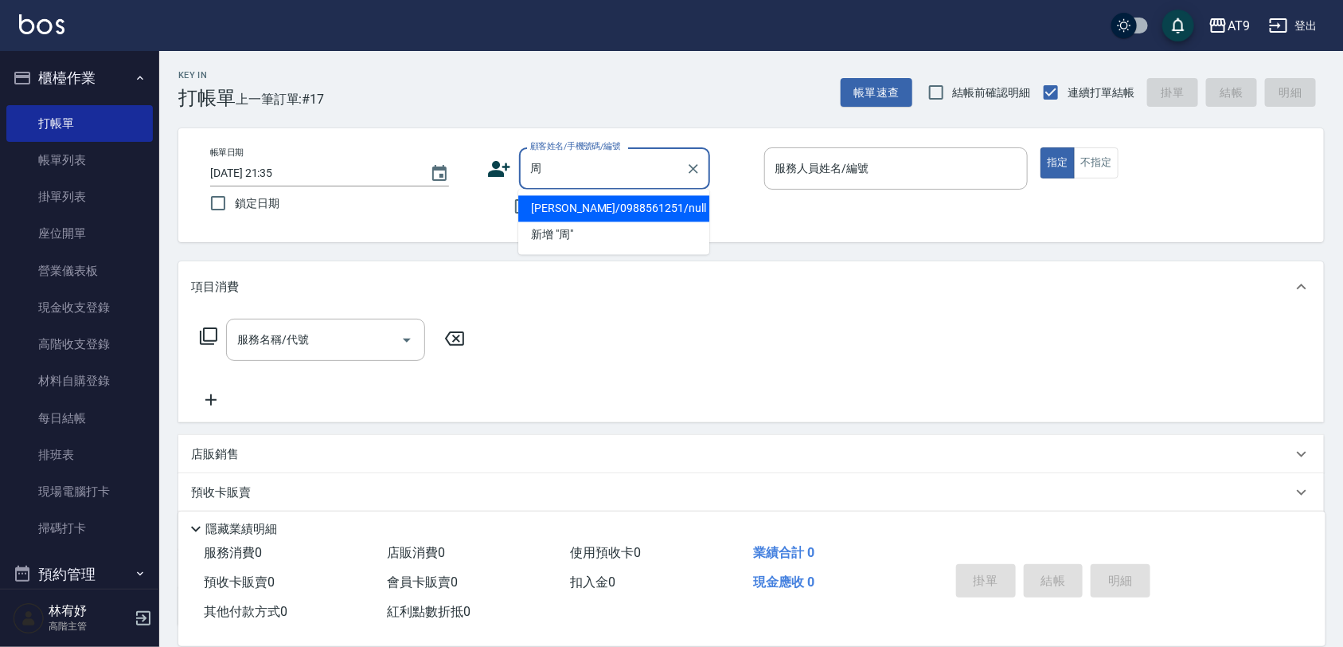
type input "周晉寬/0988561251/null"
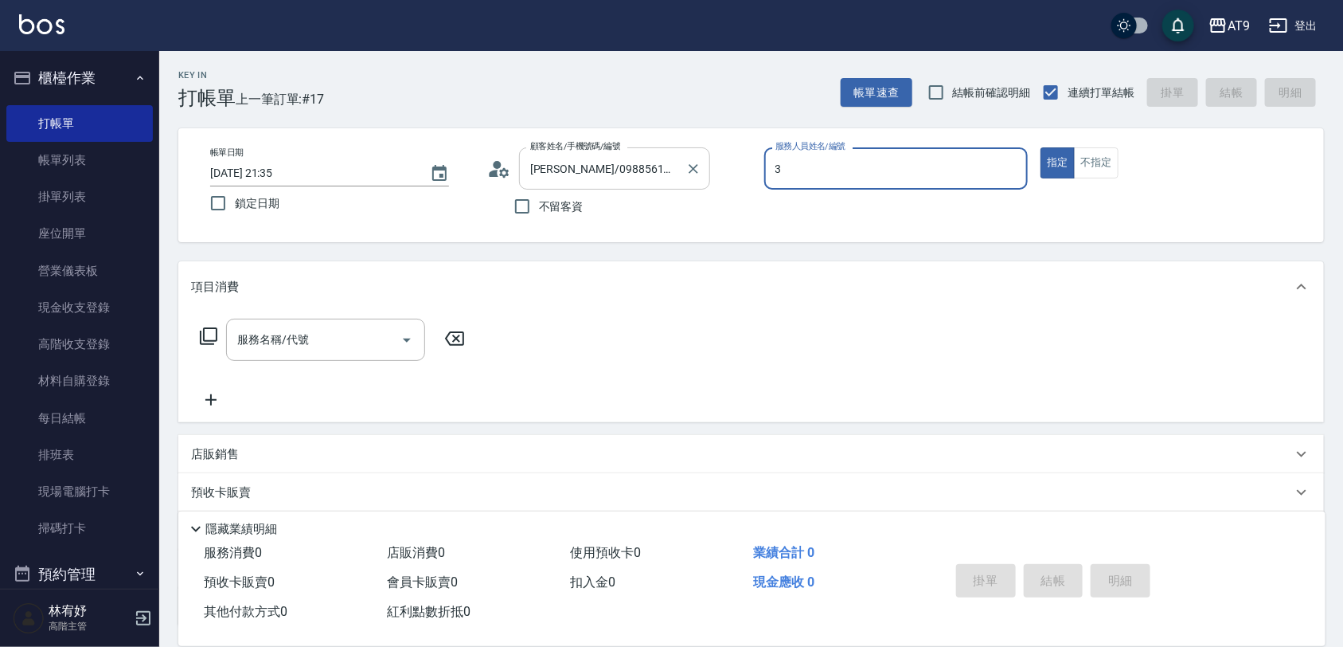
type input "3"
type button "true"
type input "FANNY-3"
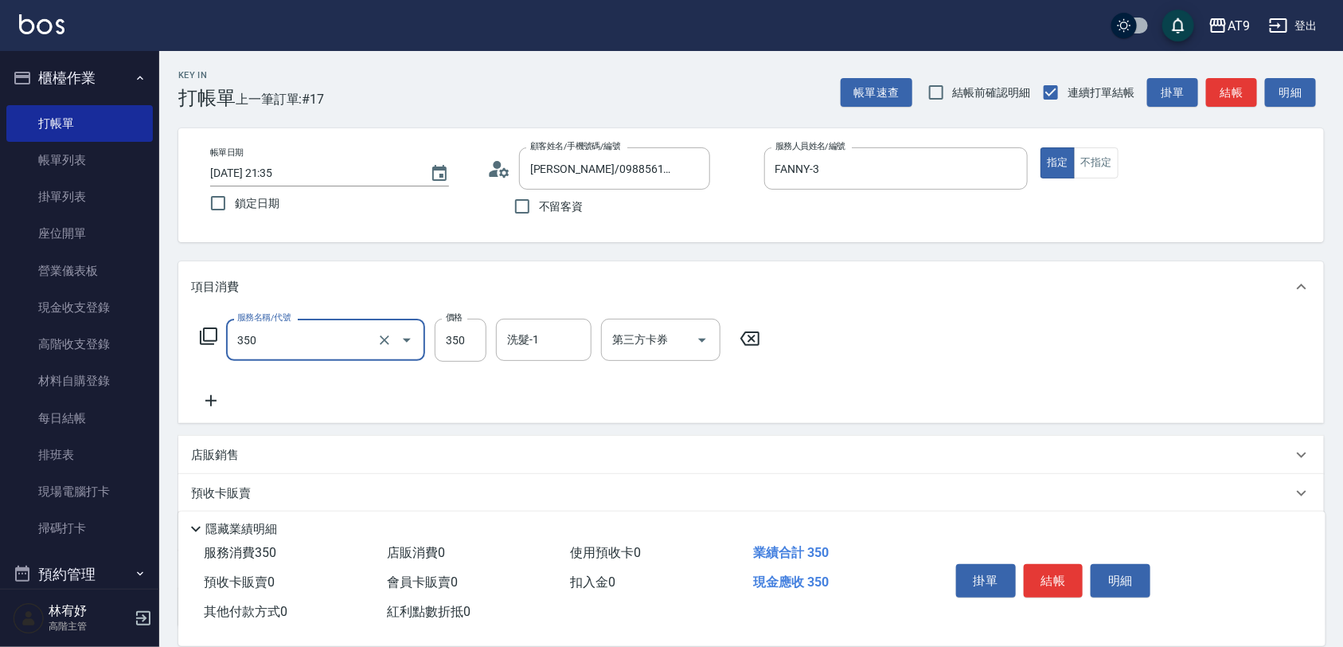
type input "剪髮(350)"
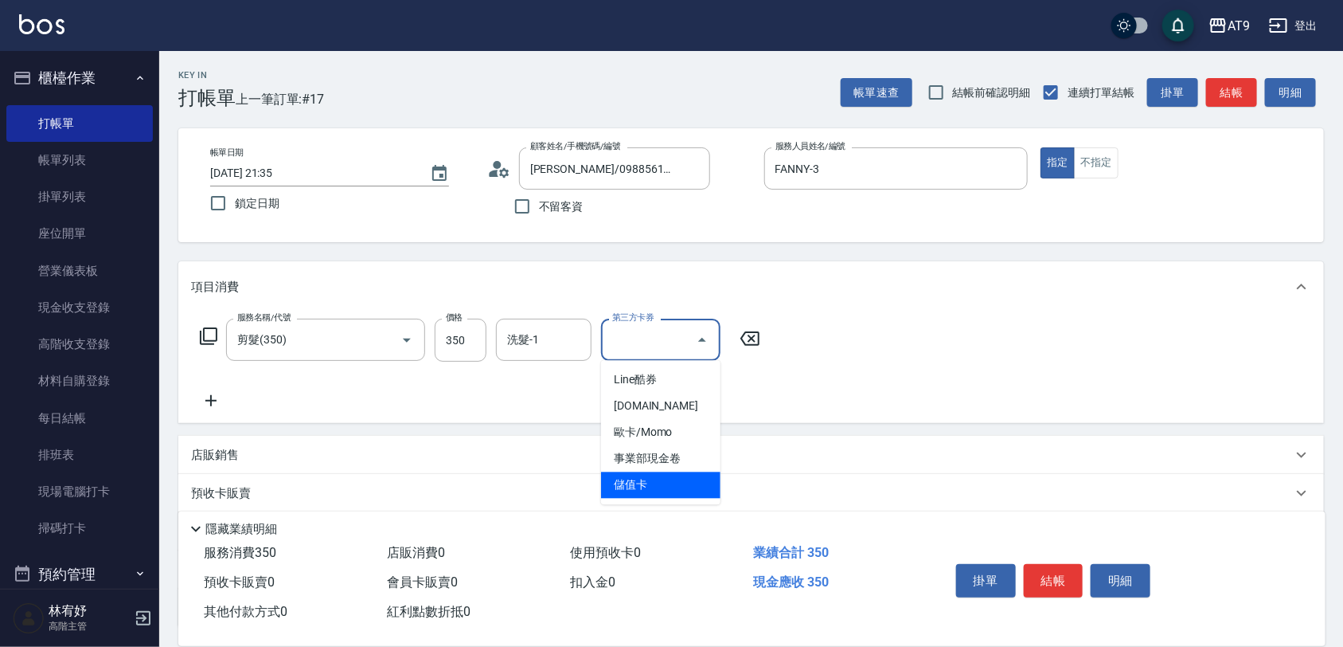
type input "儲值卡"
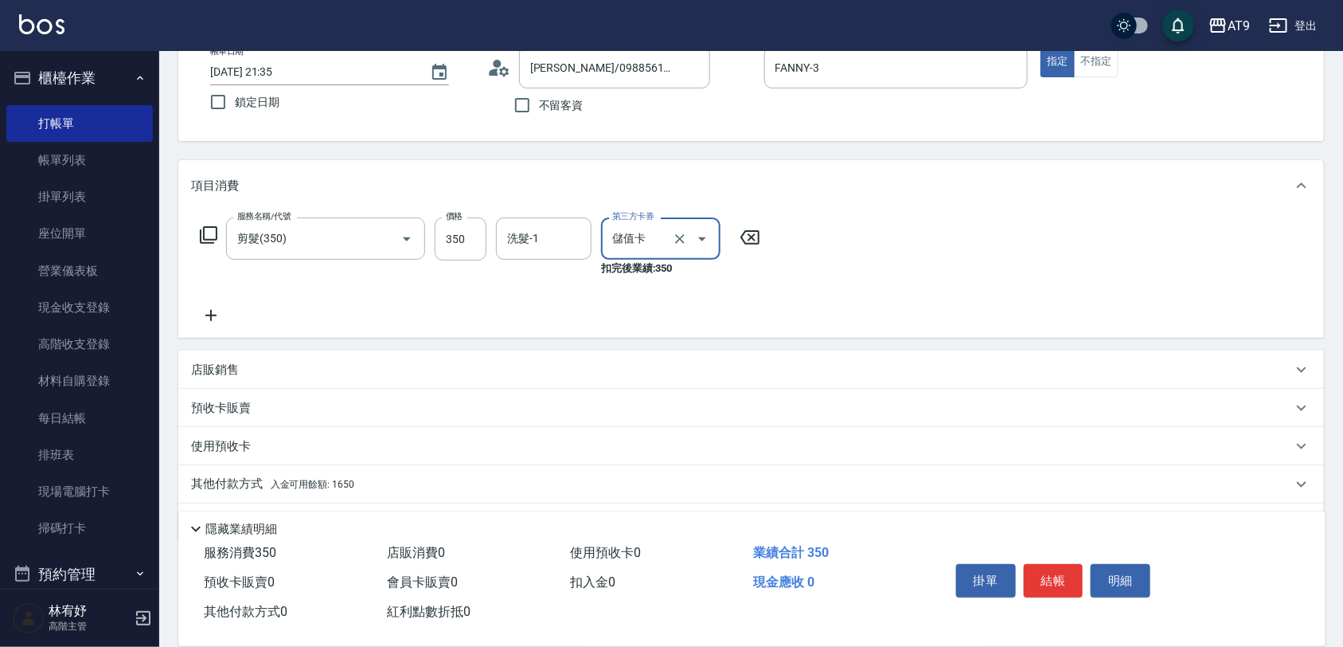
scroll to position [147, 0]
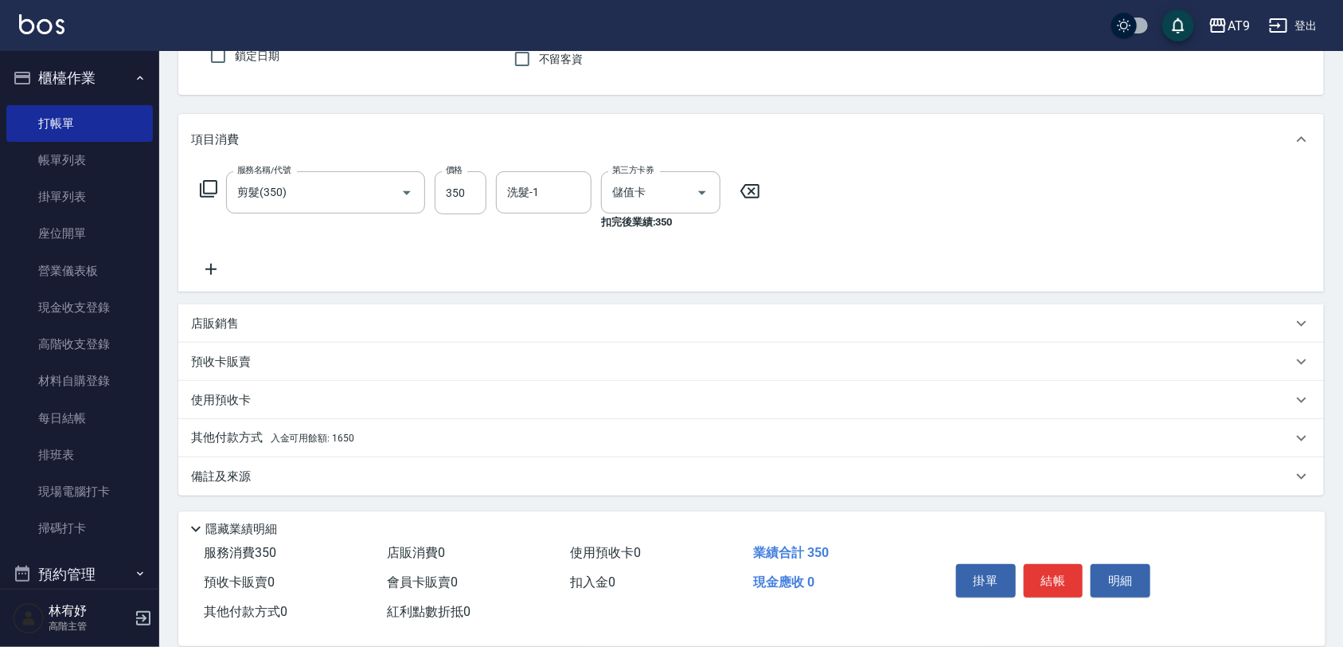
click at [427, 419] on div "其他付款方式 入金可用餘額: 1650" at bounding box center [751, 438] width 1146 height 38
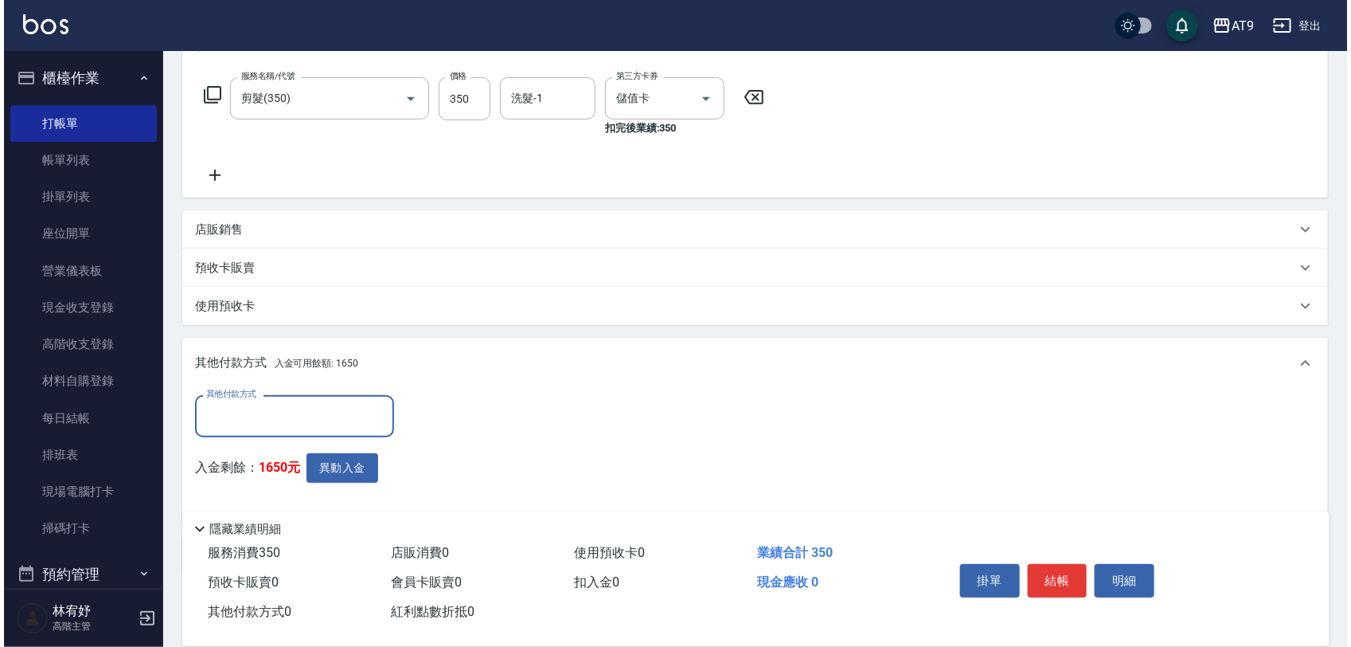
scroll to position [320, 0]
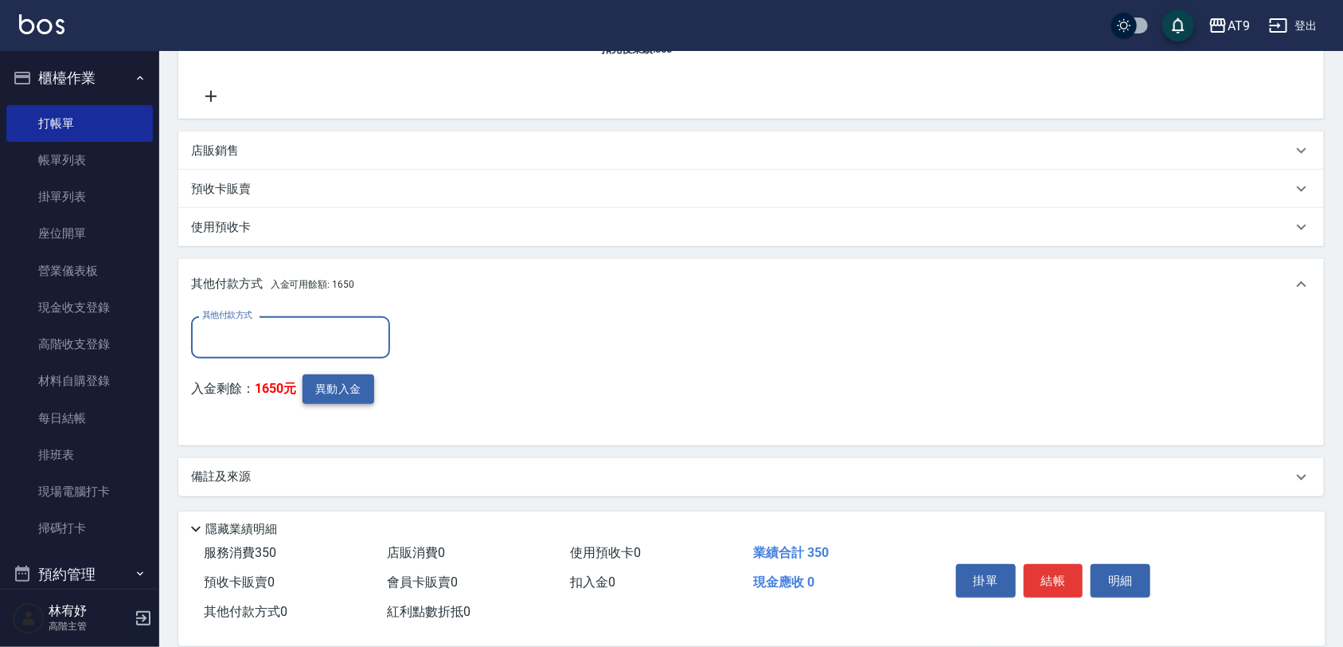
click at [372, 381] on button "異動入金" at bounding box center [339, 388] width 72 height 29
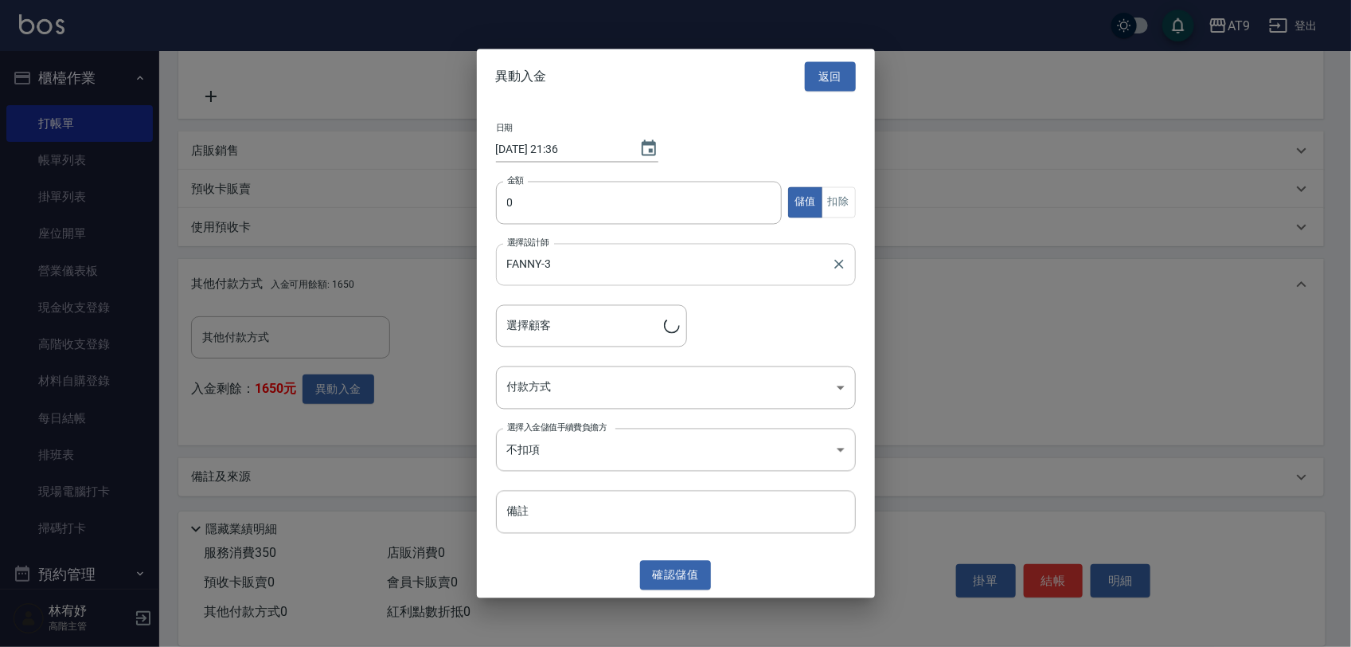
type input "周晉寬/0988561251"
click at [586, 196] on input "0" at bounding box center [639, 202] width 287 height 43
type input "350"
click at [831, 209] on button "扣除" at bounding box center [839, 202] width 34 height 31
click at [713, 392] on body "AT9 登出 櫃檯作業 打帳單 帳單列表 掛單列表 座位開單 營業儀表板 現金收支登錄 高階收支登錄 材料自購登錄 每日結帳 排班表 現場電腦打卡 掃碼打卡 …" at bounding box center [675, 164] width 1351 height 968
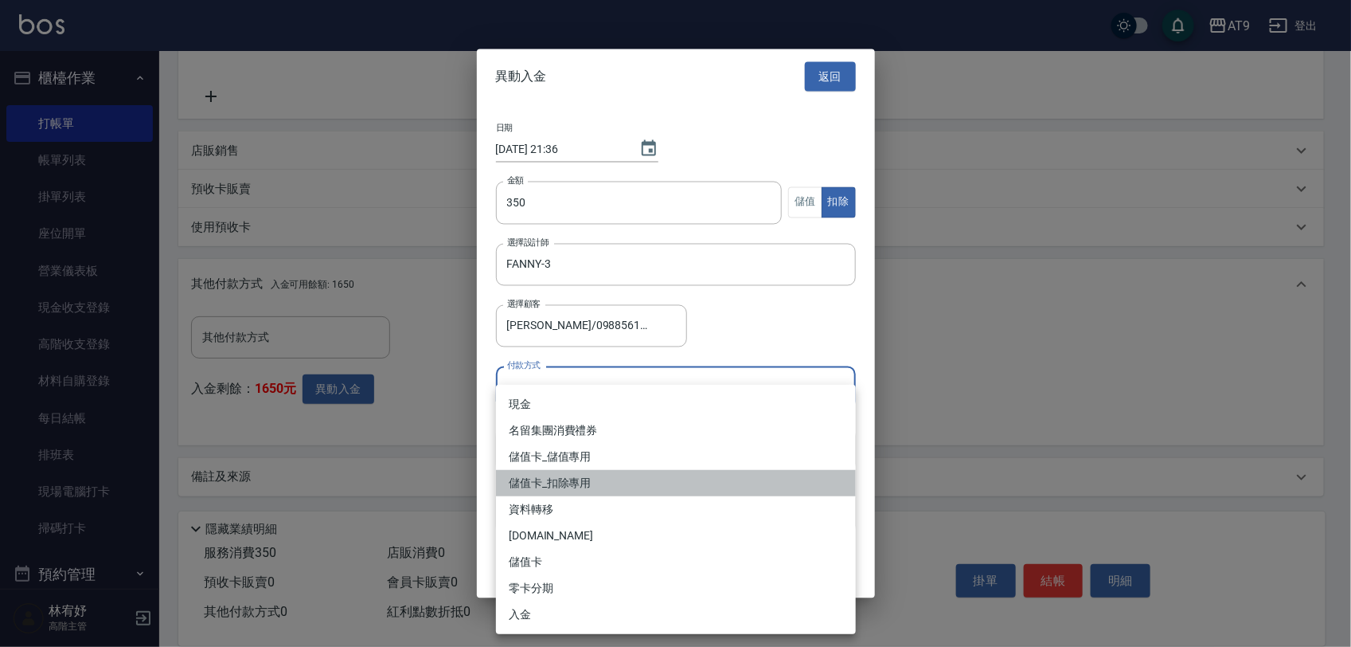
click at [671, 486] on li "儲值卡_扣除專用" at bounding box center [676, 483] width 360 height 26
type input "儲值卡_扣除專用"
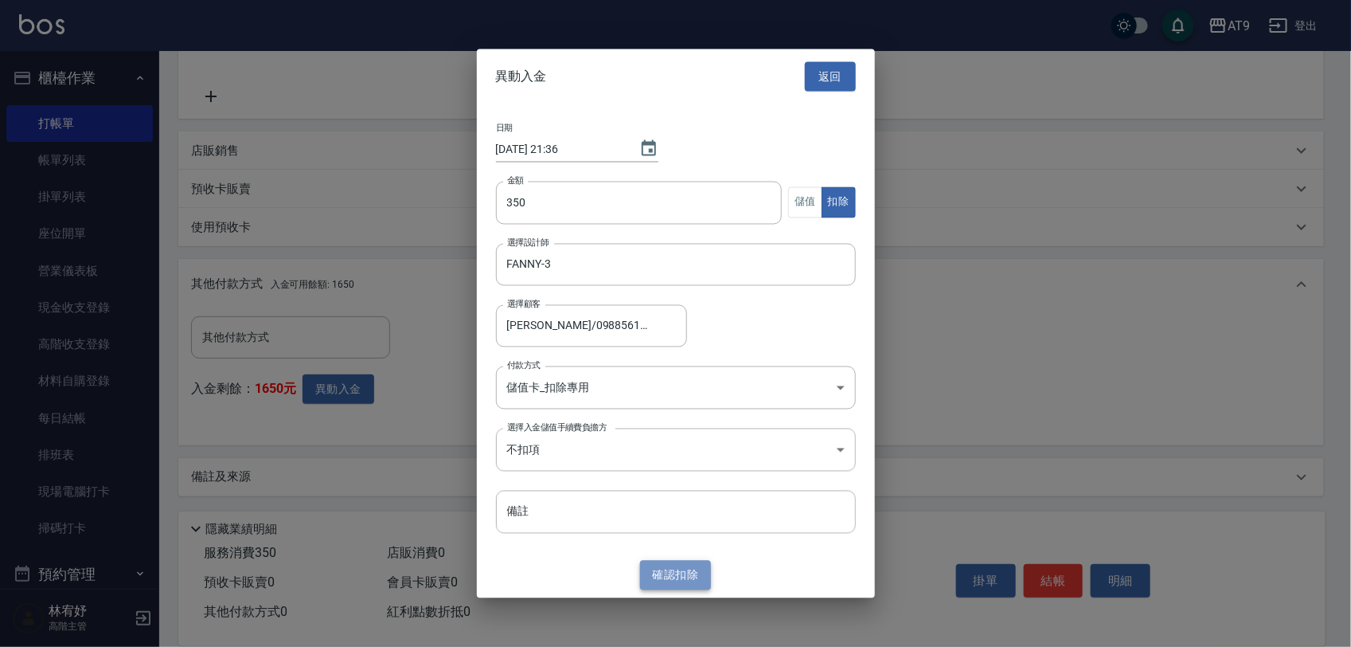
click at [671, 566] on button "確認 扣除" at bounding box center [676, 575] width 72 height 29
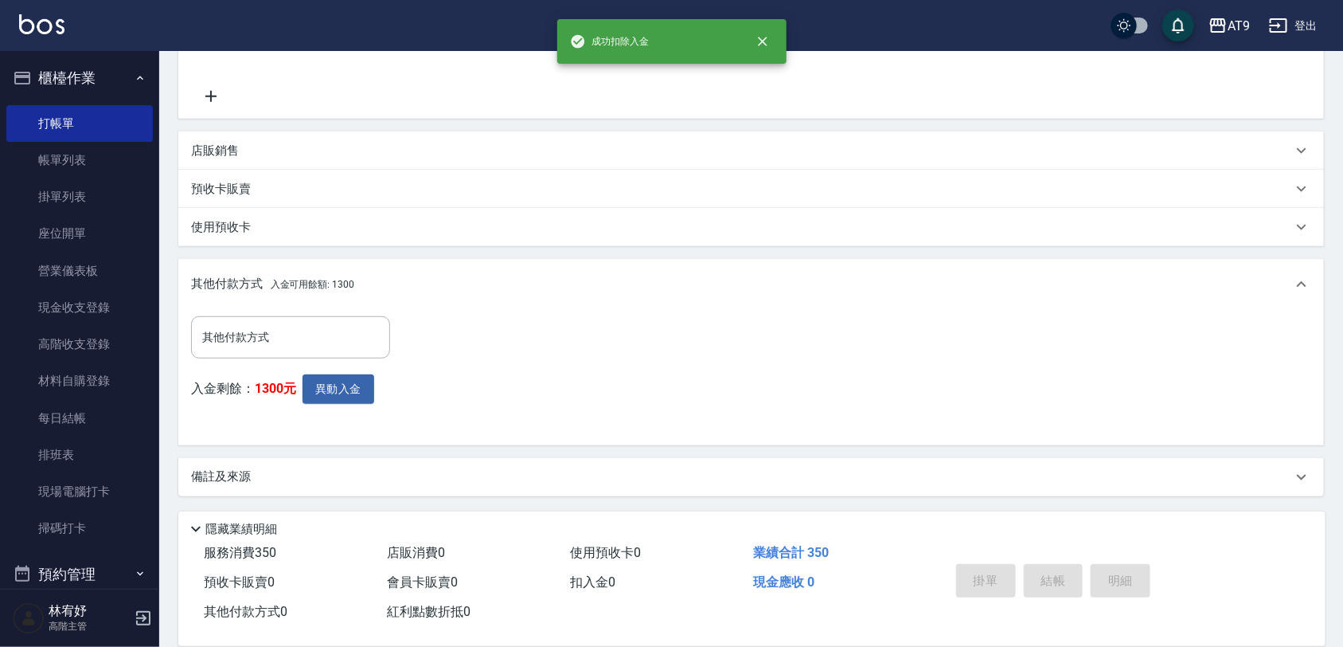
type input "2025/10/08 21:36"
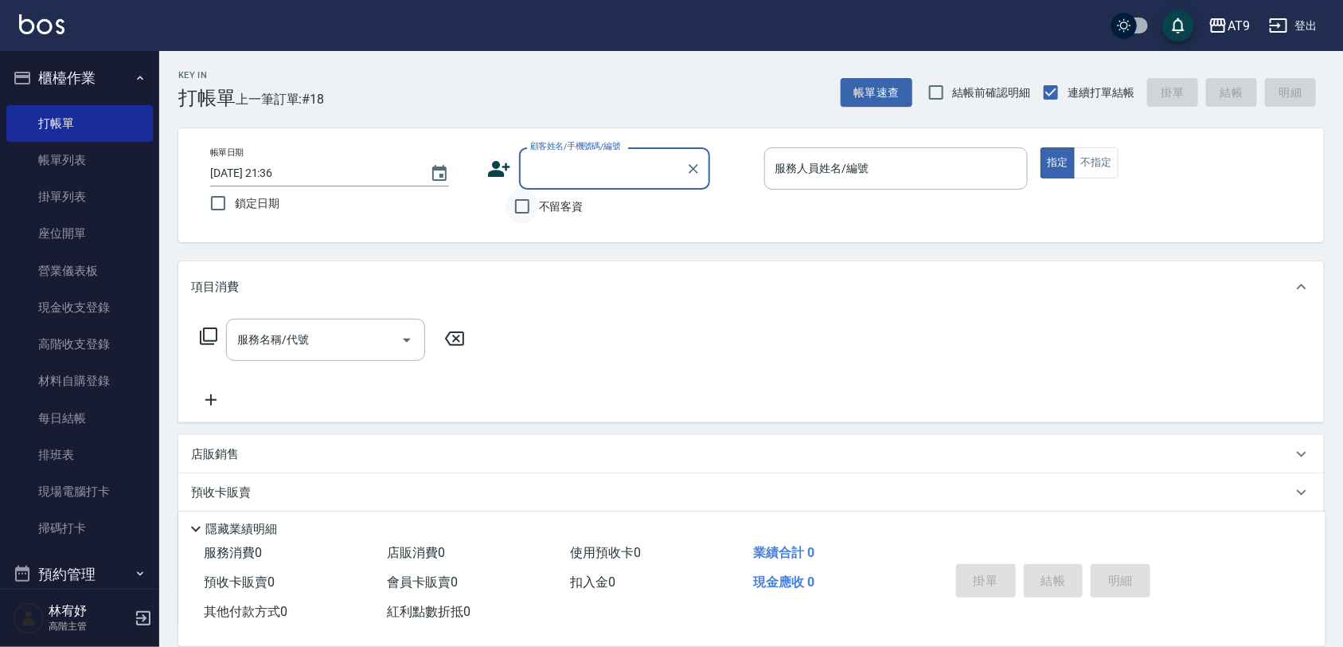
click at [532, 213] on input "不留客資" at bounding box center [522, 206] width 33 height 33
checkbox input "true"
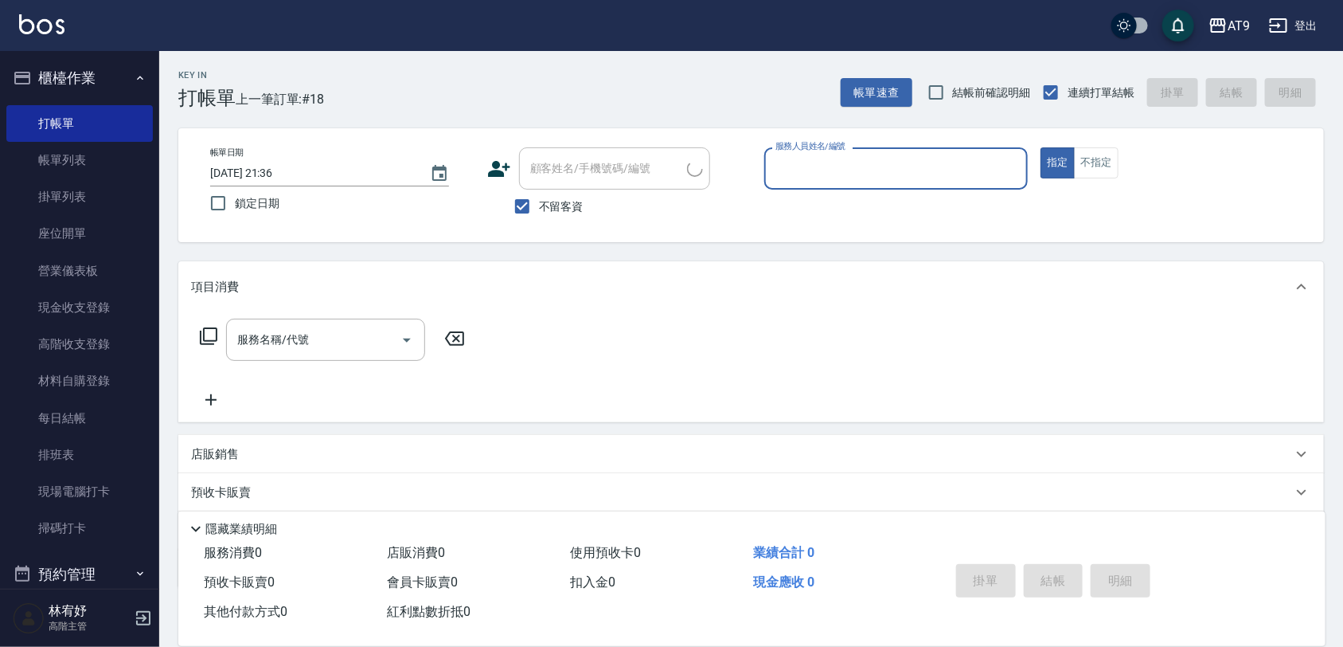
type input "黃竇萱/0985973413/"
type input "黃瑋琛-1"
click at [581, 199] on span "不留客資" at bounding box center [561, 206] width 45 height 17
click at [539, 199] on input "不留客資" at bounding box center [522, 206] width 33 height 33
checkbox input "false"
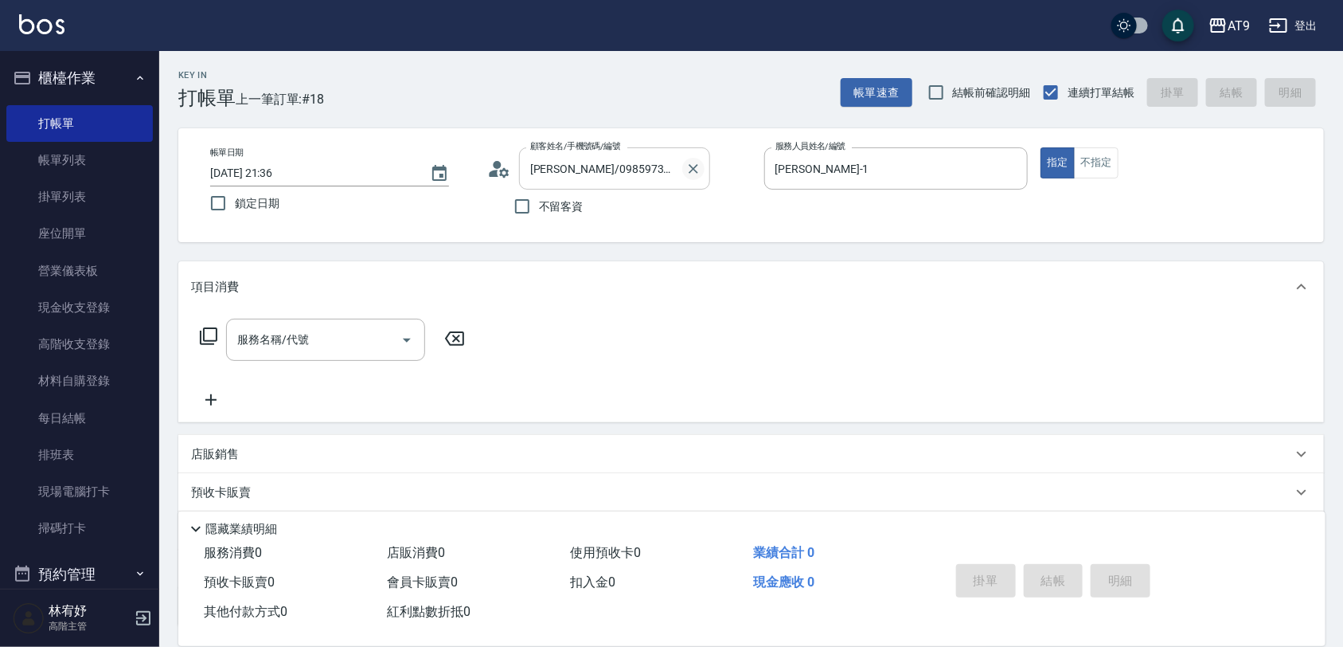
click at [702, 164] on button "Clear" at bounding box center [693, 169] width 22 height 22
click at [566, 207] on span "不留客資" at bounding box center [561, 206] width 45 height 17
click at [539, 207] on input "不留客資" at bounding box center [522, 206] width 33 height 33
checkbox input "true"
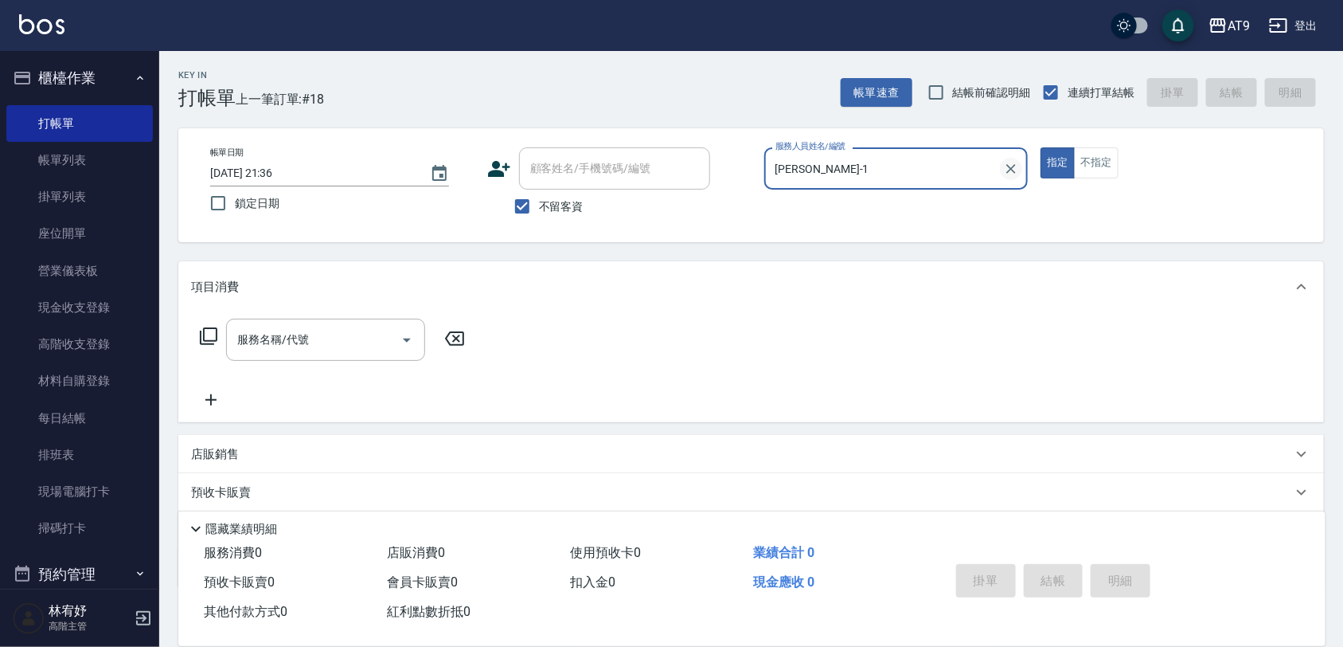
click at [1006, 165] on icon "Clear" at bounding box center [1011, 169] width 16 height 16
type input "FANNY-3"
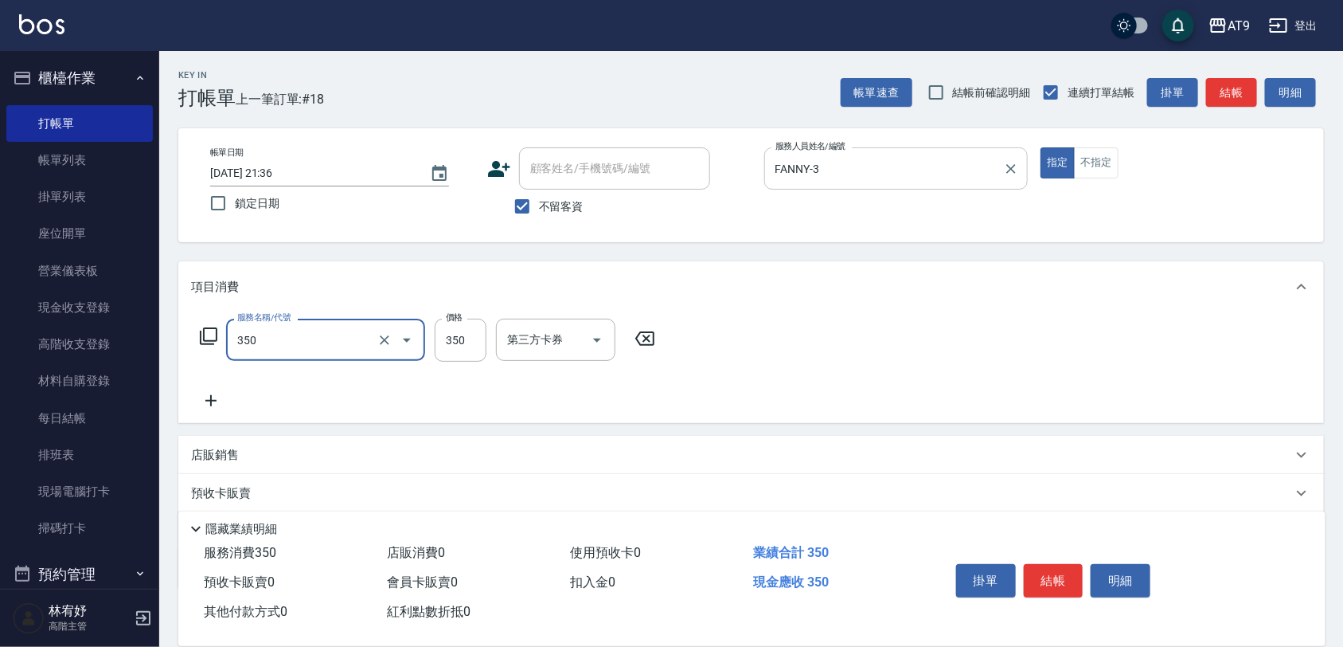
type input "剪髮(350)"
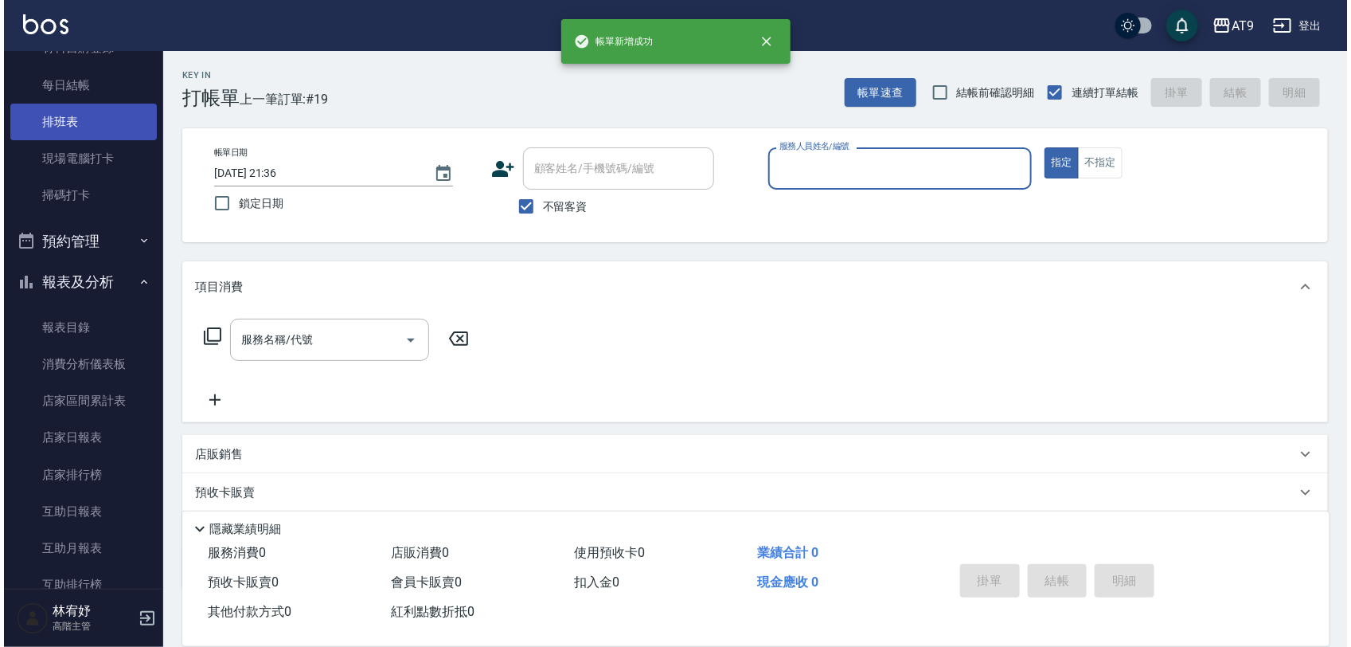
scroll to position [498, 0]
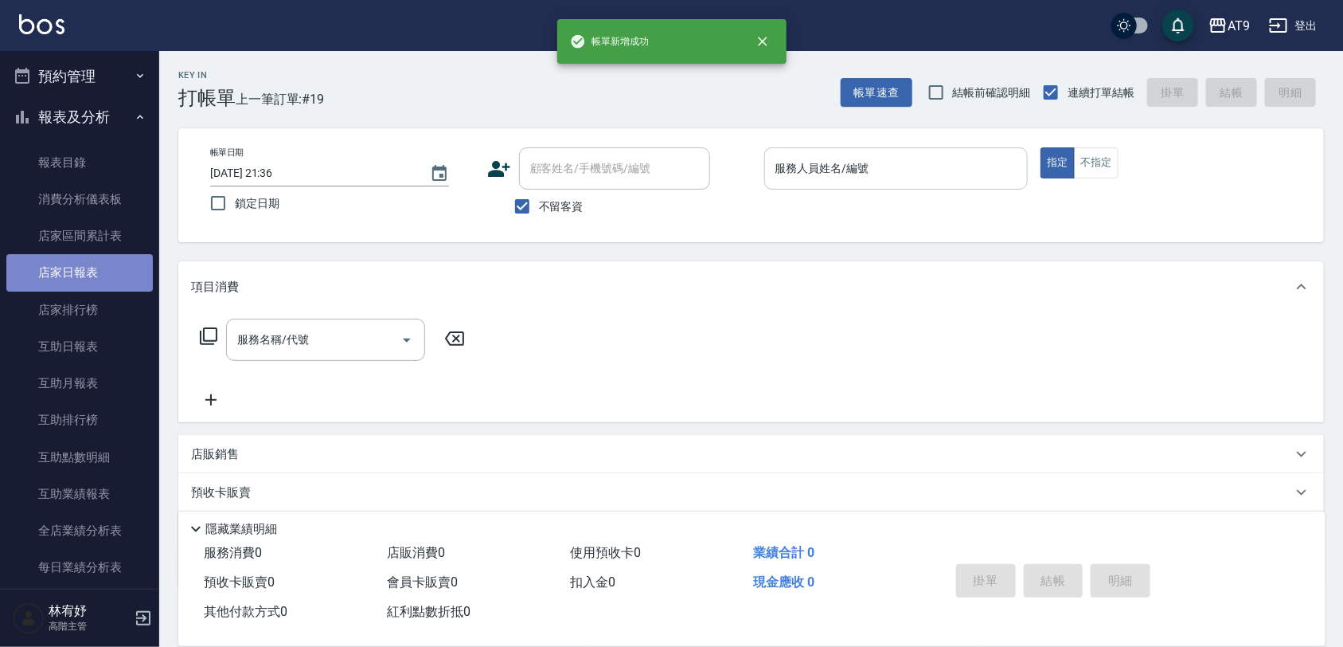
click at [106, 276] on link "店家日報表" at bounding box center [79, 272] width 147 height 37
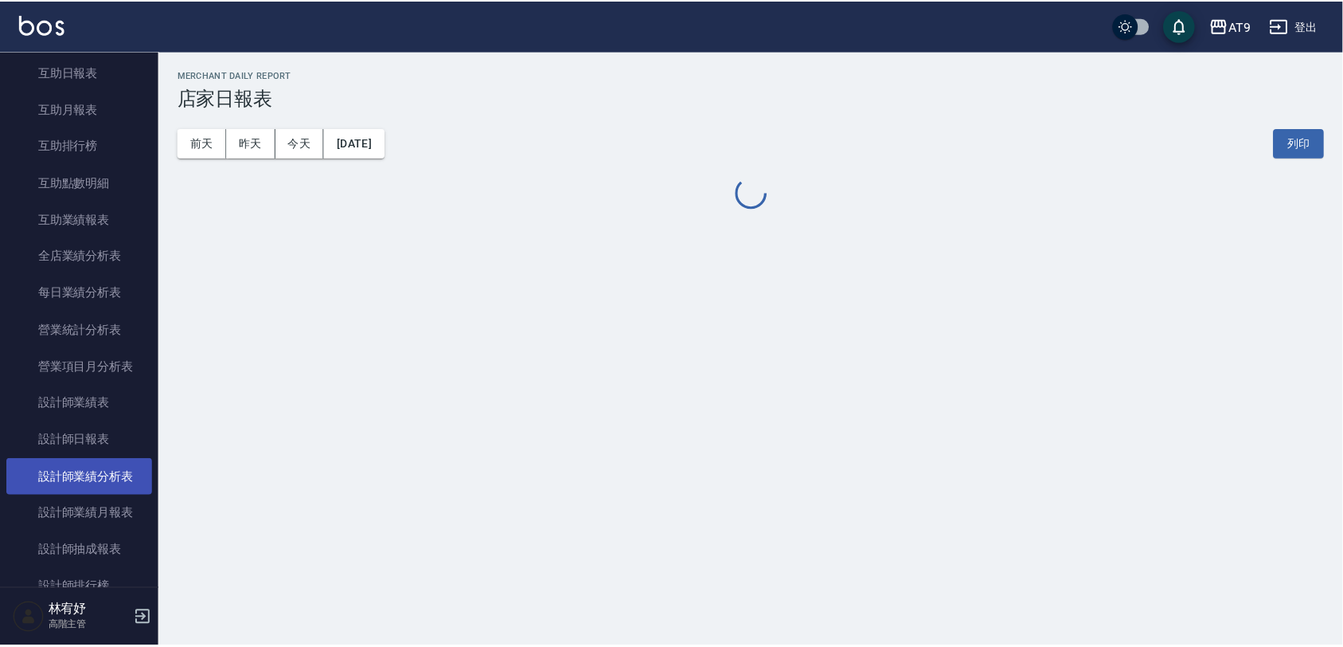
scroll to position [796, 0]
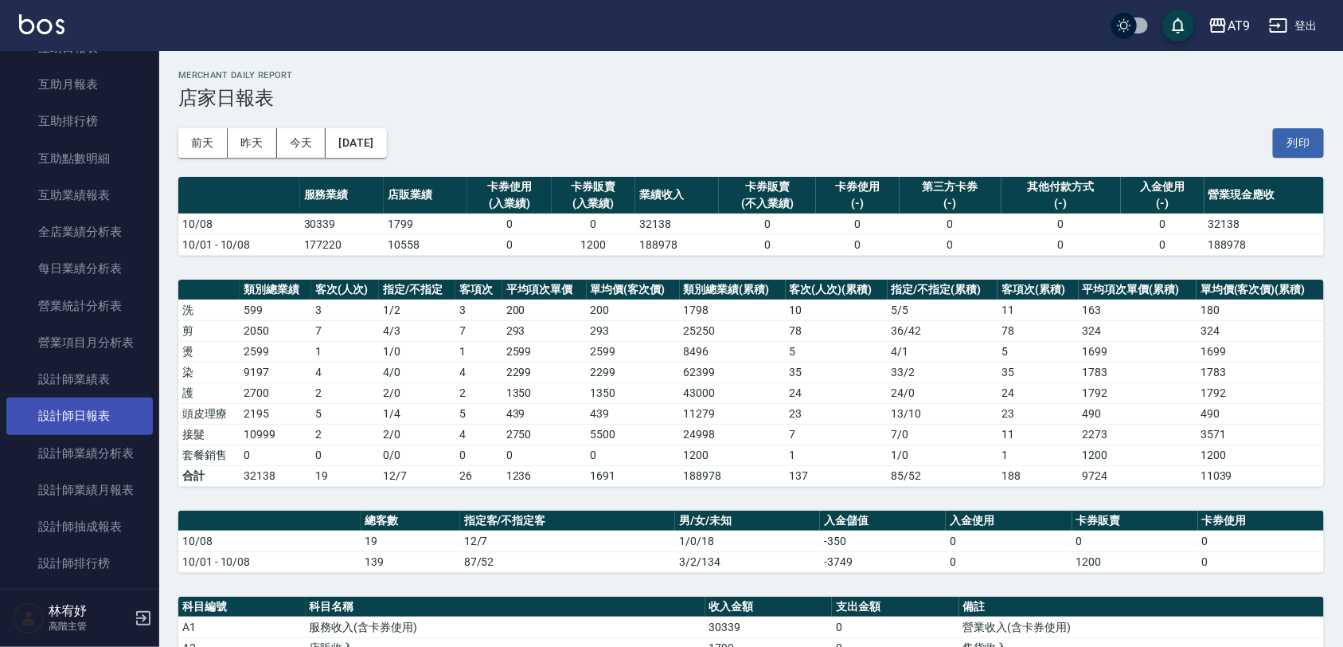
click at [100, 411] on link "設計師日報表" at bounding box center [79, 415] width 147 height 37
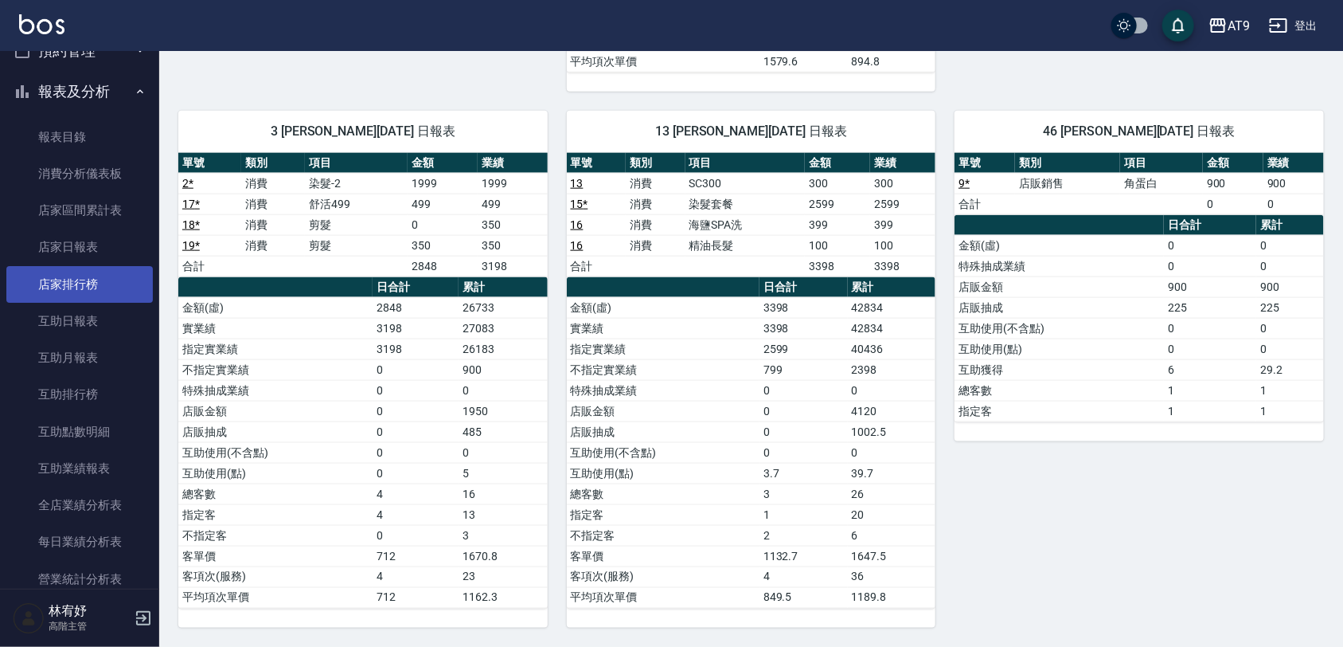
scroll to position [498, 0]
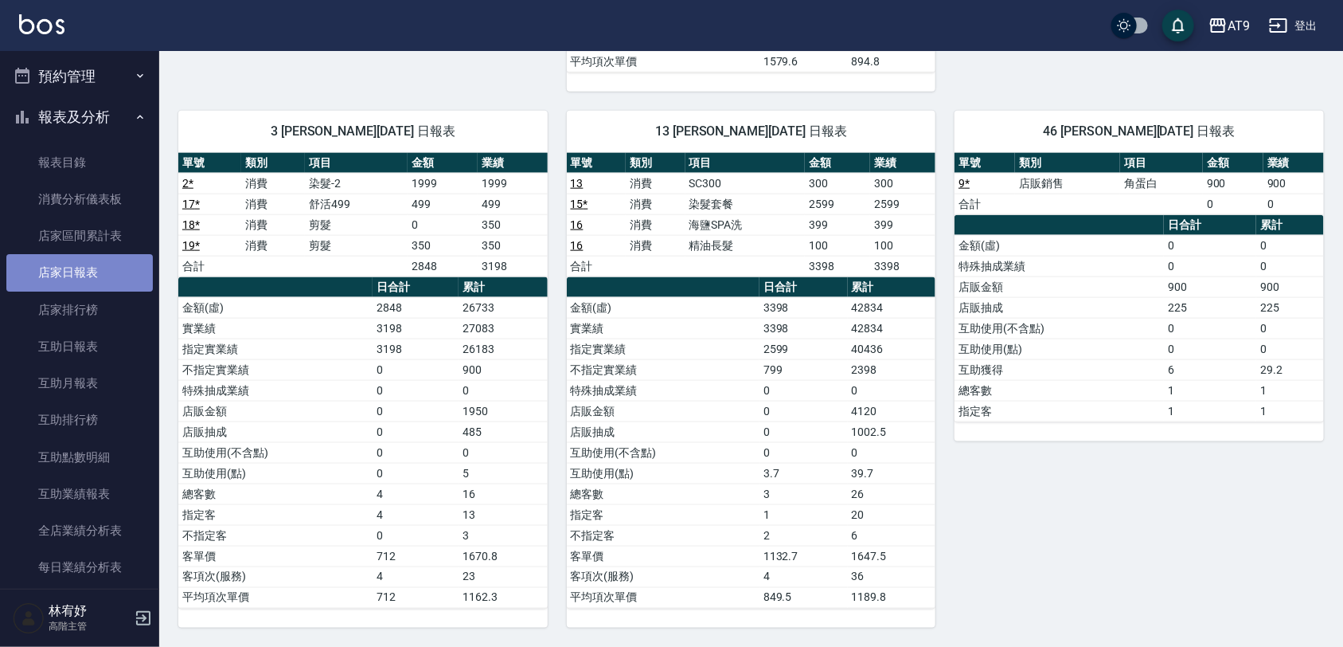
click at [96, 269] on link "店家日報表" at bounding box center [79, 272] width 147 height 37
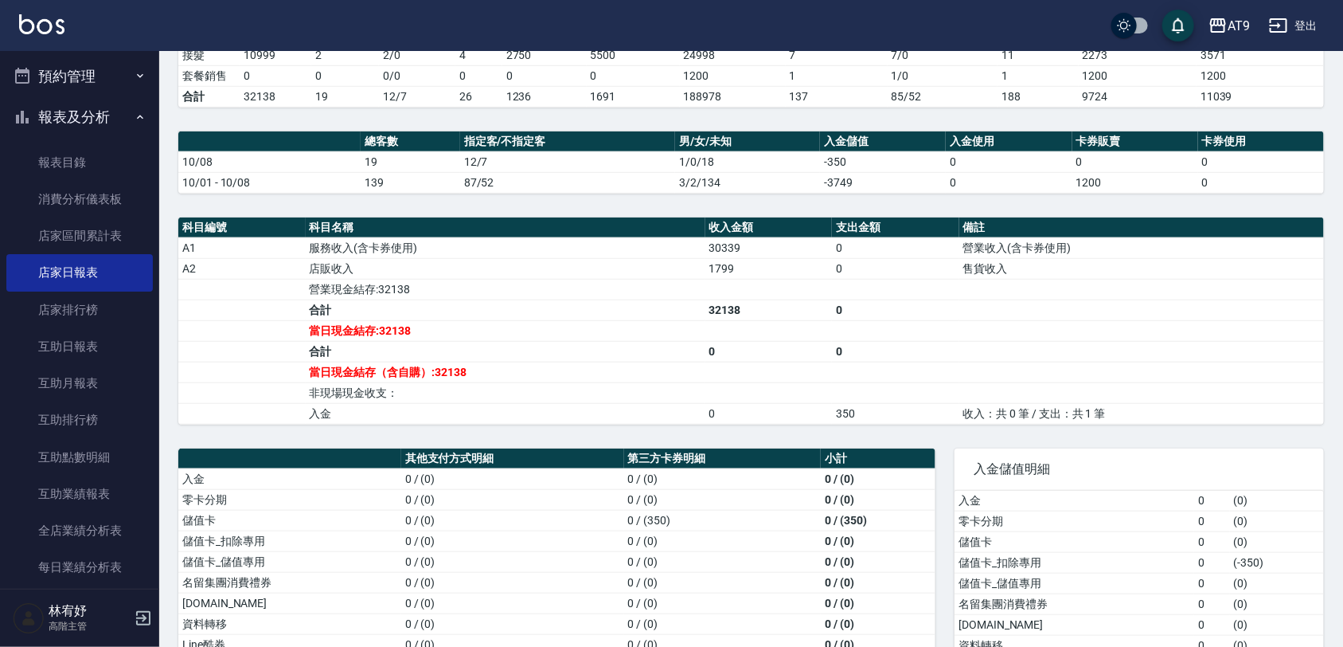
scroll to position [398, 0]
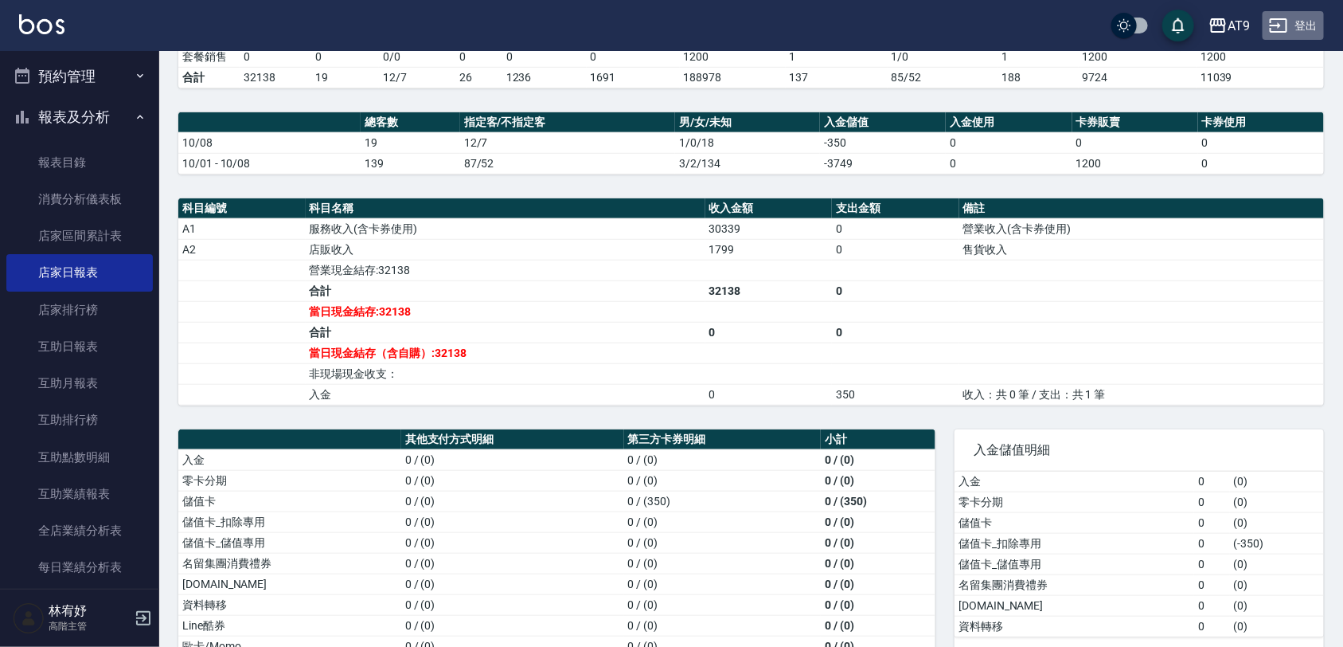
click at [1312, 18] on button "登出" at bounding box center [1293, 25] width 61 height 29
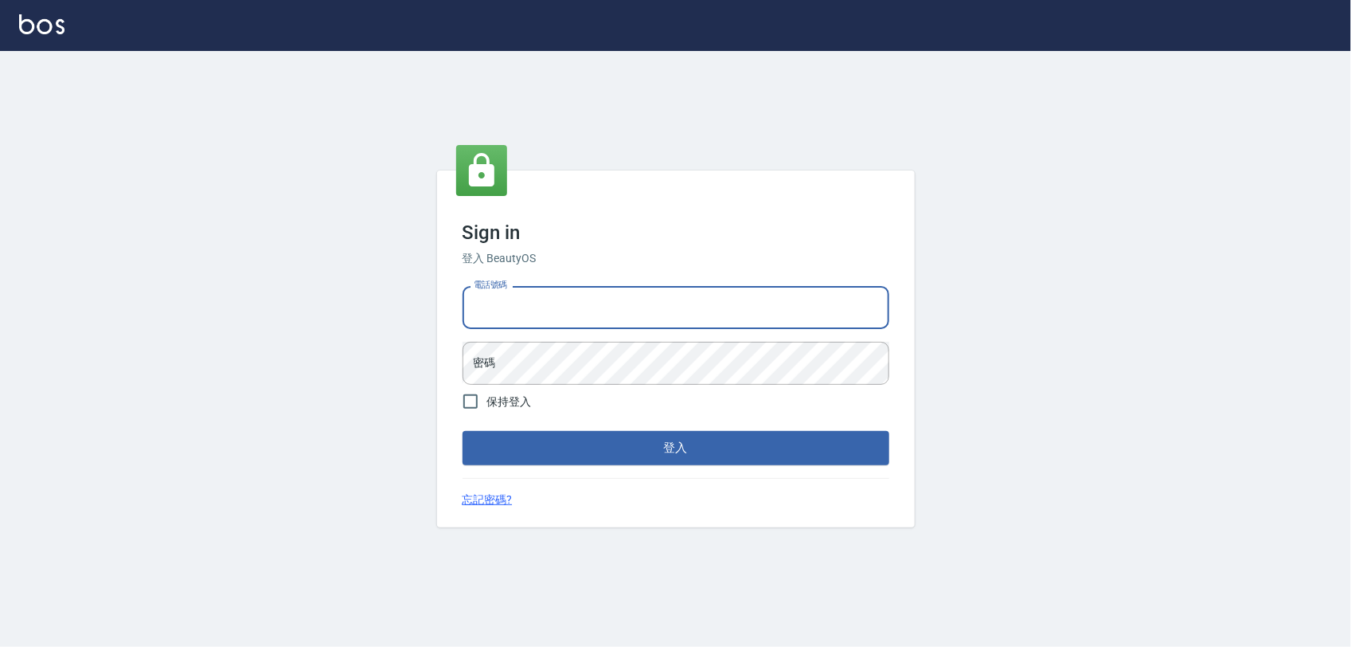
type input "0968065108"
drag, startPoint x: 586, startPoint y: 312, endPoint x: 279, endPoint y: 312, distance: 307.4
click at [279, 312] on div "Sign in 登入 BeautyOS 電話號碼 0968065108 電話號碼 密碼 密碼 保持登入 登入 忘記密碼?" at bounding box center [675, 349] width 1351 height 596
click at [506, 307] on input "電話號碼" at bounding box center [676, 307] width 427 height 43
type input "0975151920"
